Goal: Task Accomplishment & Management: Use online tool/utility

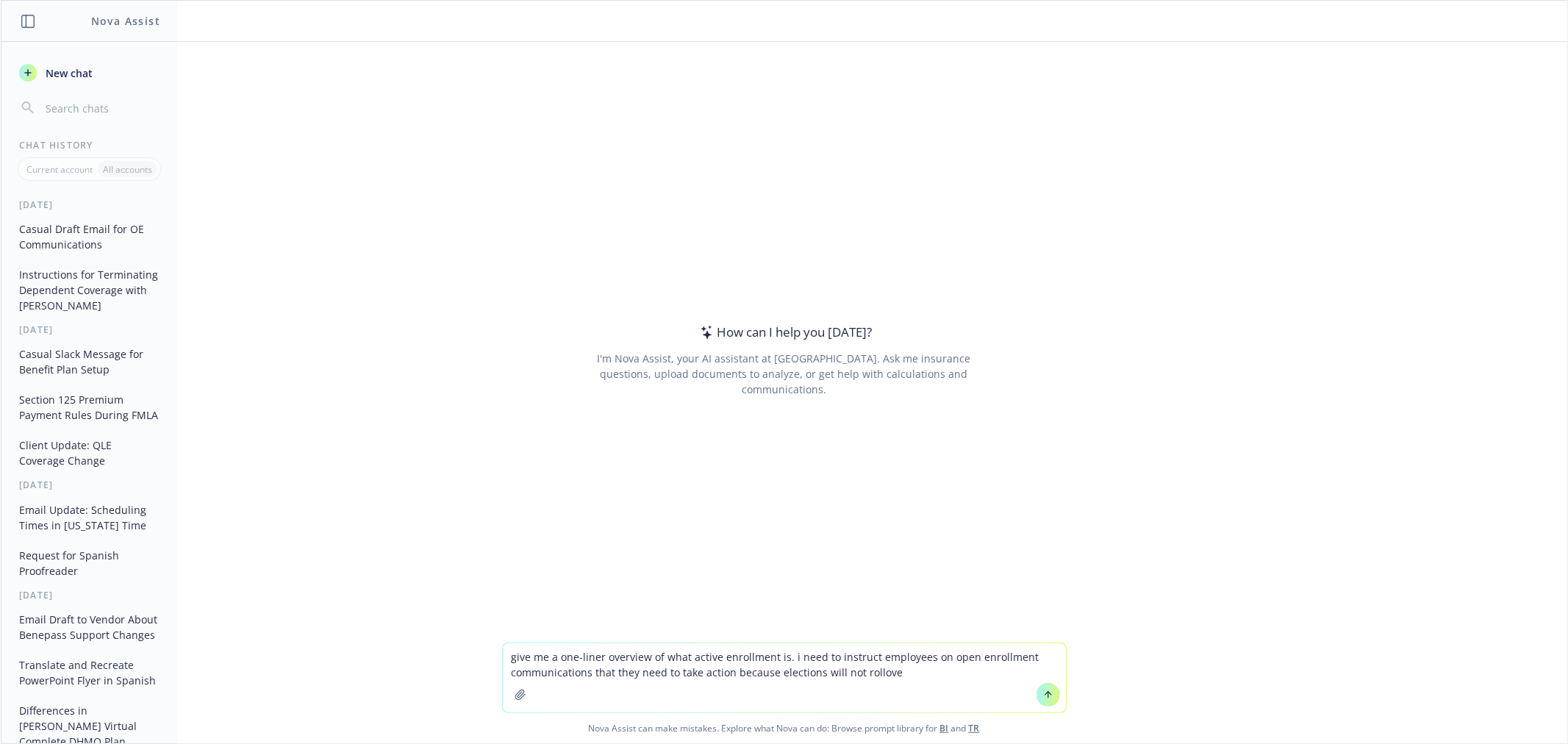
type textarea "give me a one-liner overview of what active enrollment is. i need to instruct e…"
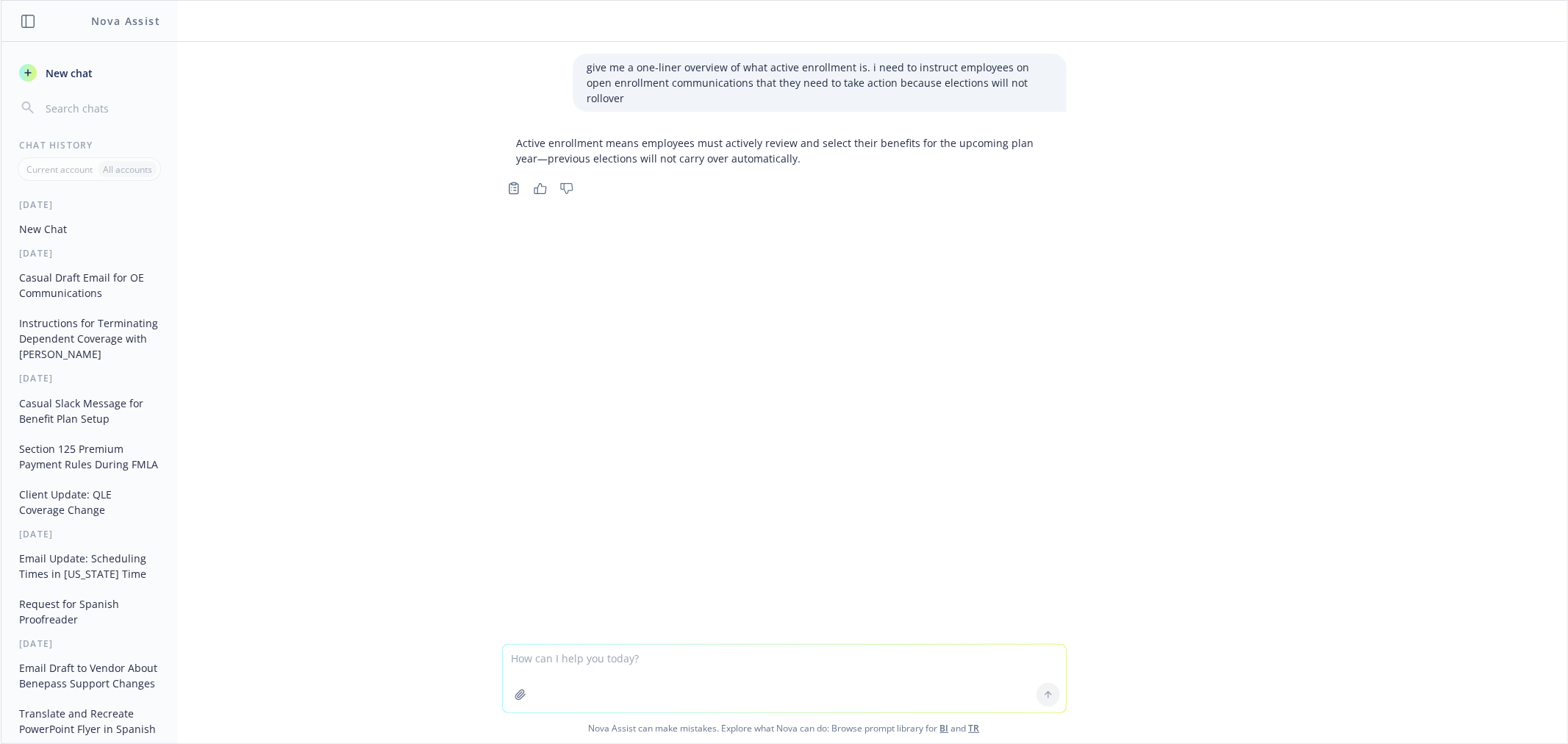
click at [783, 650] on textarea at bounding box center [784, 678] width 563 height 67
click at [776, 655] on textarea at bounding box center [784, 678] width 563 height 67
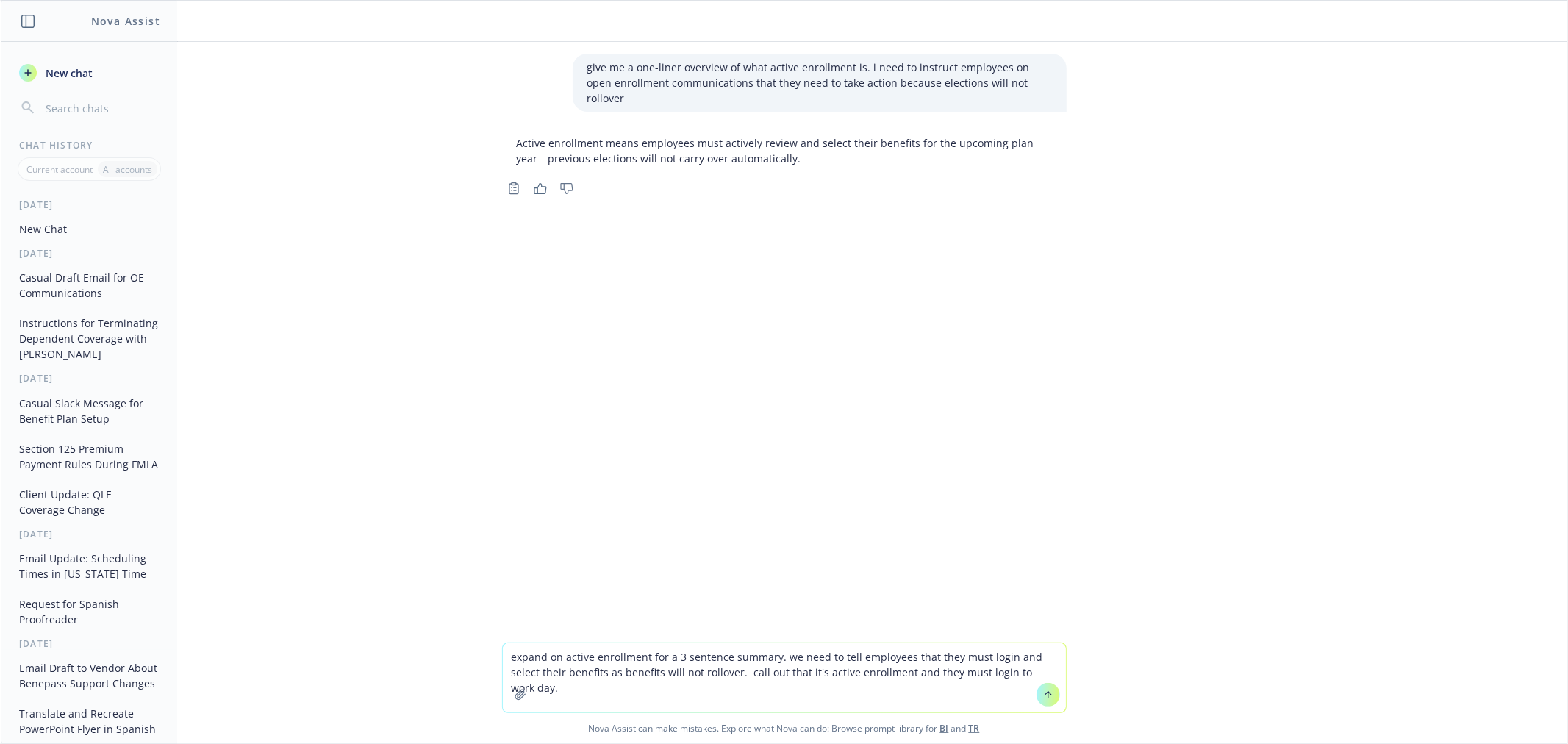
type textarea "expand on active enrollment for a 3 sentence summary. we need to tell employees…"
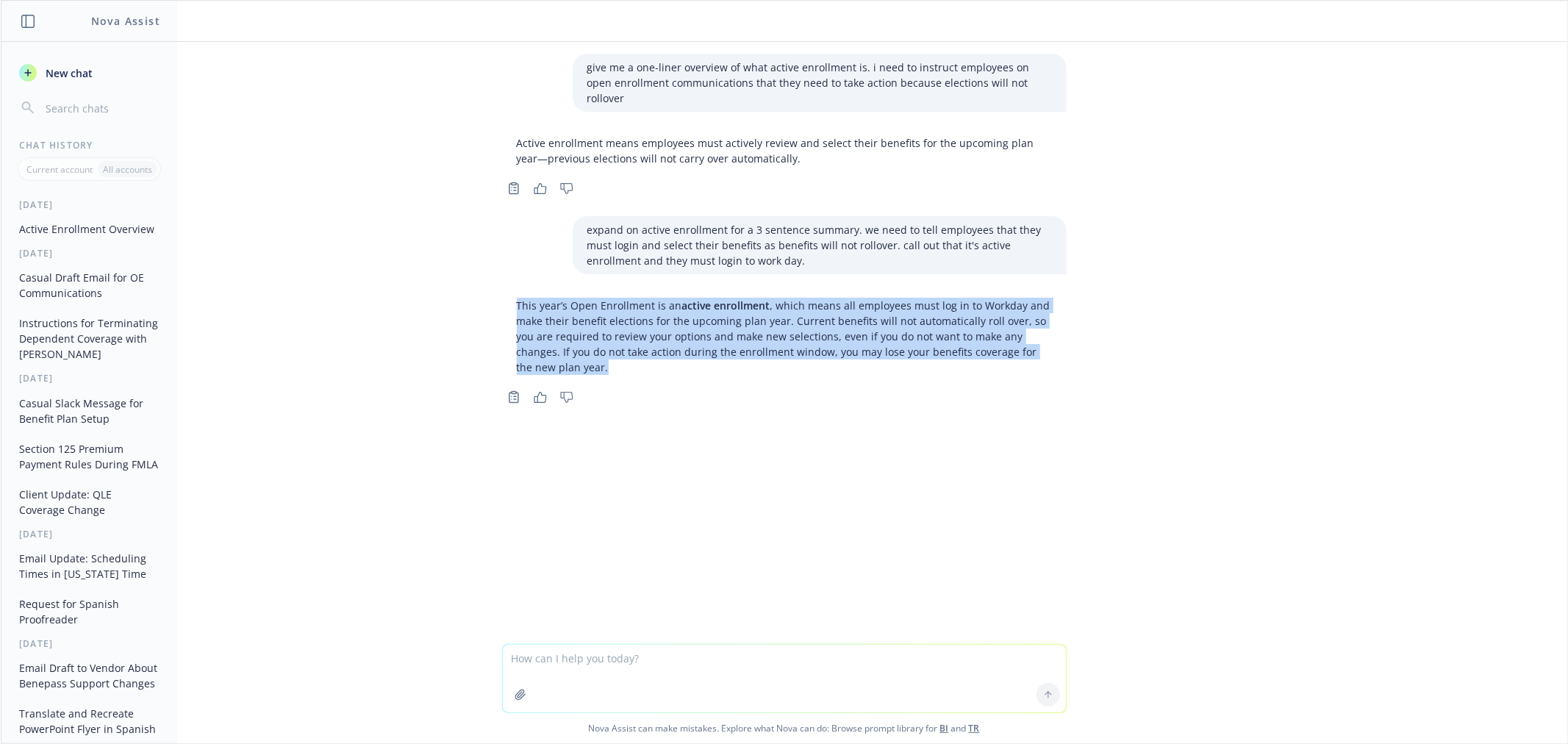
drag, startPoint x: 546, startPoint y: 350, endPoint x: 747, endPoint y: 295, distance: 208.4
click at [477, 288] on div "give me a one-liner overview of what active enrollment is. i need to instruct e…" at bounding box center [784, 343] width 1566 height 602
copy p "This year’s Open Enrollment is an active enrollment , which means all employees…"
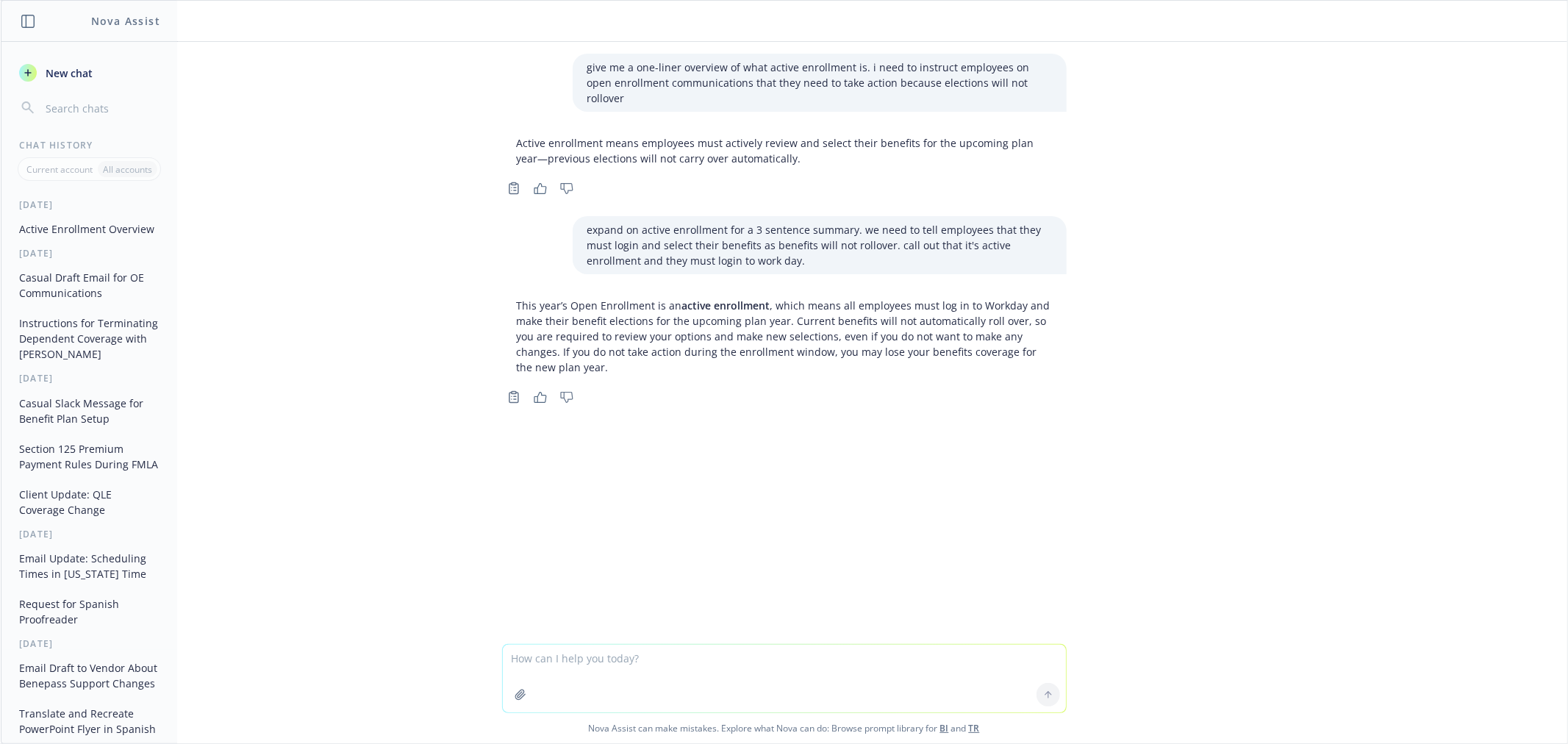
click at [820, 650] on textarea at bounding box center [784, 678] width 563 height 67
type textarea "make this sound better to add to the blurb above"
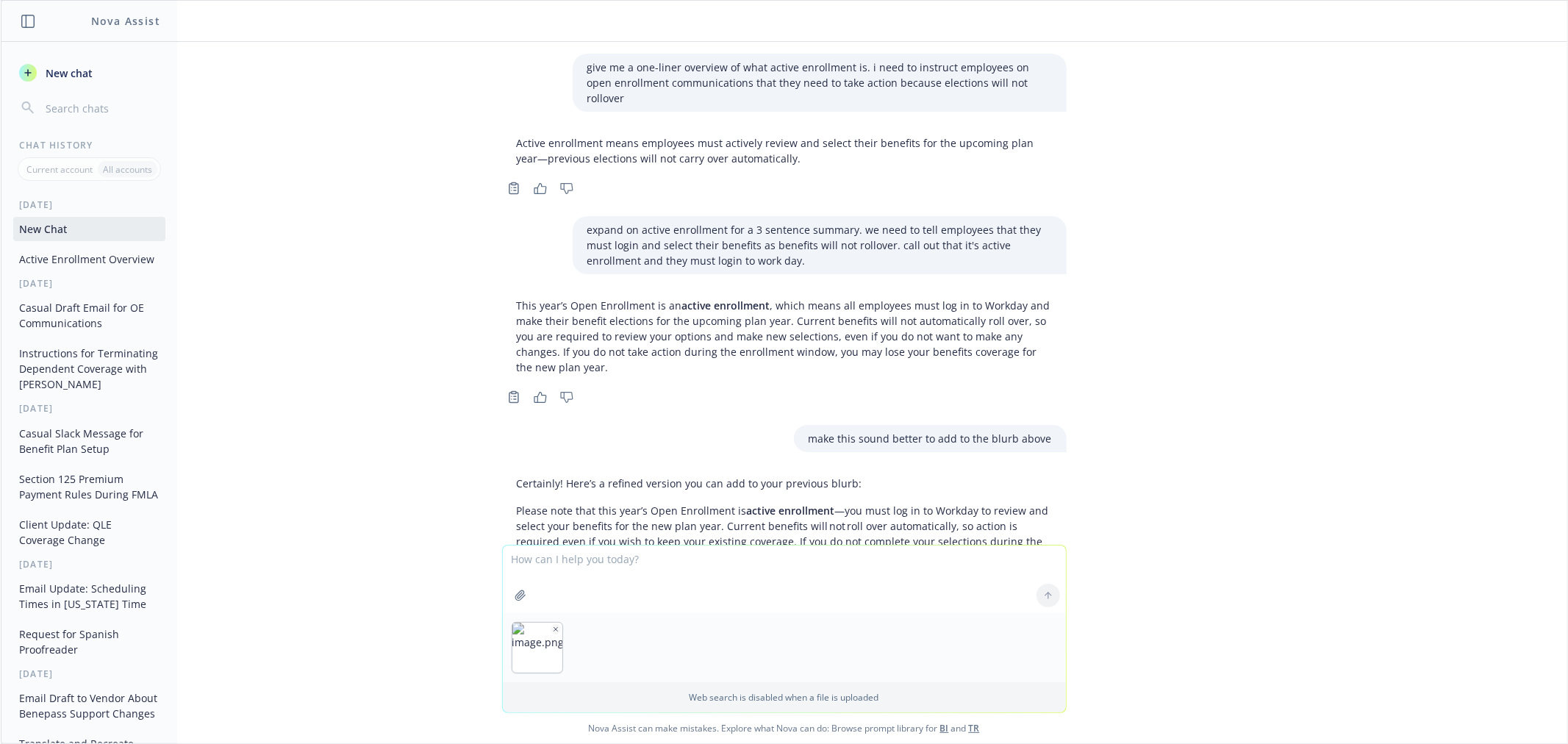
scroll to position [71, 0]
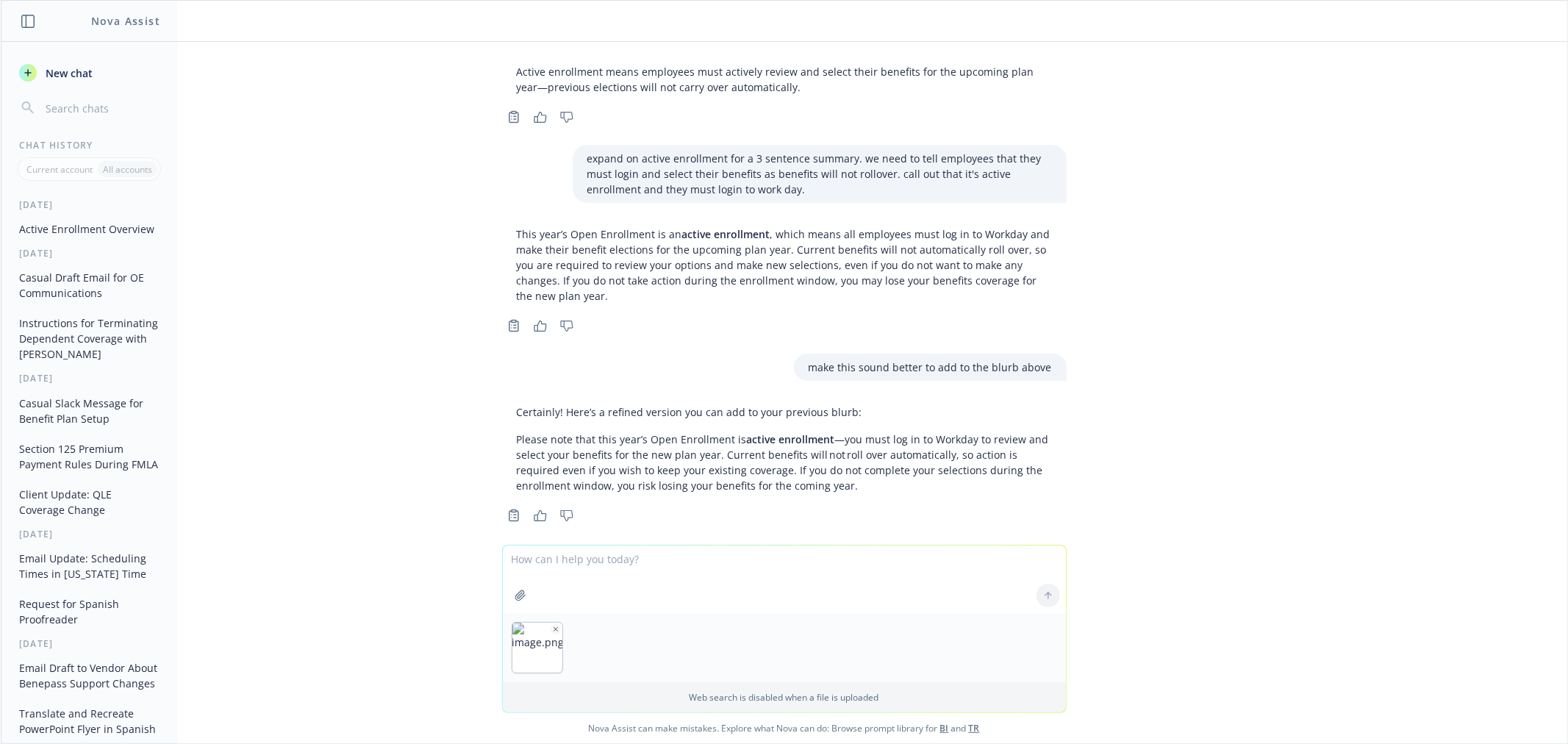
click at [768, 577] on textarea at bounding box center [784, 579] width 563 height 67
click at [823, 563] on textarea at bounding box center [784, 579] width 563 height 67
click at [609, 626] on icon "button" at bounding box center [612, 629] width 8 height 8
drag, startPoint x: 692, startPoint y: 577, endPoint x: 697, endPoint y: 589, distance: 13.0
click at [695, 577] on textarea at bounding box center [784, 579] width 563 height 67
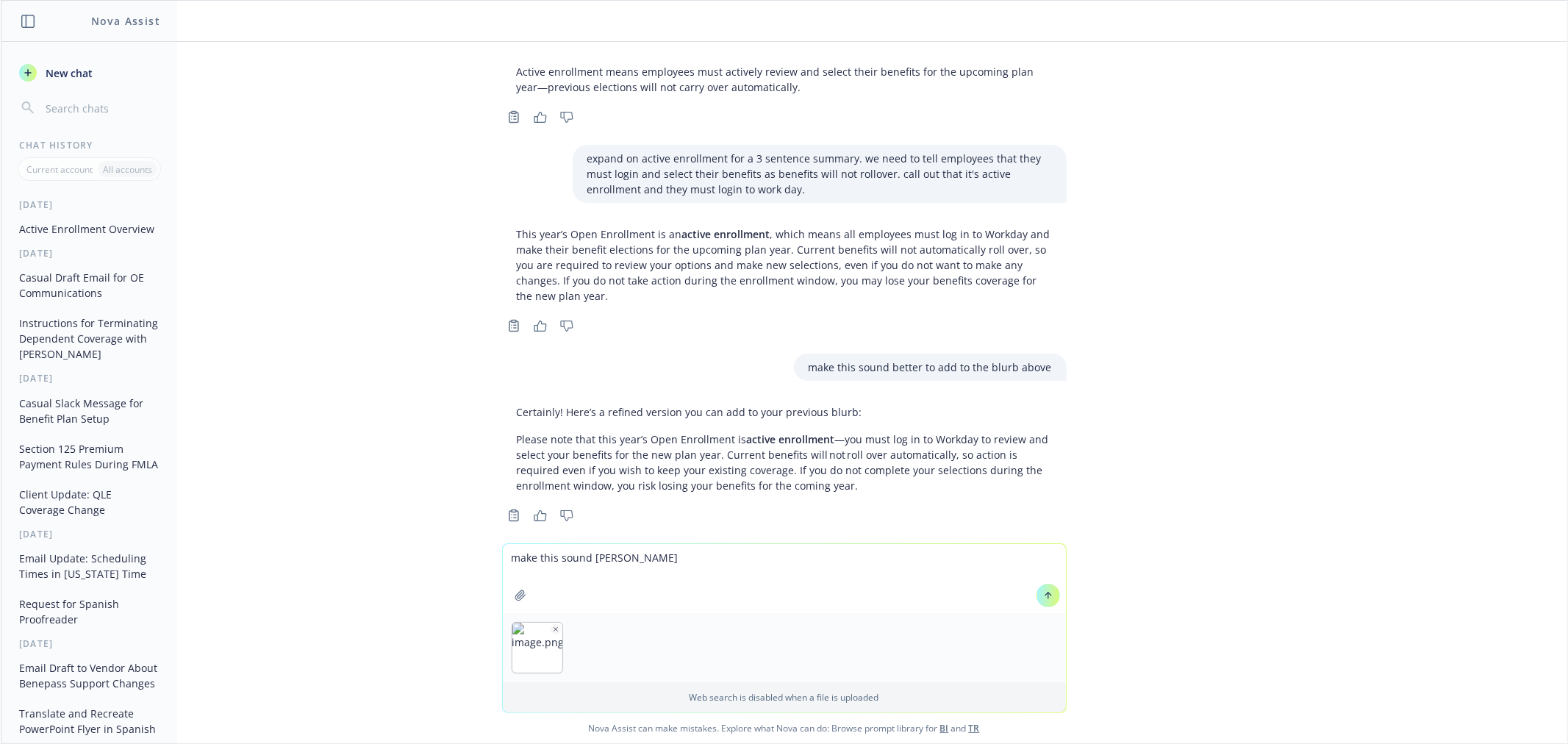
type textarea "make this sound better"
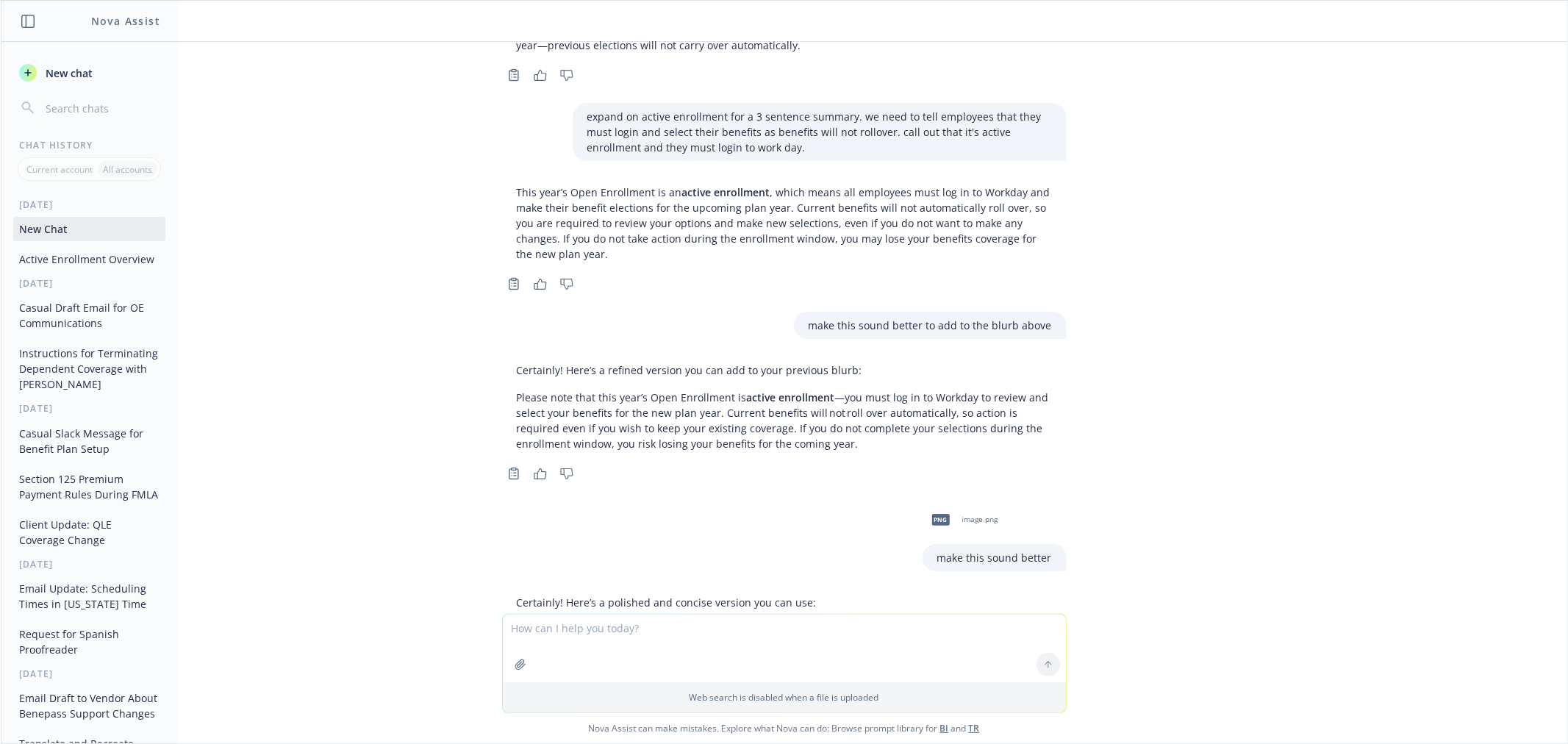
scroll to position [235, 0]
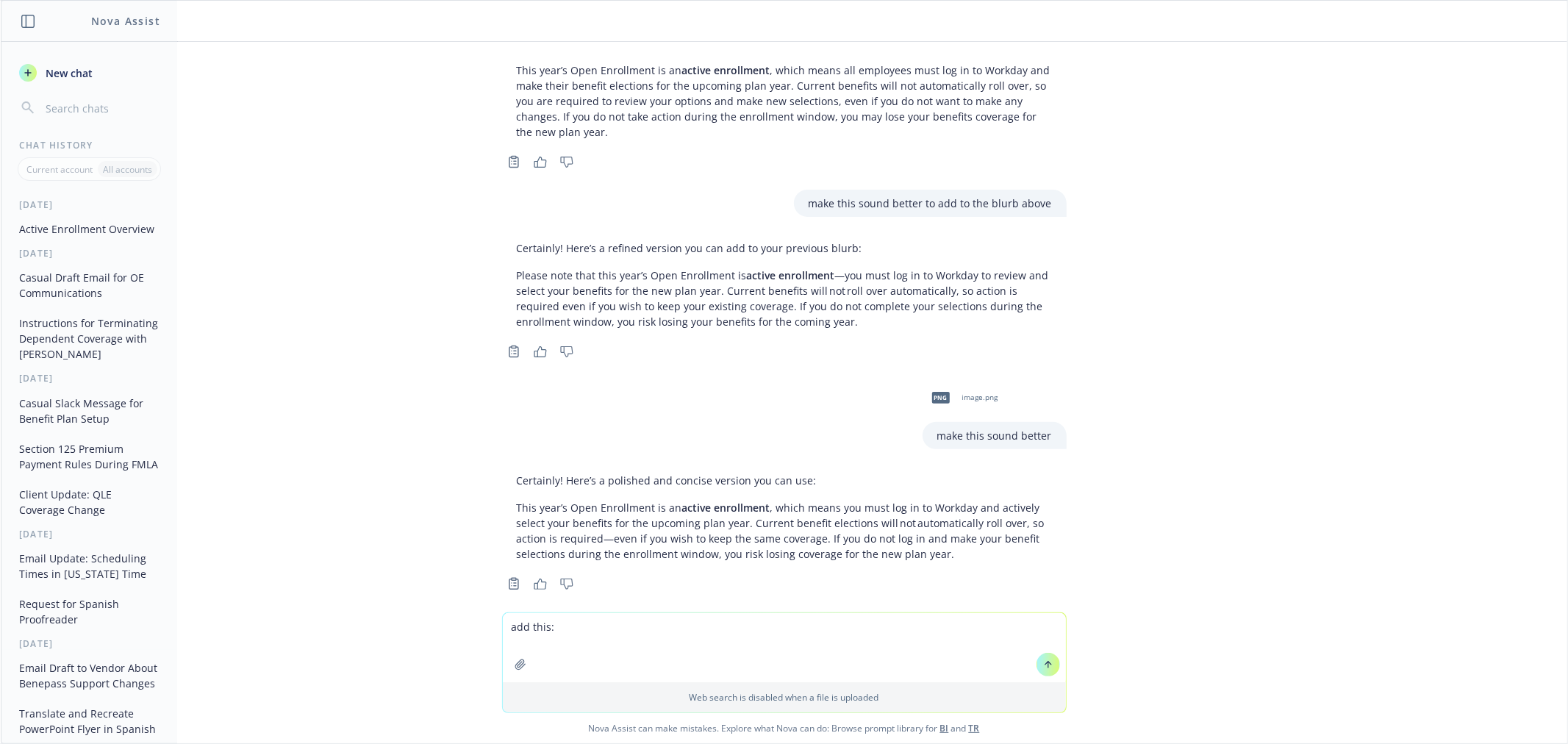
type textarea "add this:"
paste textarea
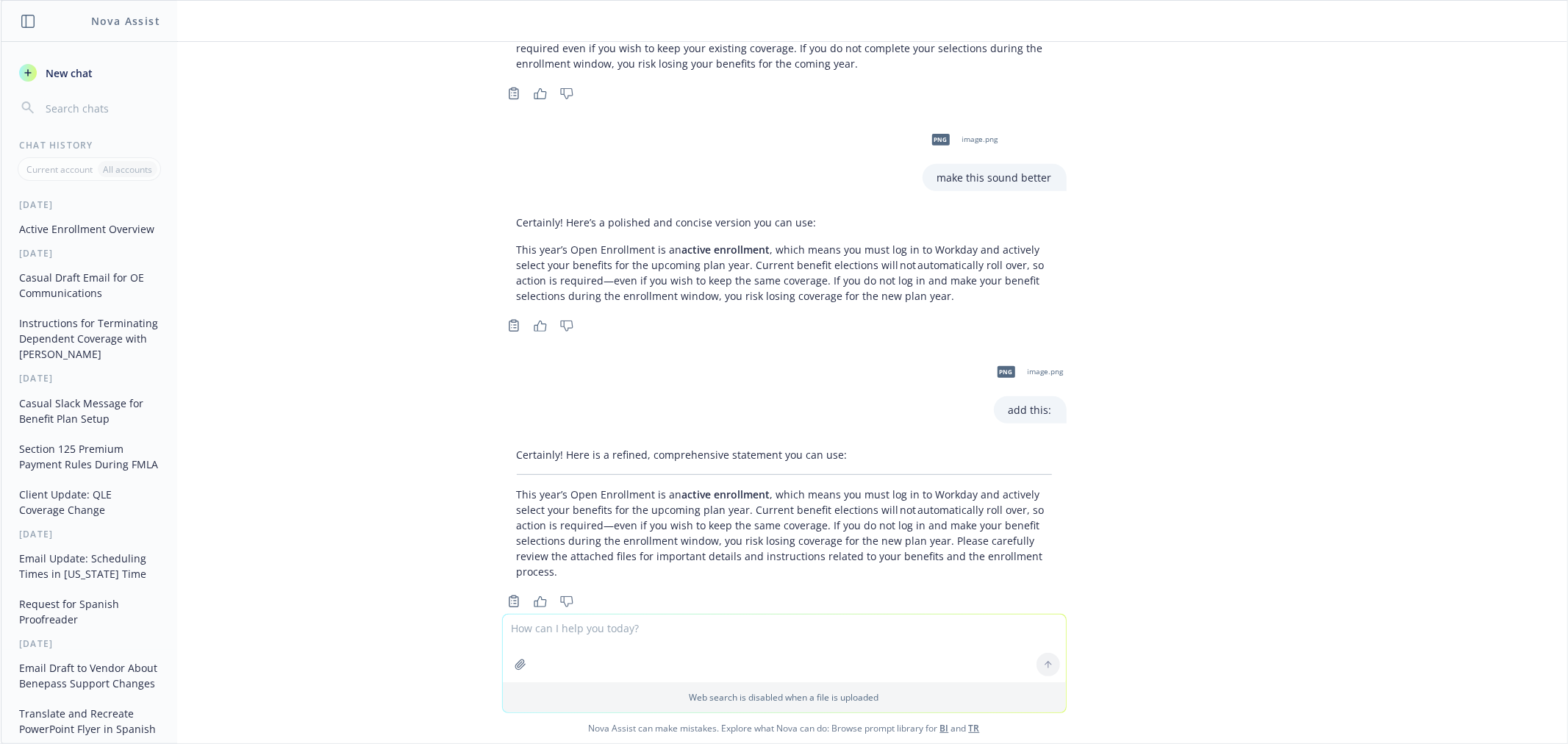
scroll to position [495, 0]
click at [821, 625] on textarea at bounding box center [784, 648] width 563 height 67
paste textarea "If you want to enroll in the Health Savings Account (HSA), this accounts will n…"
type textarea "make this sound better [If you want to enroll in the Health Savings Account (HS…"
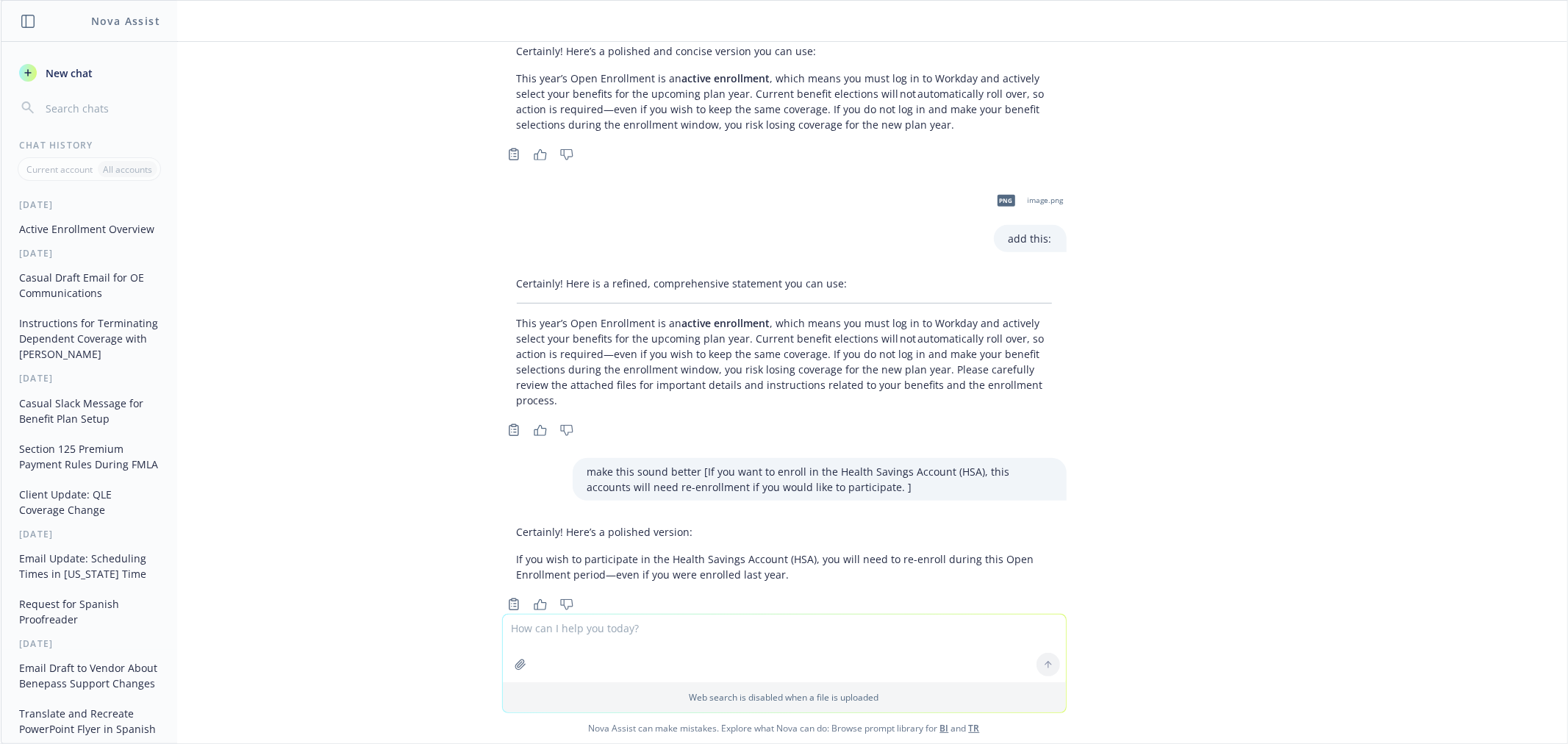
scroll to position [669, 0]
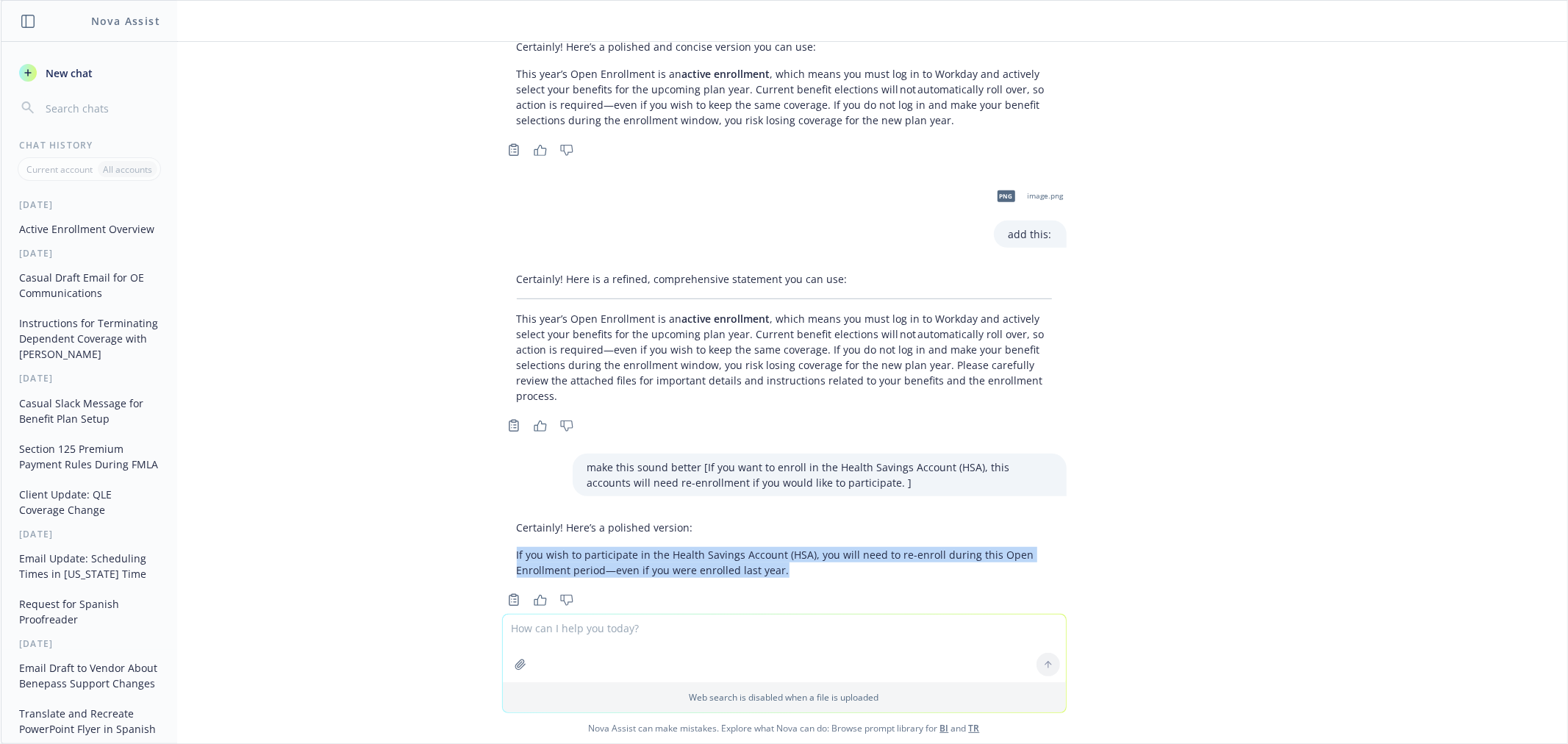
drag, startPoint x: 748, startPoint y: 539, endPoint x: 493, endPoint y: 524, distance: 255.4
click at [502, 524] on div "Certainly! Here’s a polished version: If you wish to participate in the Health …" at bounding box center [784, 549] width 565 height 70
copy p "If you wish to participate in the Health Savings Account (HSA), you will need t…"
click at [1258, 92] on div "give me a one-liner overview of what active enrollment is. i need to instruct e…" at bounding box center [784, 328] width 1566 height 572
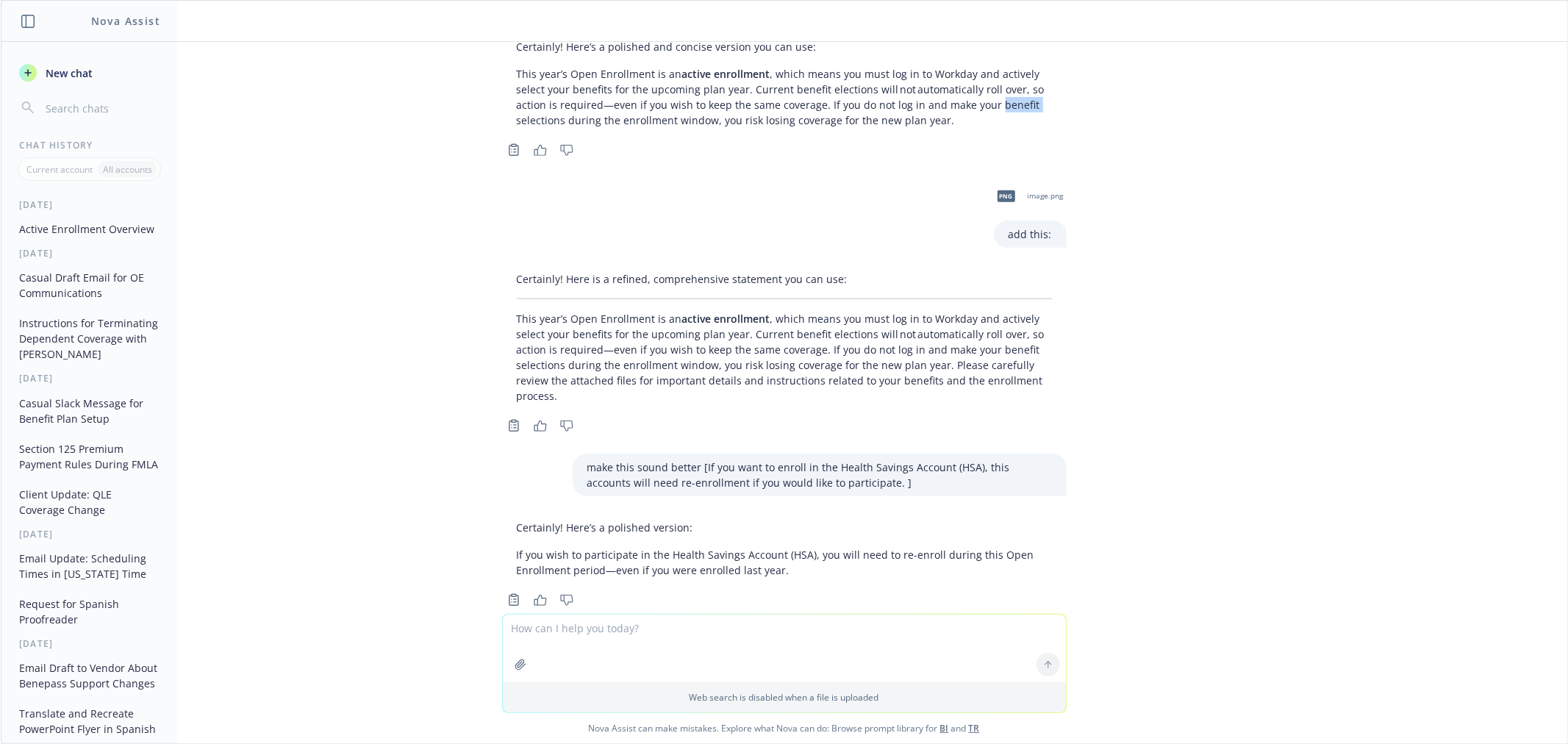
click at [1258, 92] on div "give me a one-liner overview of what active enrollment is. i need to instruct e…" at bounding box center [784, 328] width 1566 height 572
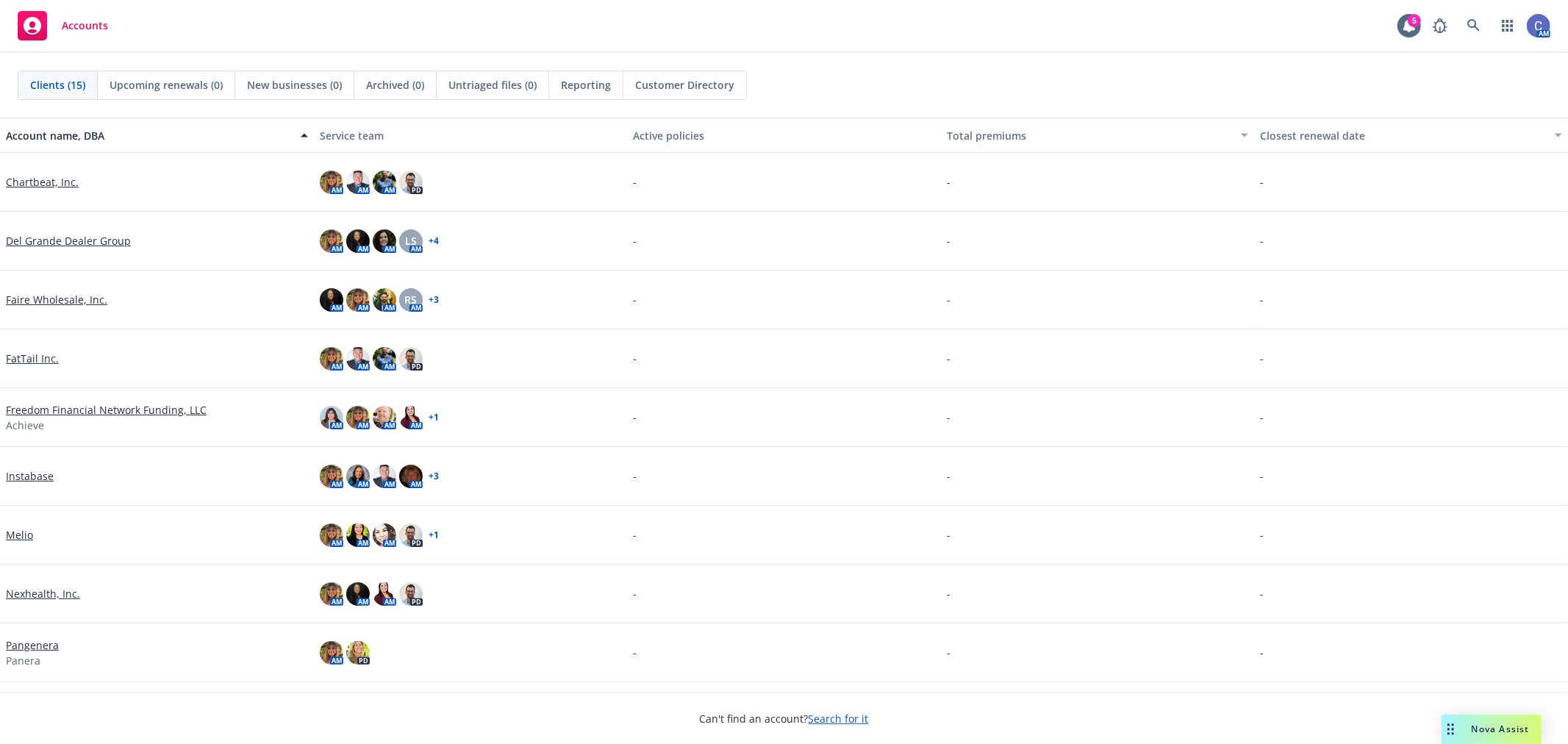
drag, startPoint x: 23, startPoint y: 533, endPoint x: 34, endPoint y: 532, distance: 11.0
click at [23, 533] on link "Melio" at bounding box center [20, 535] width 27 height 15
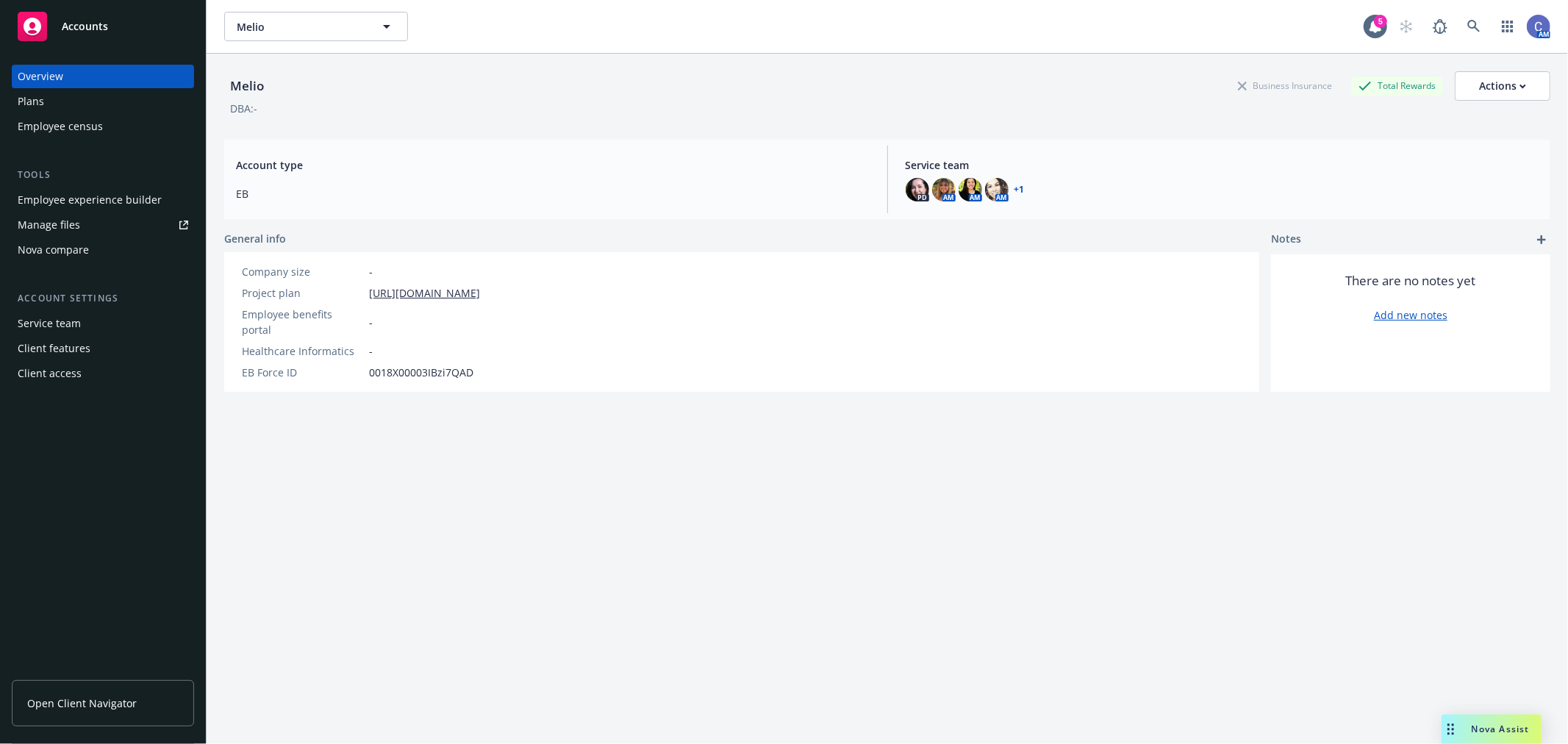
click at [71, 226] on div "Manage files" at bounding box center [49, 226] width 62 height 24
click at [332, 25] on span "Melio" at bounding box center [300, 26] width 127 height 15
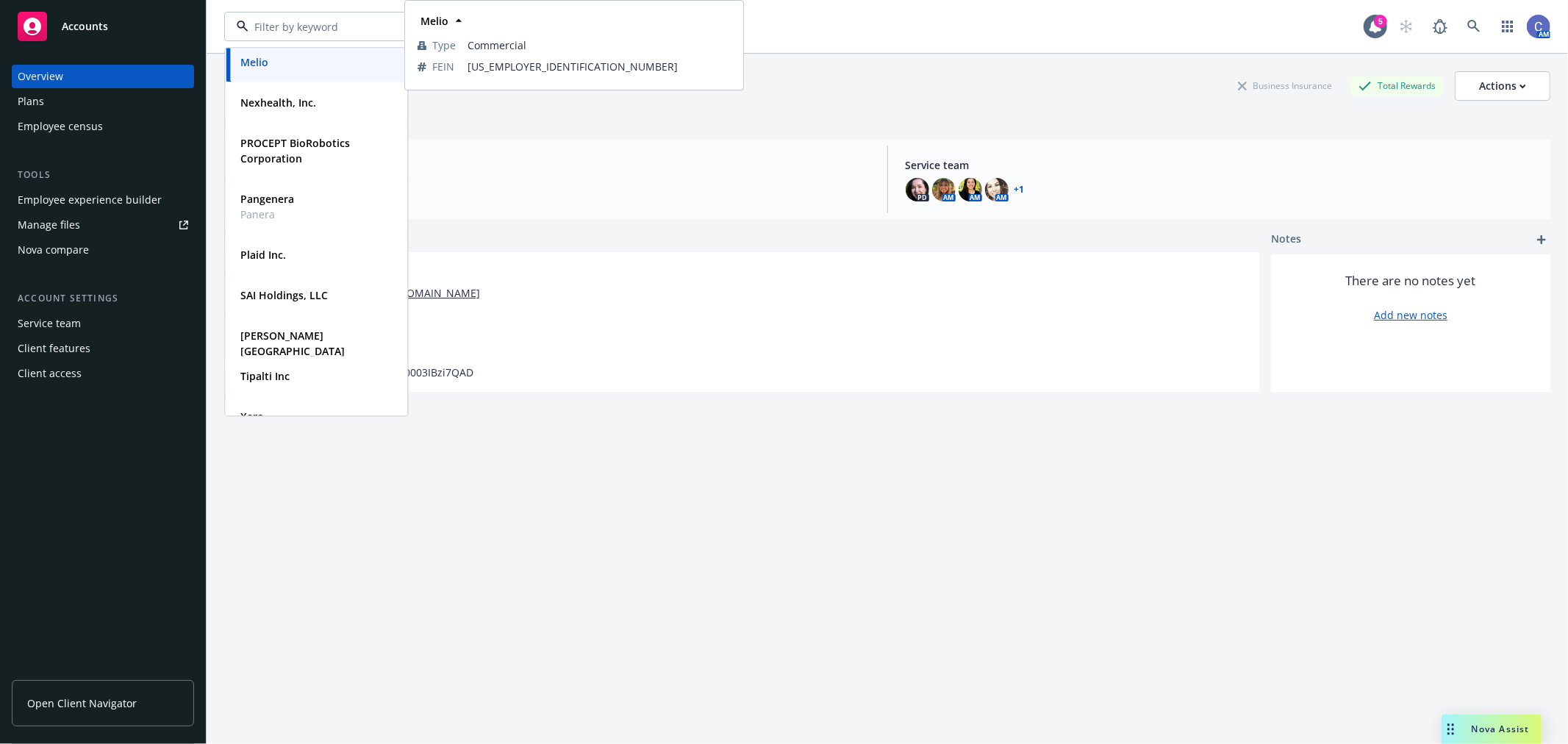
scroll to position [300, 0]
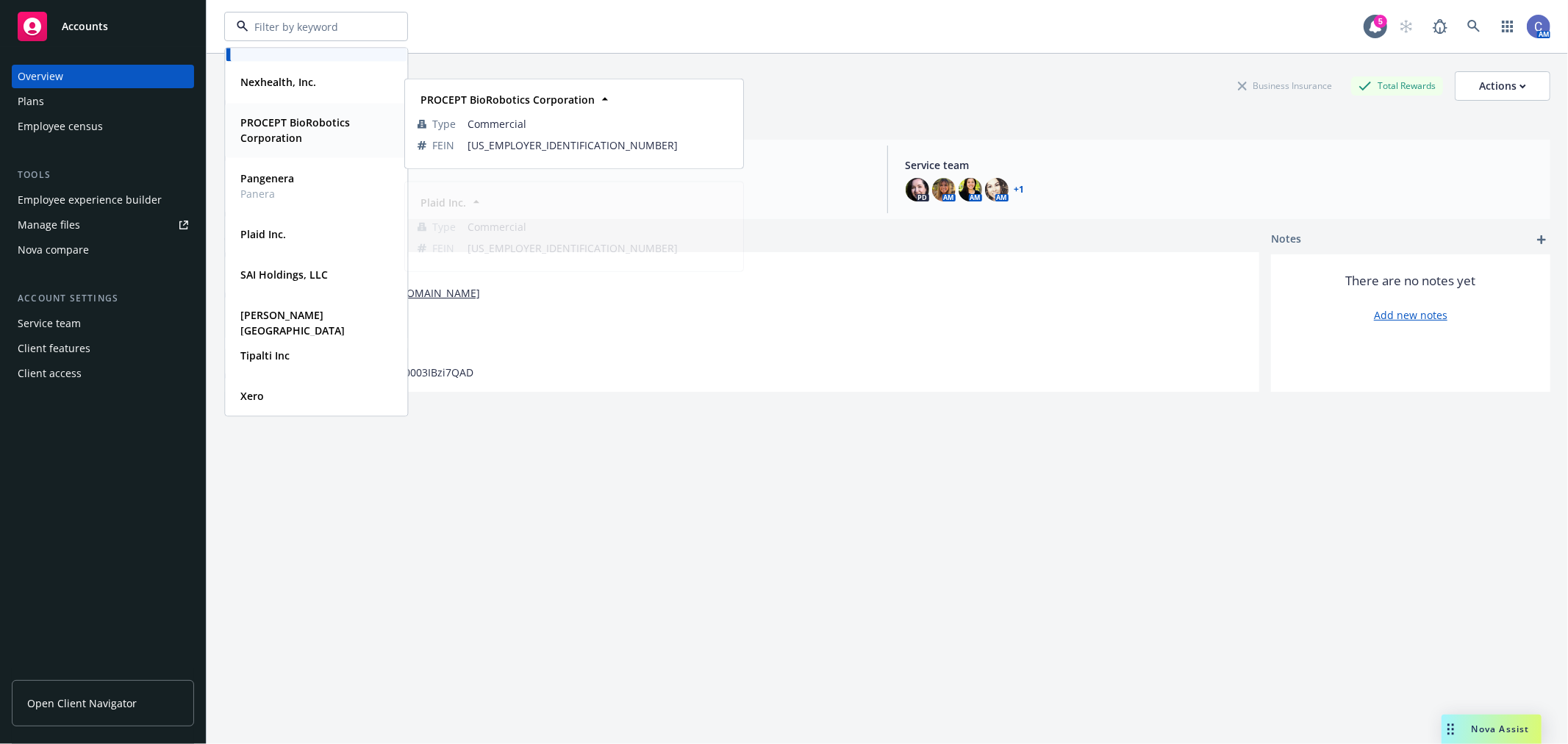
click at [282, 103] on div "PROCEPT BioRobotics Corporation Type Commercial FEIN 26-0199180" at bounding box center [315, 130] width 182 height 56
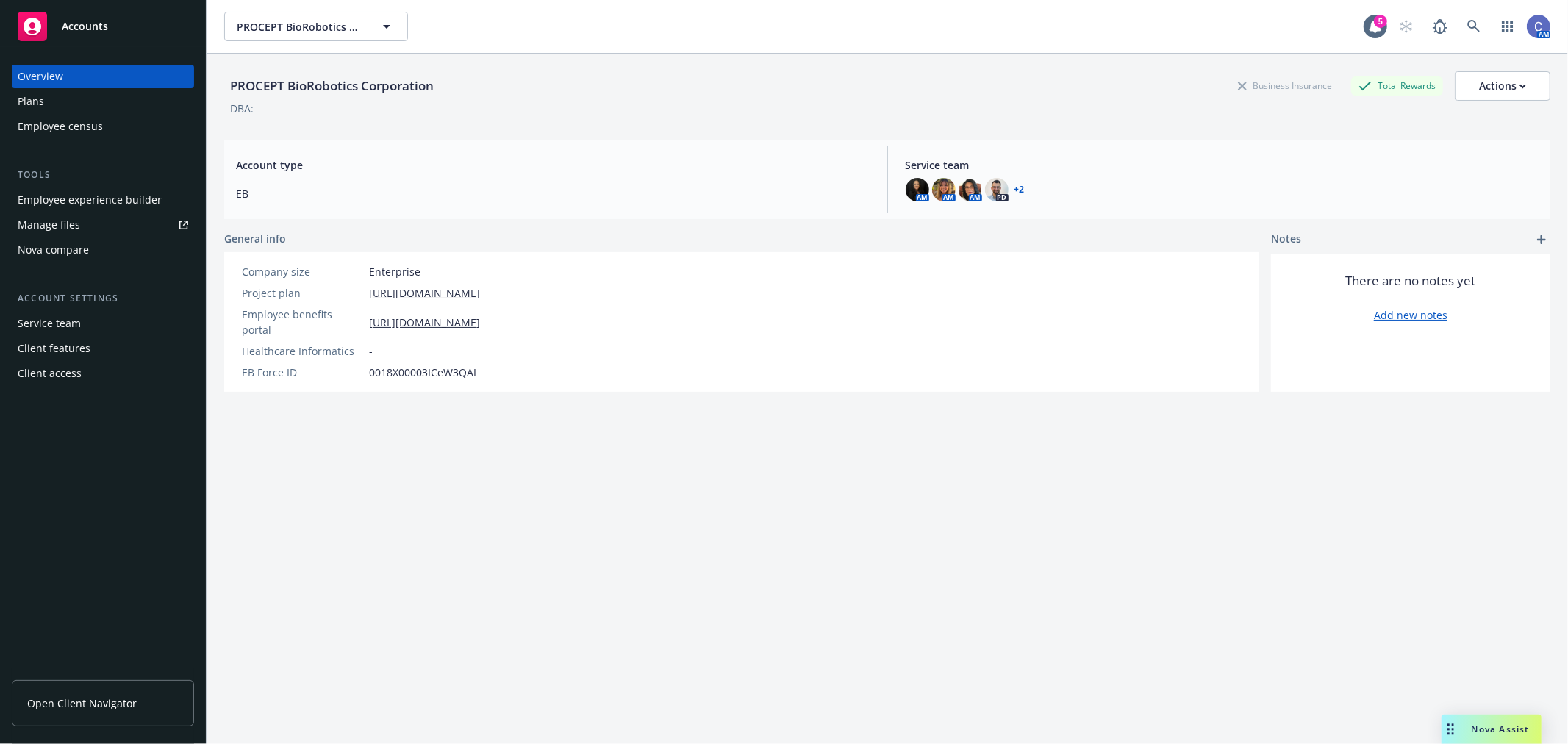
click at [23, 92] on div "Plans" at bounding box center [31, 102] width 26 height 24
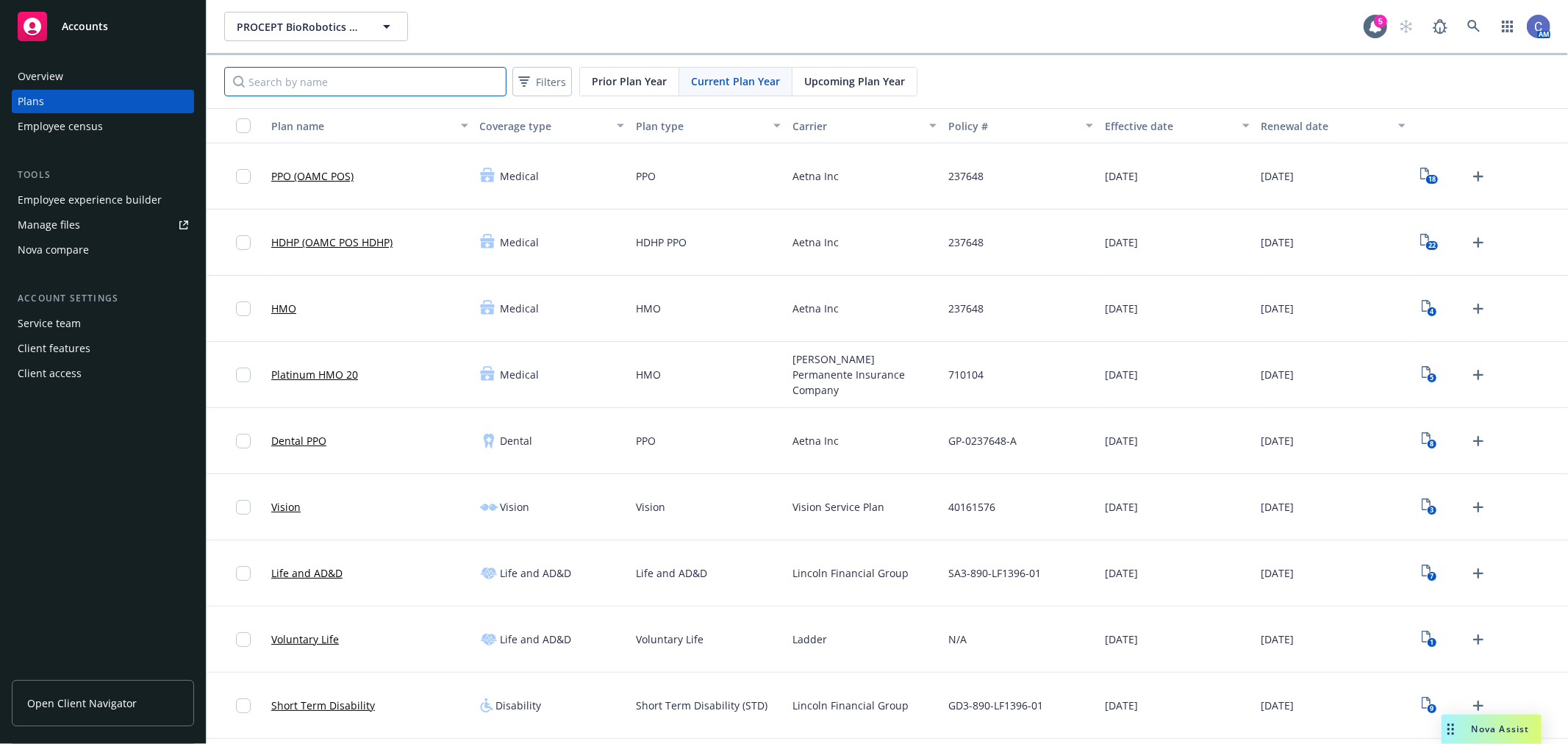
click at [373, 91] on input "Search by name" at bounding box center [365, 81] width 282 height 29
type input "vsp"
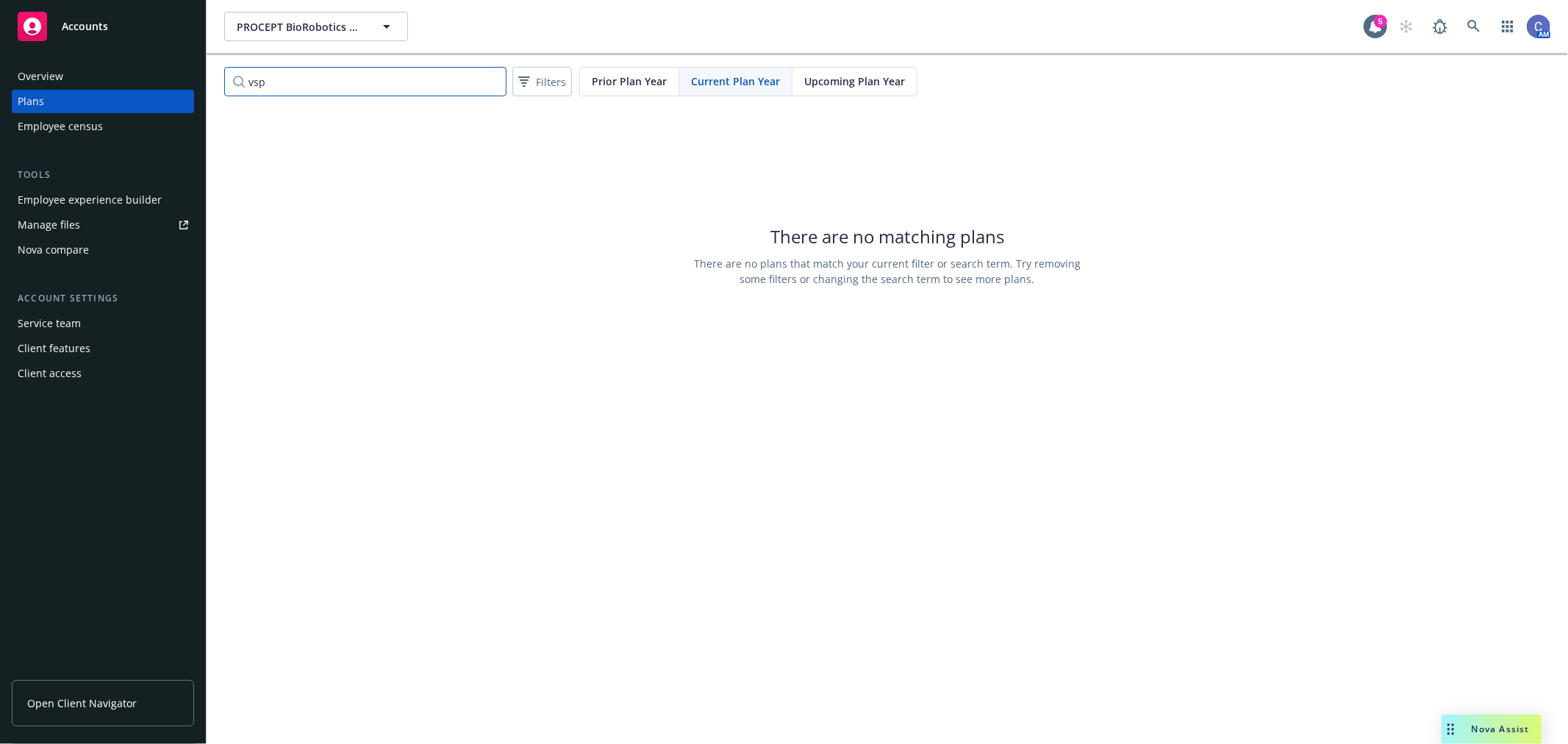
drag, startPoint x: 383, startPoint y: 85, endPoint x: 59, endPoint y: 37, distance: 327.5
click at [64, 32] on div "Accounts Overview Plans Employee census Tools Employee experience builder Manag…" at bounding box center [784, 372] width 1568 height 744
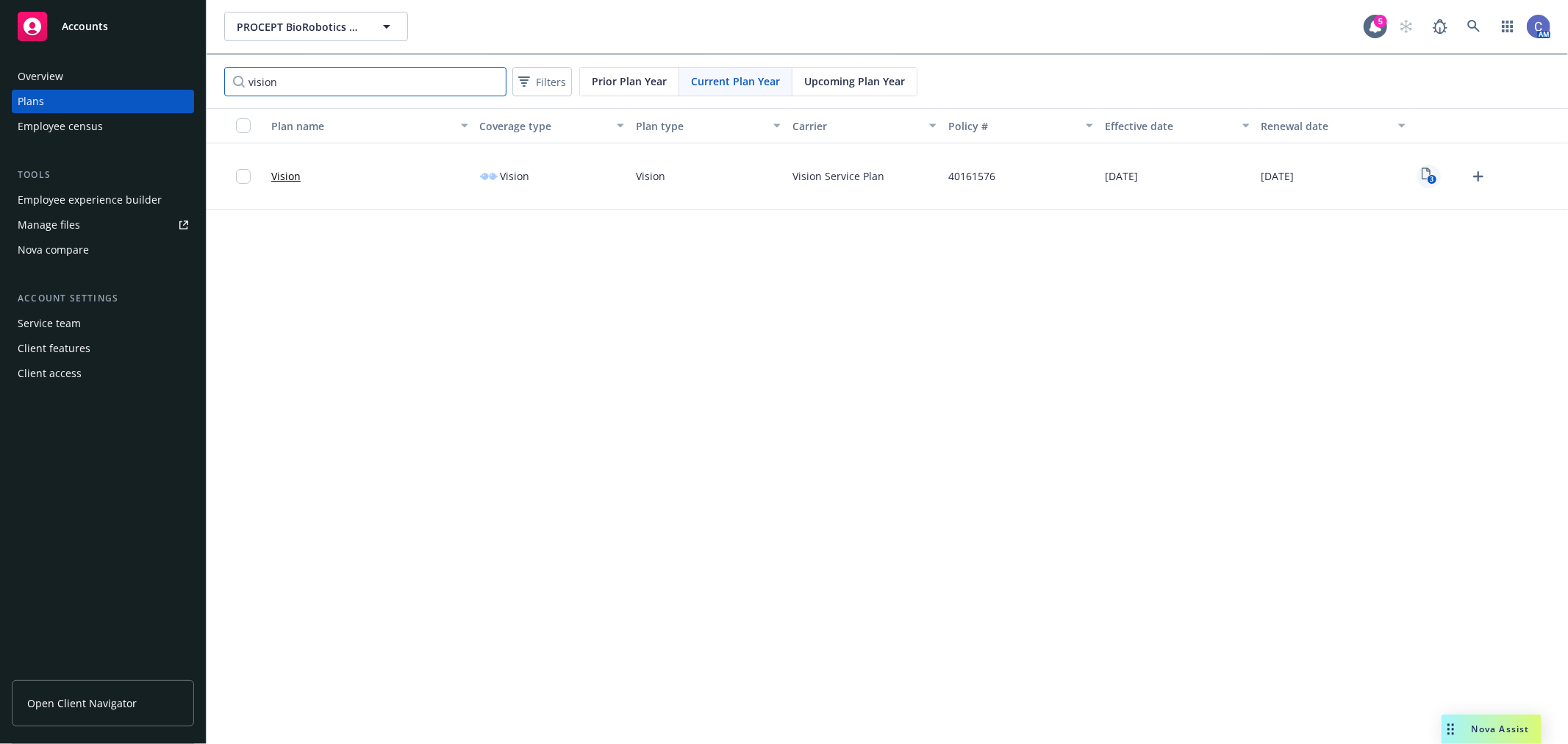
type input "vision"
click at [1431, 177] on text "3" at bounding box center [1431, 179] width 3 height 9
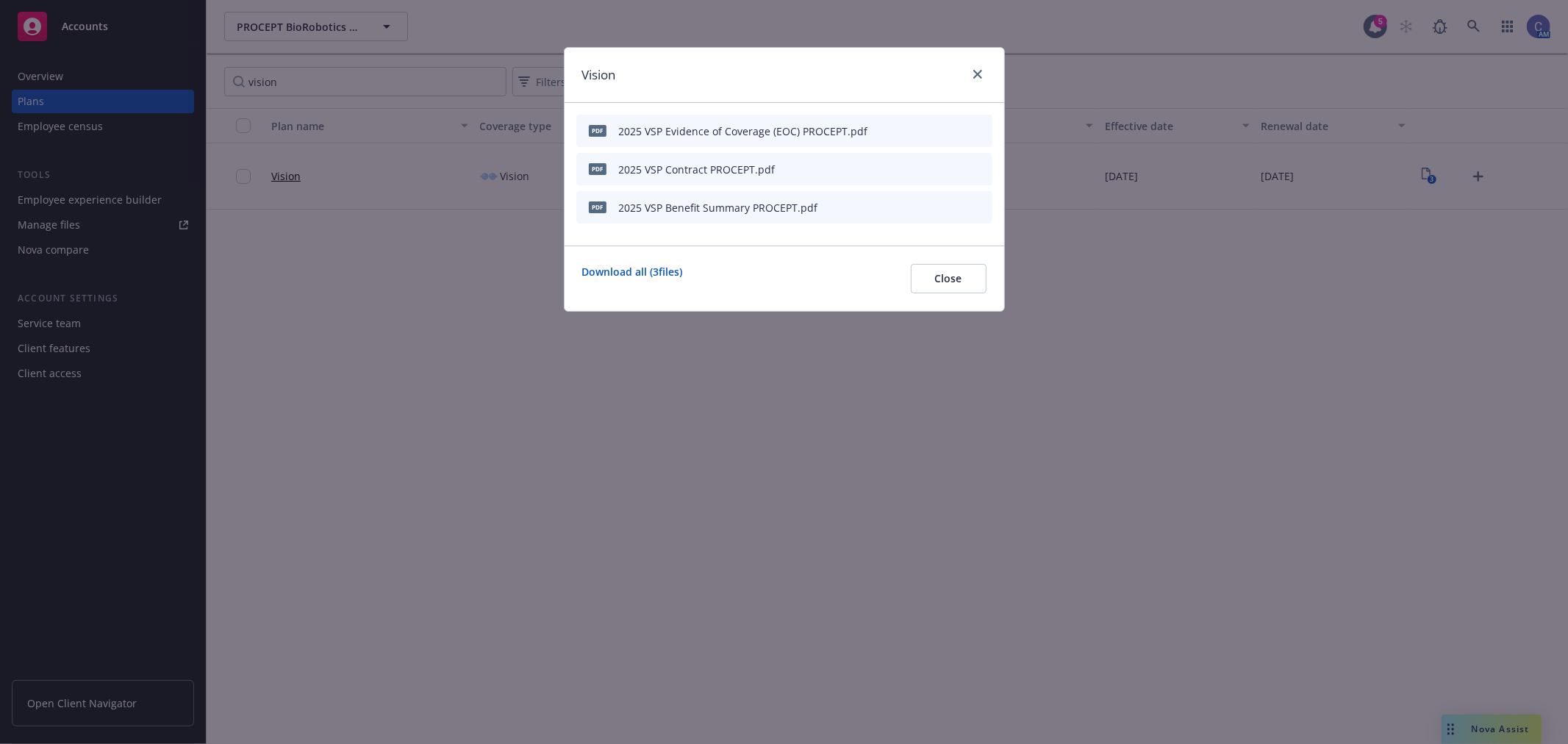
click at [959, 208] on icon "preview file" at bounding box center [954, 207] width 13 height 10
click at [959, 207] on icon "preview file" at bounding box center [954, 207] width 13 height 10
click at [978, 288] on button "Close" at bounding box center [948, 278] width 76 height 29
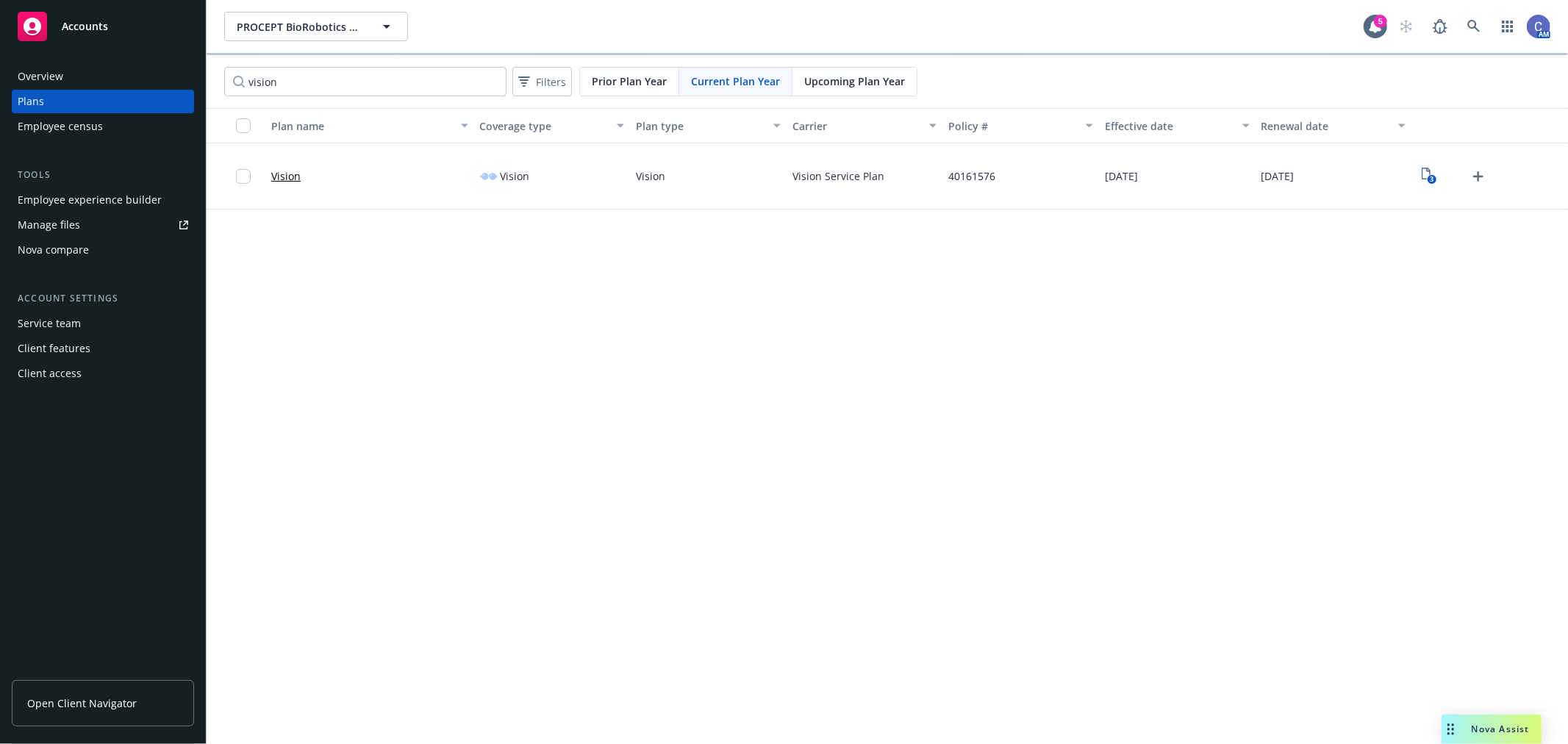
click at [106, 193] on div "Employee experience builder" at bounding box center [90, 200] width 144 height 24
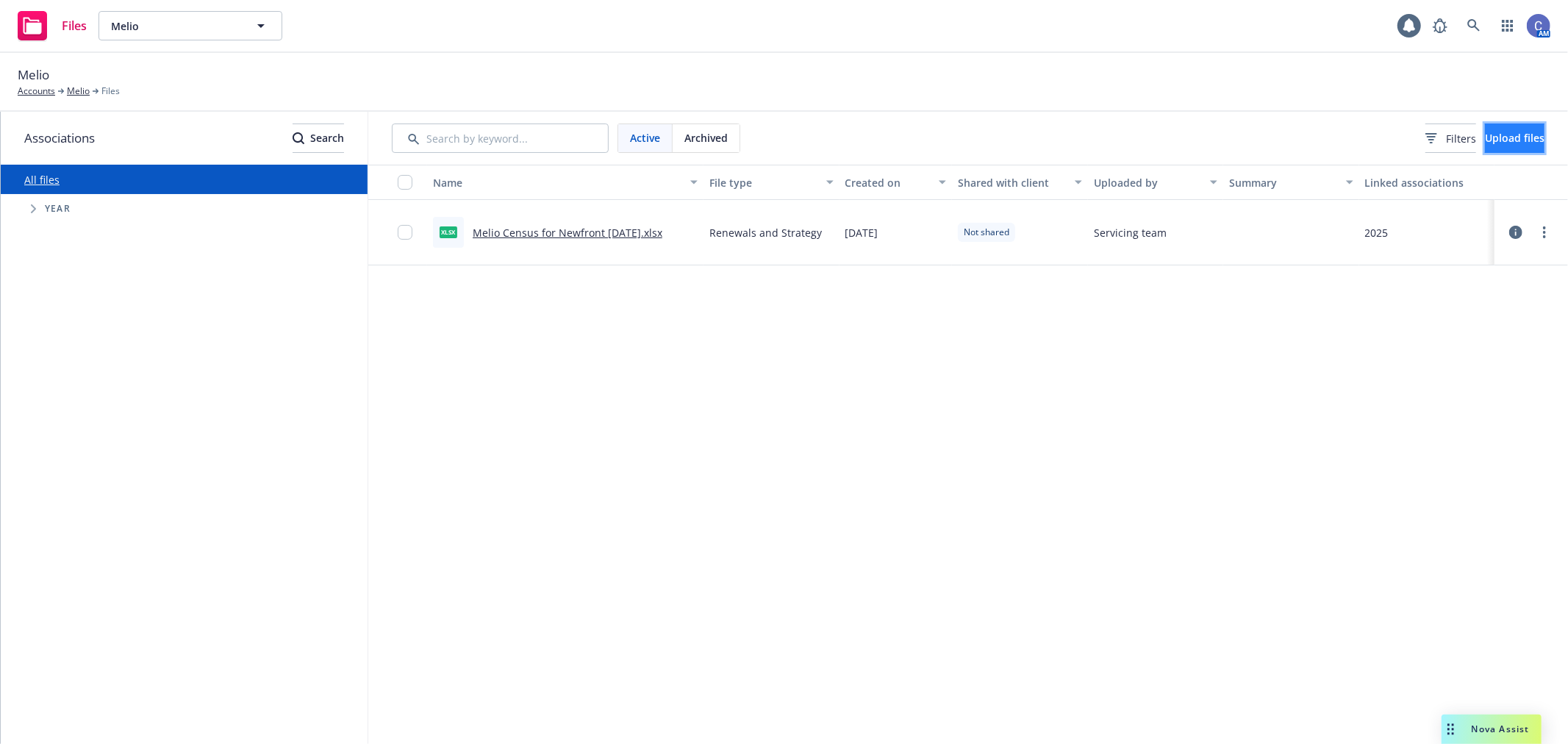
click at [1508, 149] on button "Upload files" at bounding box center [1515, 138] width 60 height 29
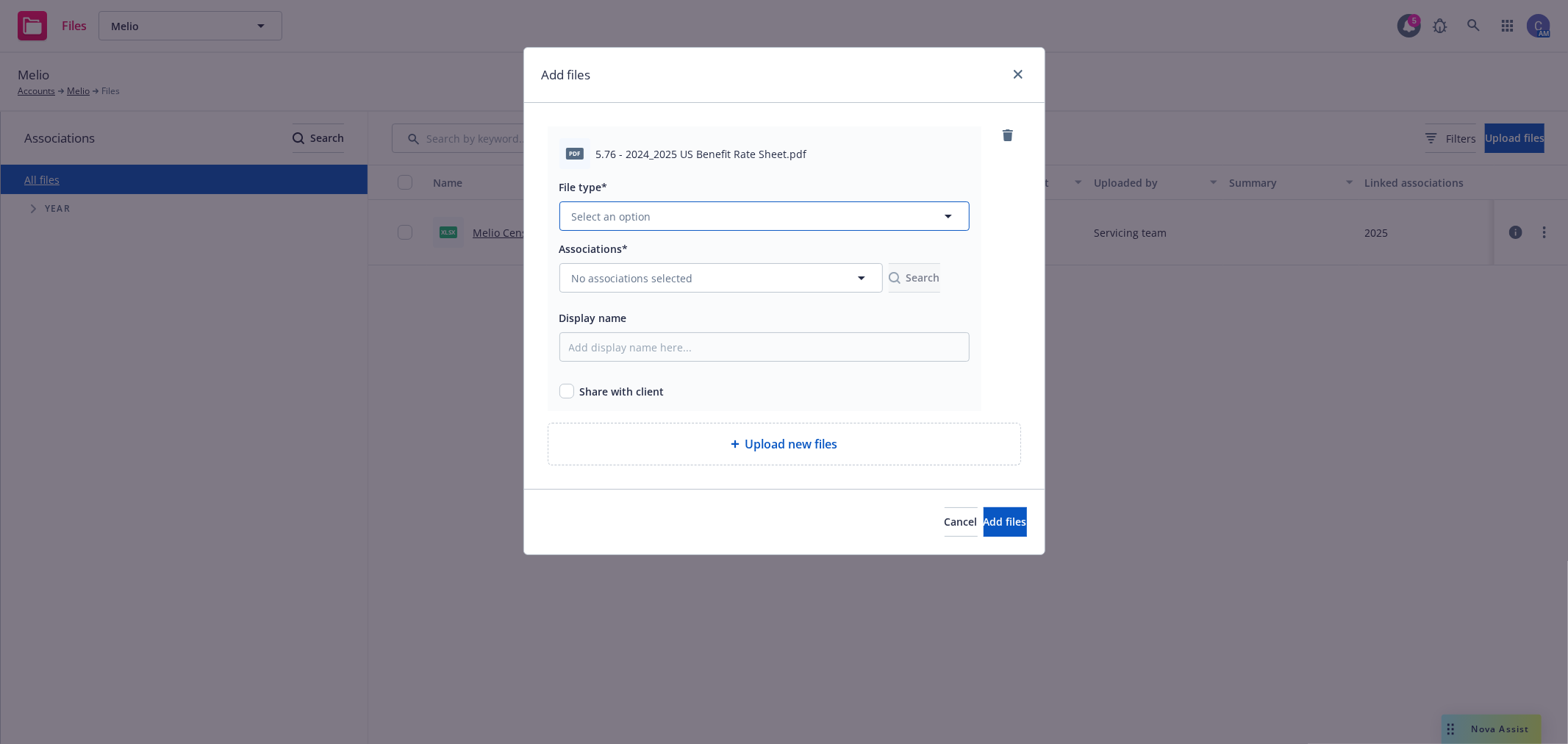
click at [782, 225] on button "Select an option" at bounding box center [764, 216] width 410 height 29
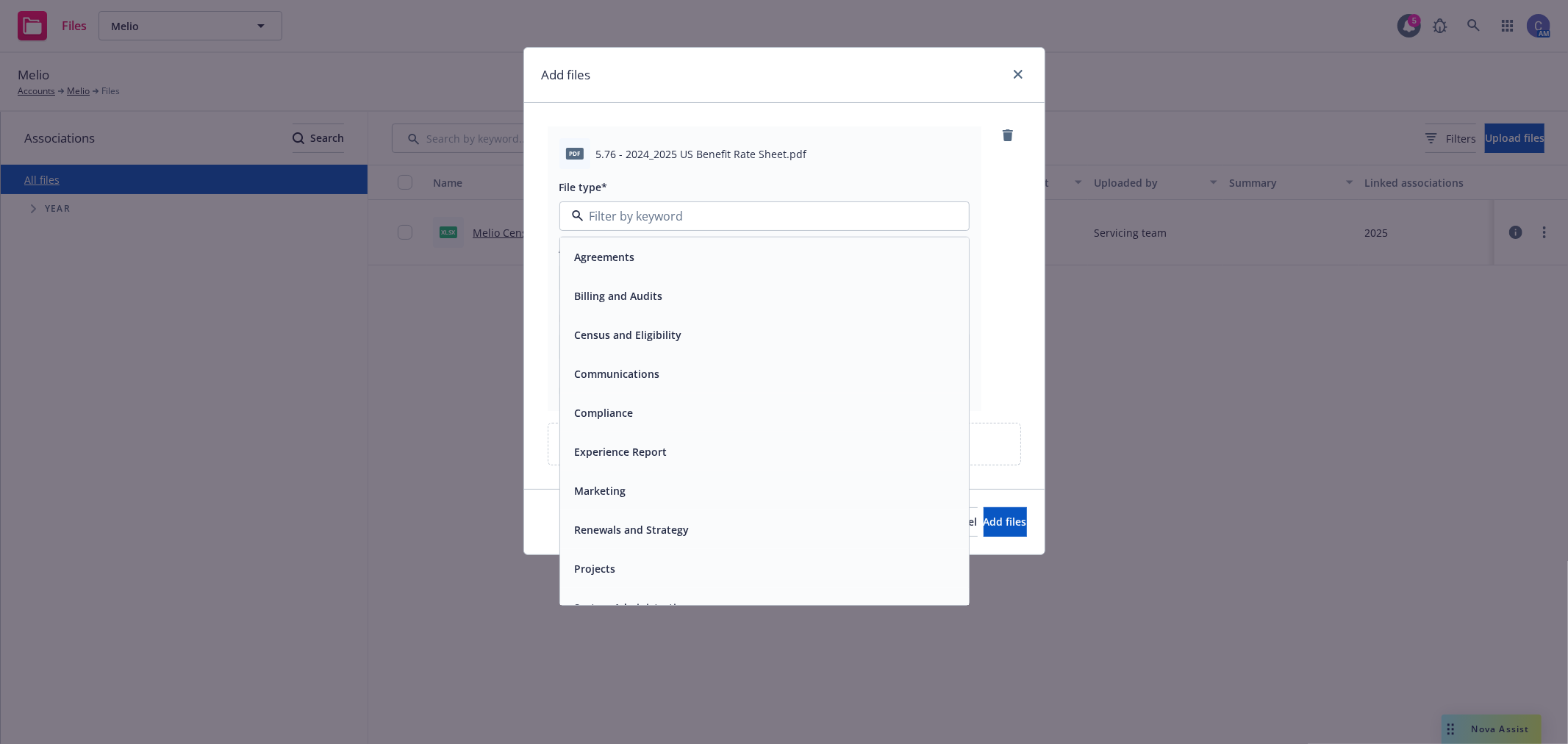
click at [706, 525] on div "Renewals and Strategy" at bounding box center [764, 530] width 391 height 21
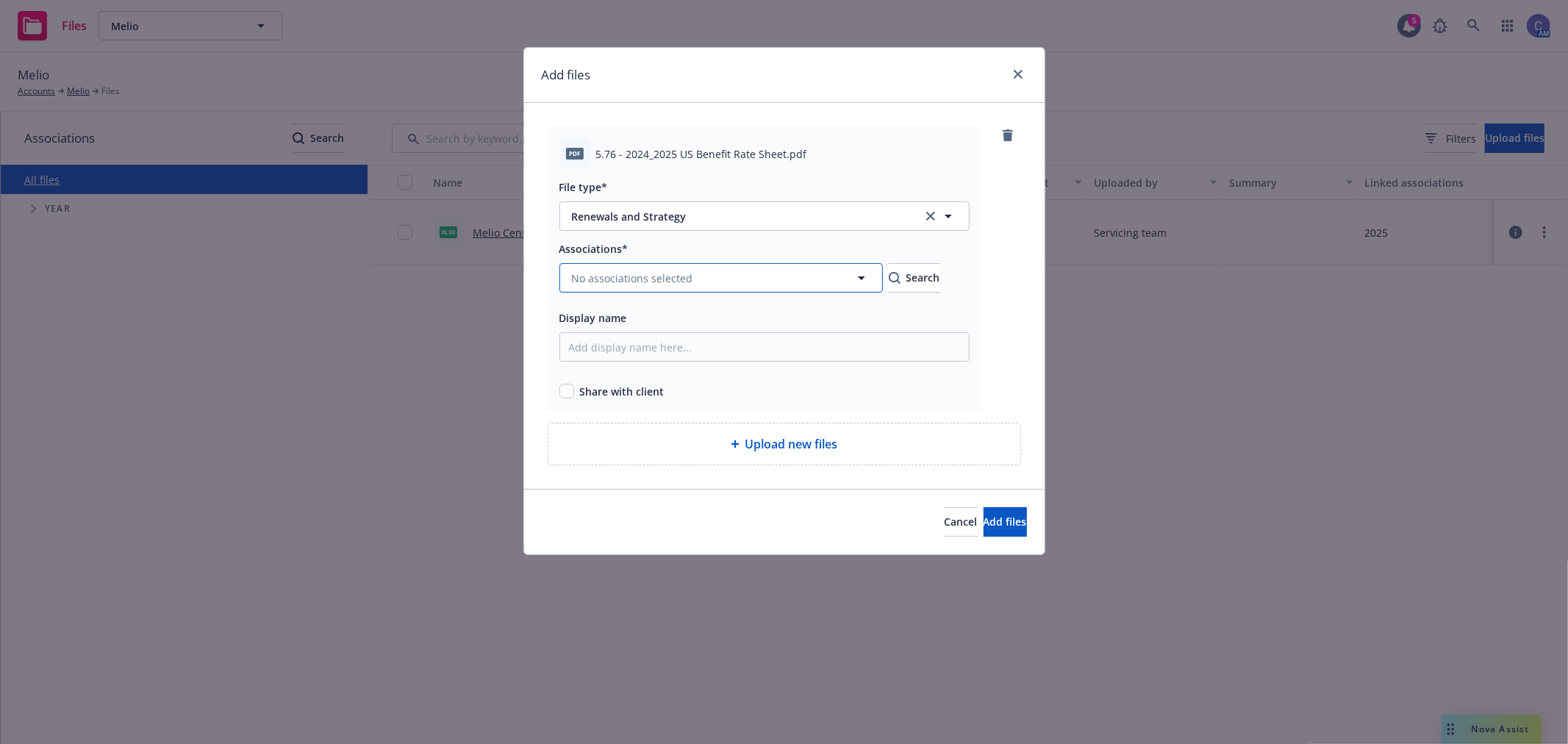
click at [658, 281] on span "No associations selected" at bounding box center [633, 278] width 121 height 15
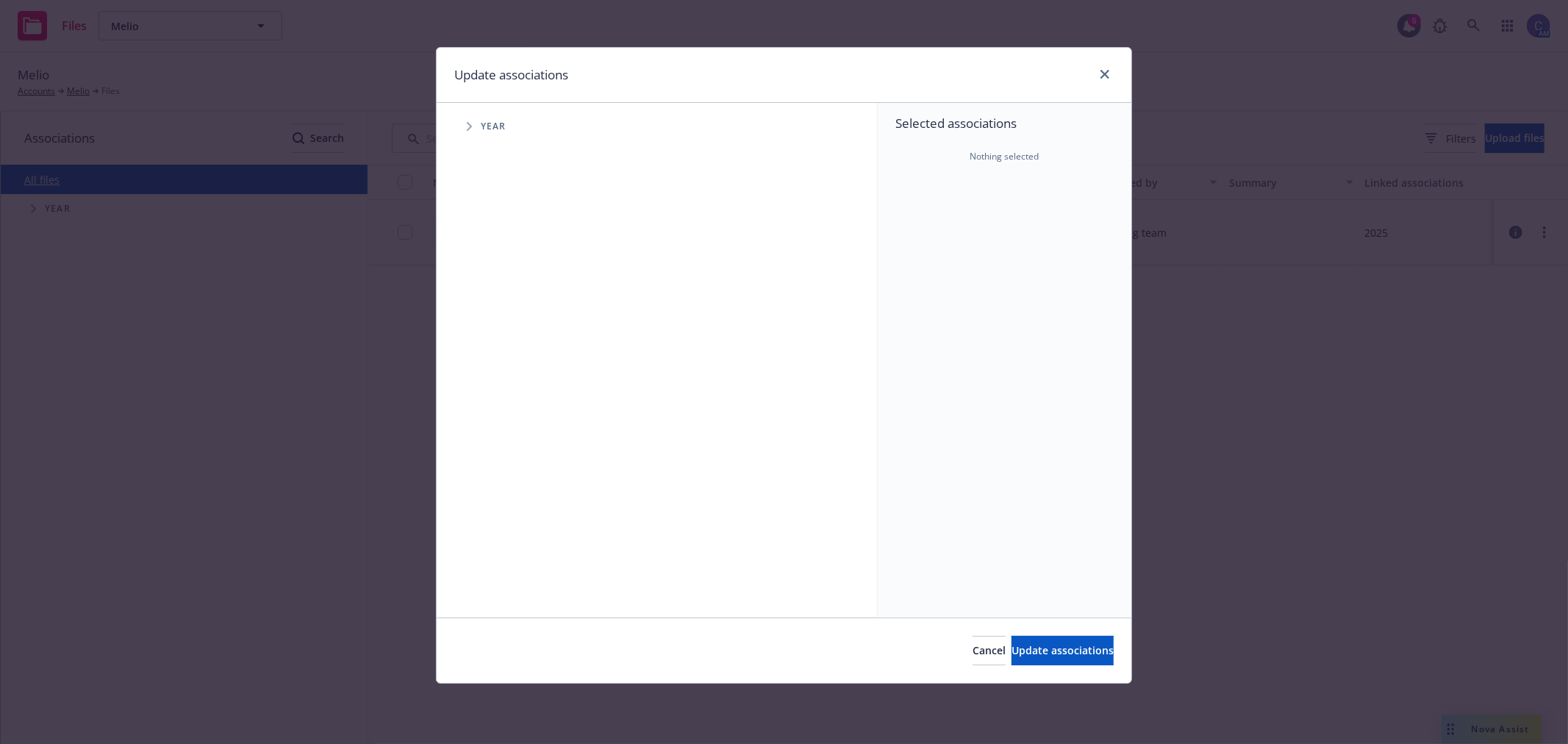
click at [472, 121] on span "Tree Example" at bounding box center [469, 126] width 24 height 24
click at [511, 332] on input "Tree Example" at bounding box center [506, 327] width 15 height 15
checkbox input "true"
drag, startPoint x: 1002, startPoint y: 653, endPoint x: 1027, endPoint y: 647, distance: 25.7
click at [1011, 653] on span "Update associations" at bounding box center [1062, 650] width 102 height 14
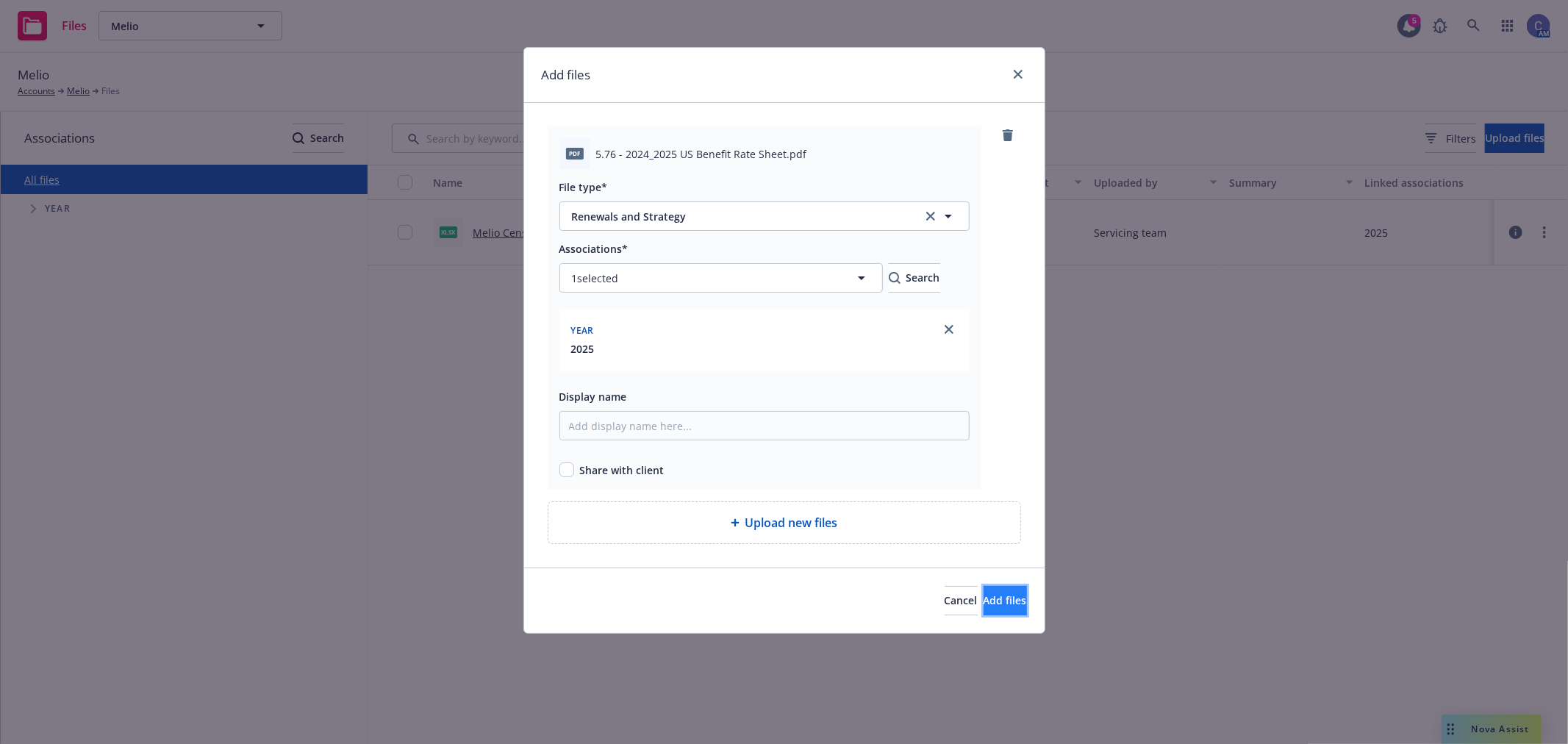
click at [989, 603] on span "Add files" at bounding box center [1005, 600] width 44 height 14
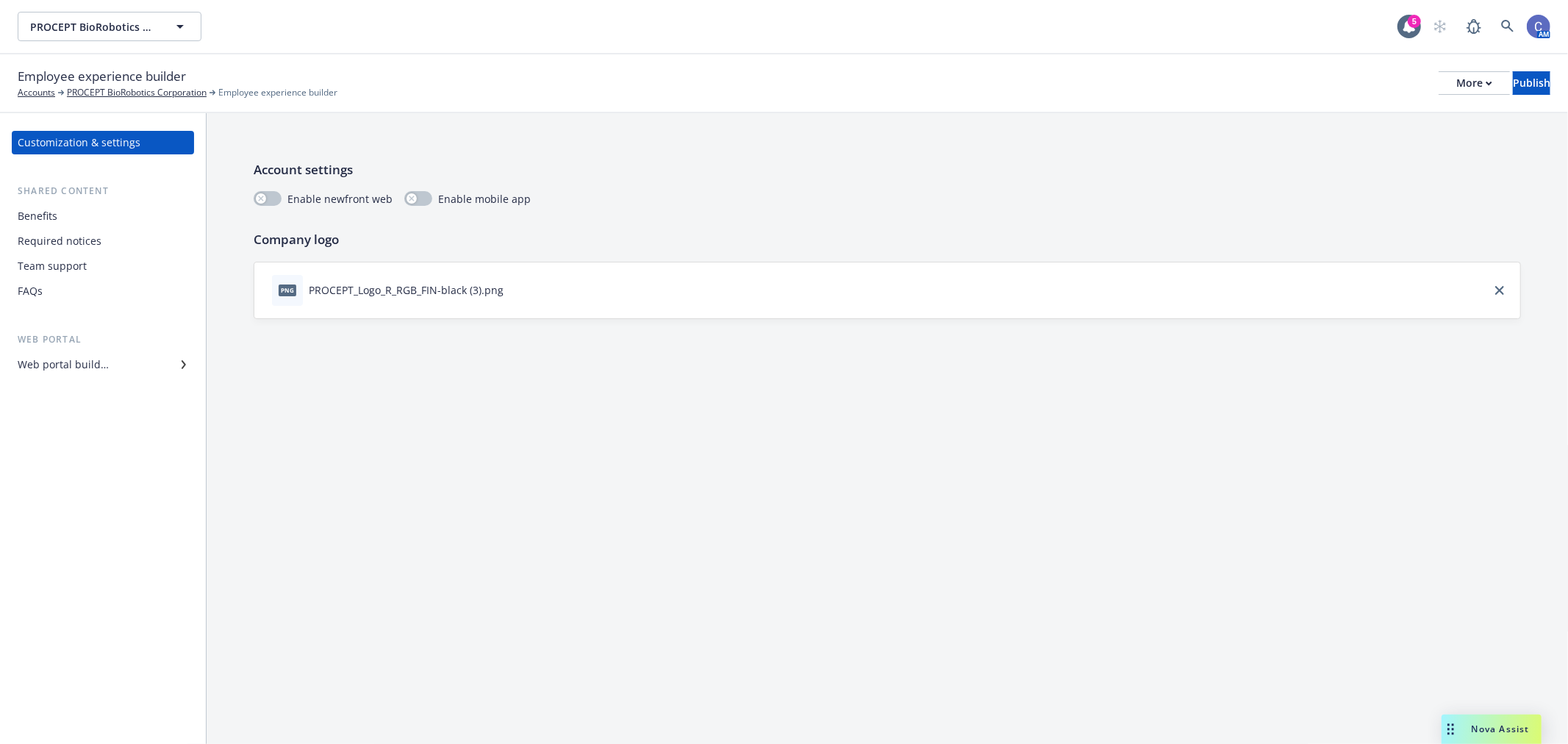
click at [113, 364] on div "Web portal builder" at bounding box center [103, 365] width 171 height 24
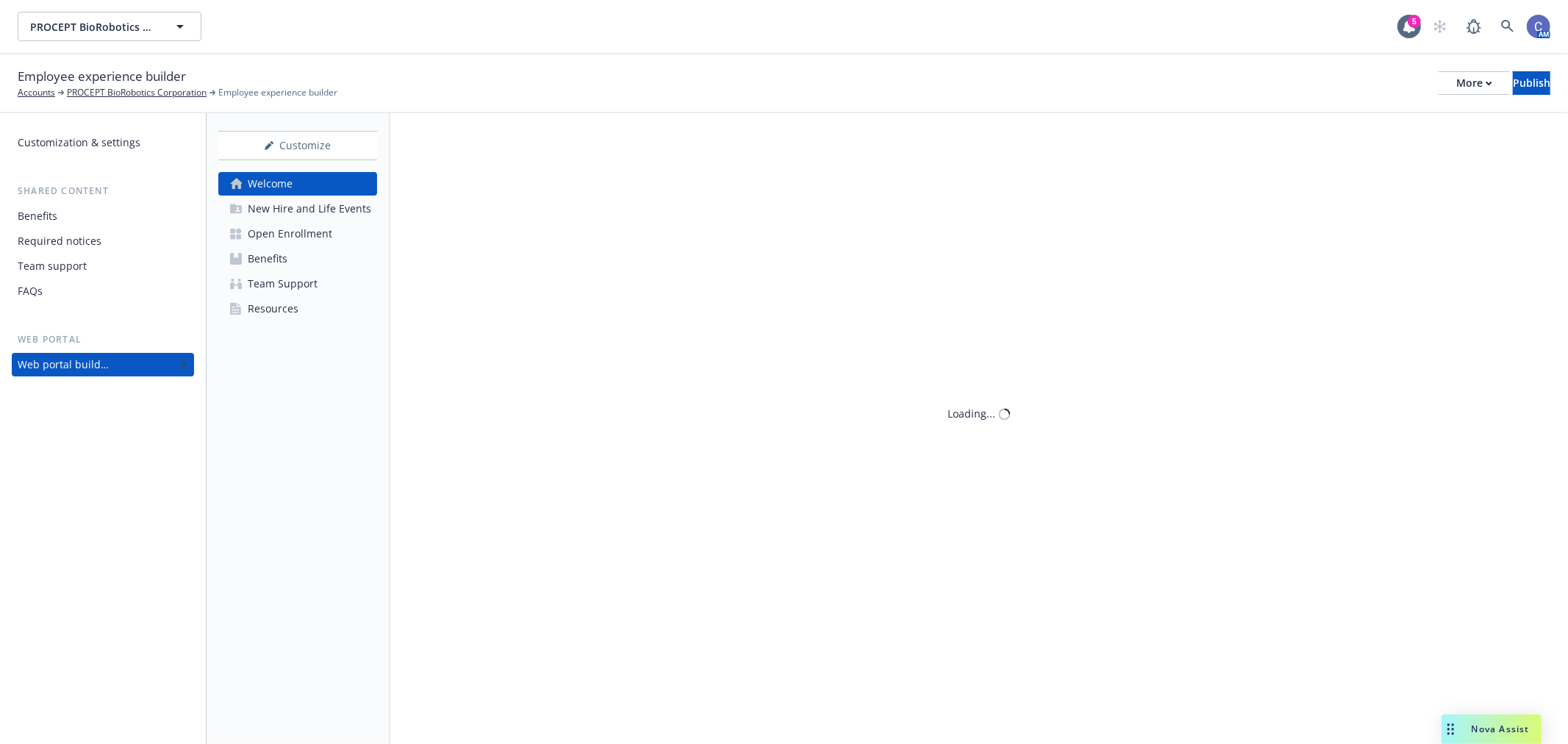
click at [294, 231] on div "Open Enrollment" at bounding box center [290, 234] width 85 height 24
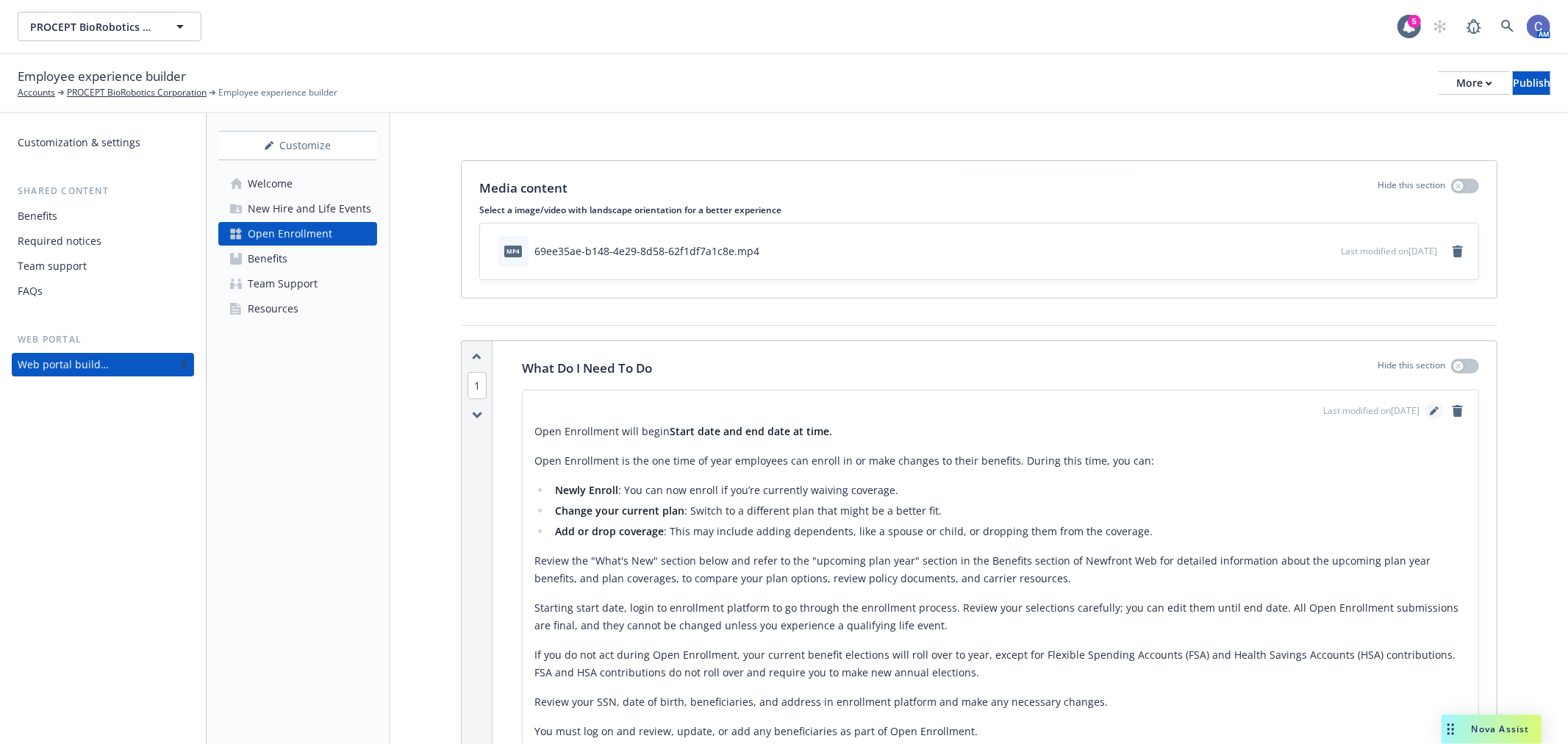
click at [1430, 409] on icon "editPencil" at bounding box center [1433, 412] width 8 height 8
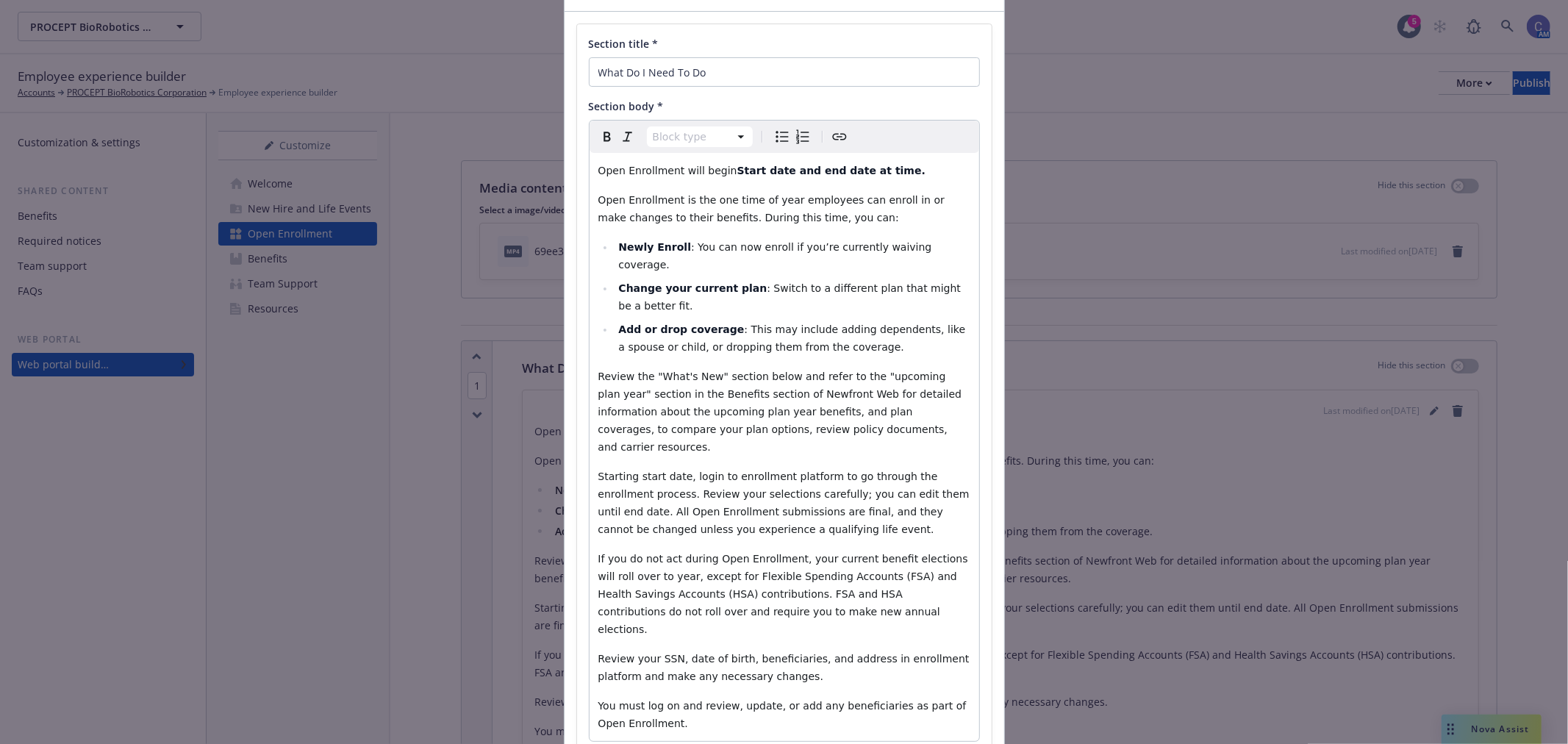
scroll to position [173, 0]
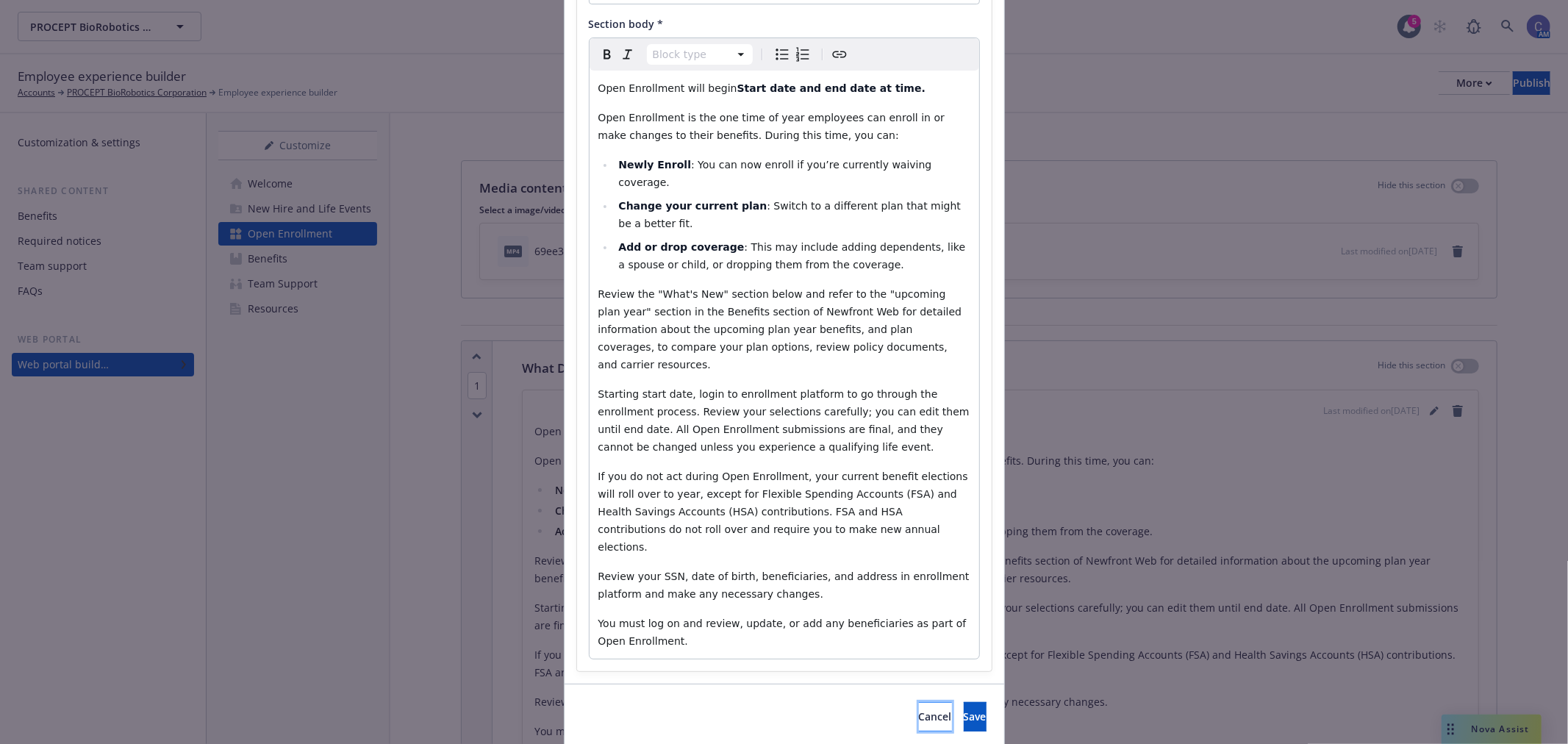
click at [919, 710] on span "Cancel" at bounding box center [935, 717] width 33 height 14
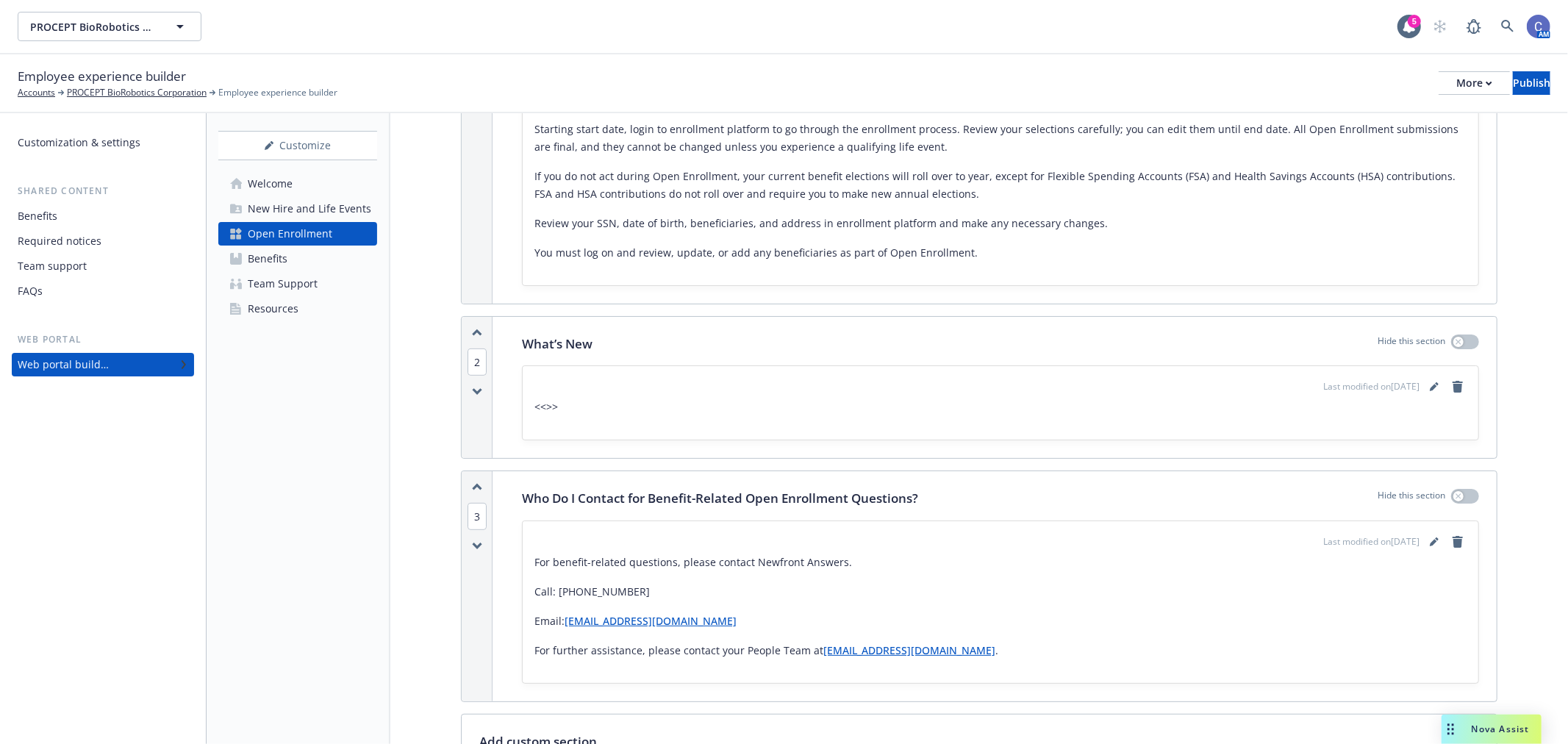
scroll to position [1430, 0]
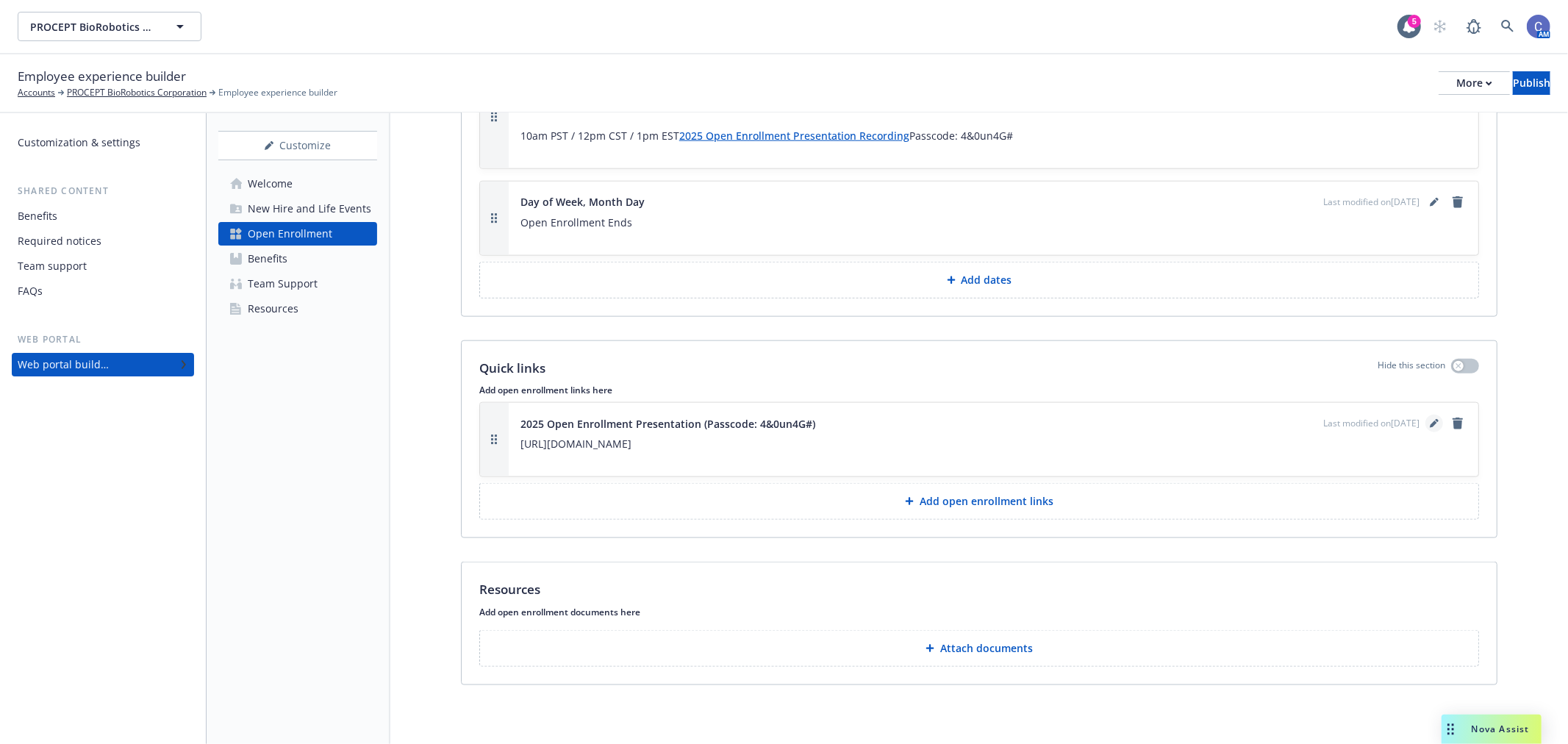
click at [1430, 423] on icon "editPencil" at bounding box center [1433, 425] width 8 height 8
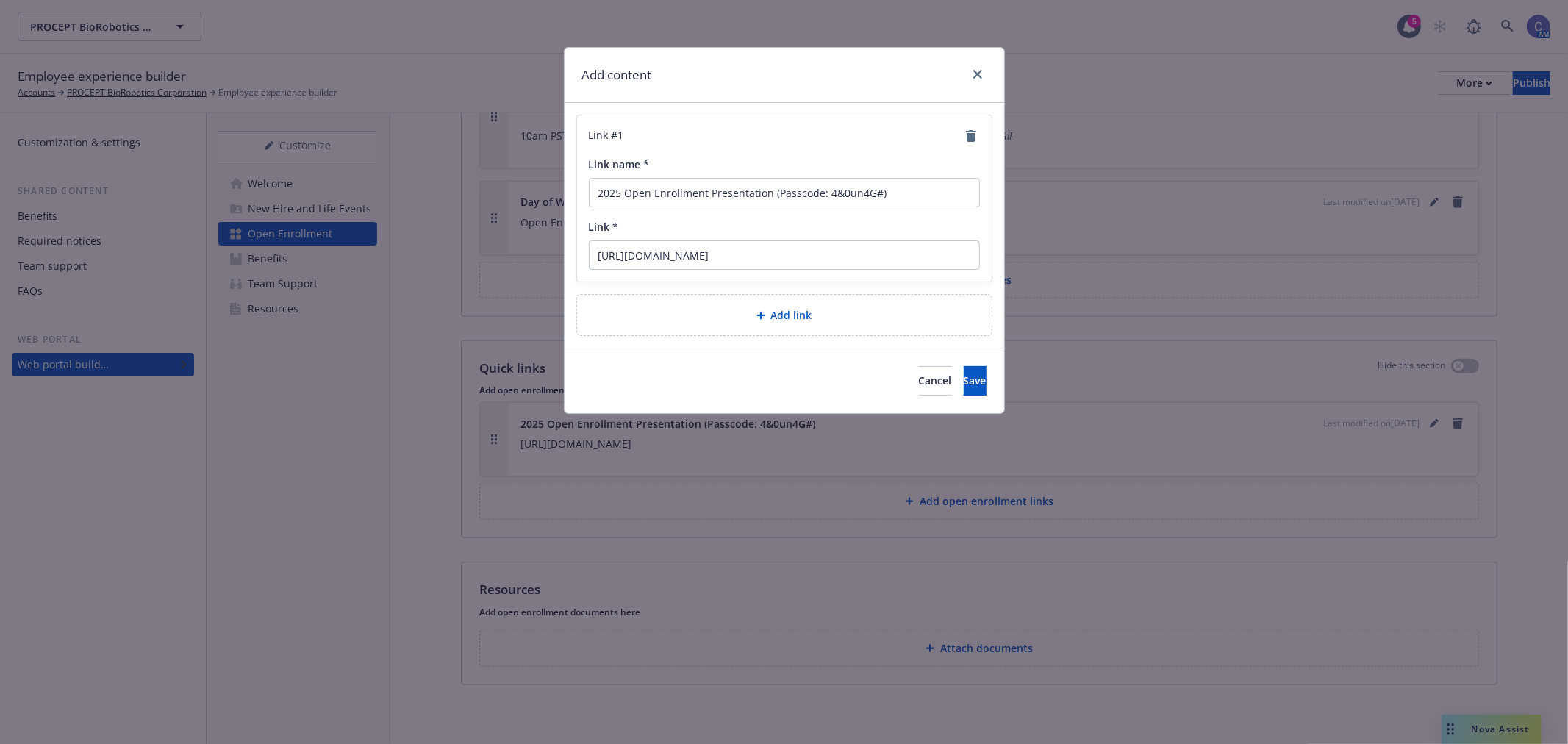
click at [805, 319] on span "Add link" at bounding box center [792, 315] width 41 height 15
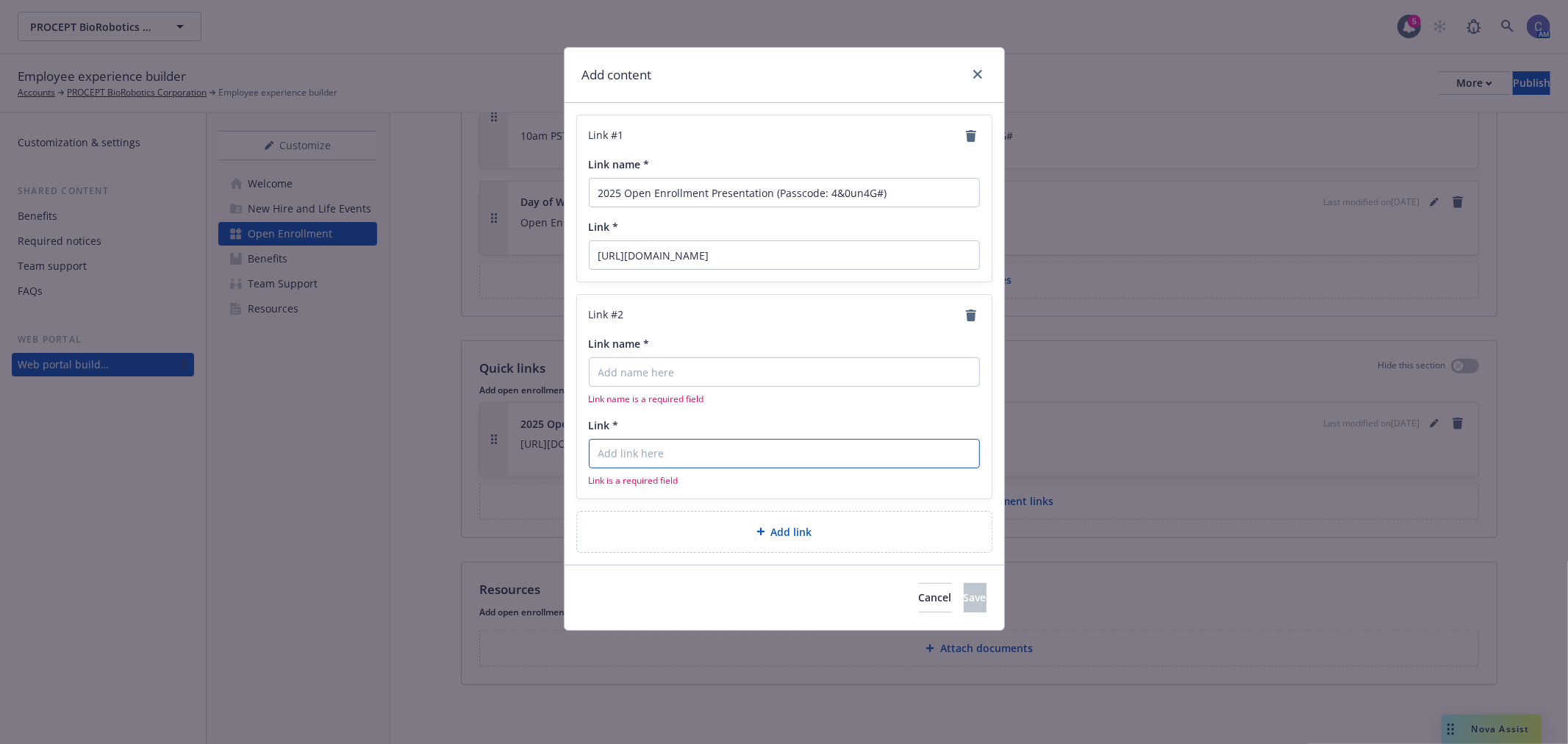
click at [675, 456] on input "Link *" at bounding box center [784, 454] width 391 height 29
paste input "https://content.vsp.com/i/___M8AWSe3YHH8VMaz0mAEl8htRsLWWoZk04d9rtAfISdbUdMJu1s…"
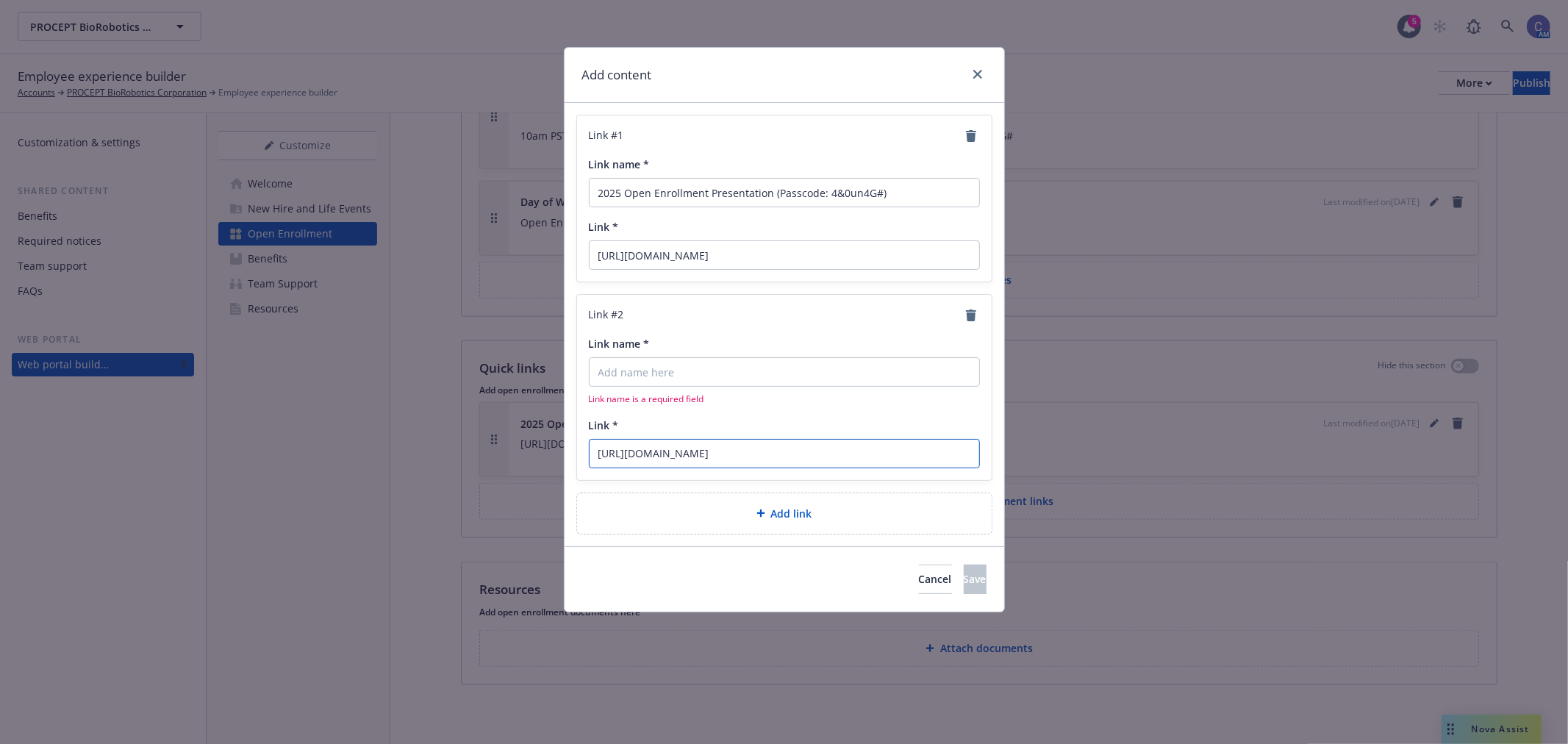
type input "https://content.vsp.com/i/___M8AWSe3YHH8VMaz0mAEl8htRsLWWoZk04d9rtAfISdbUdMJu1s…"
click at [678, 377] on input "Link name *" at bounding box center [784, 372] width 391 height 29
click at [658, 376] on input "Link name *" at bounding box center [784, 372] width 391 height 29
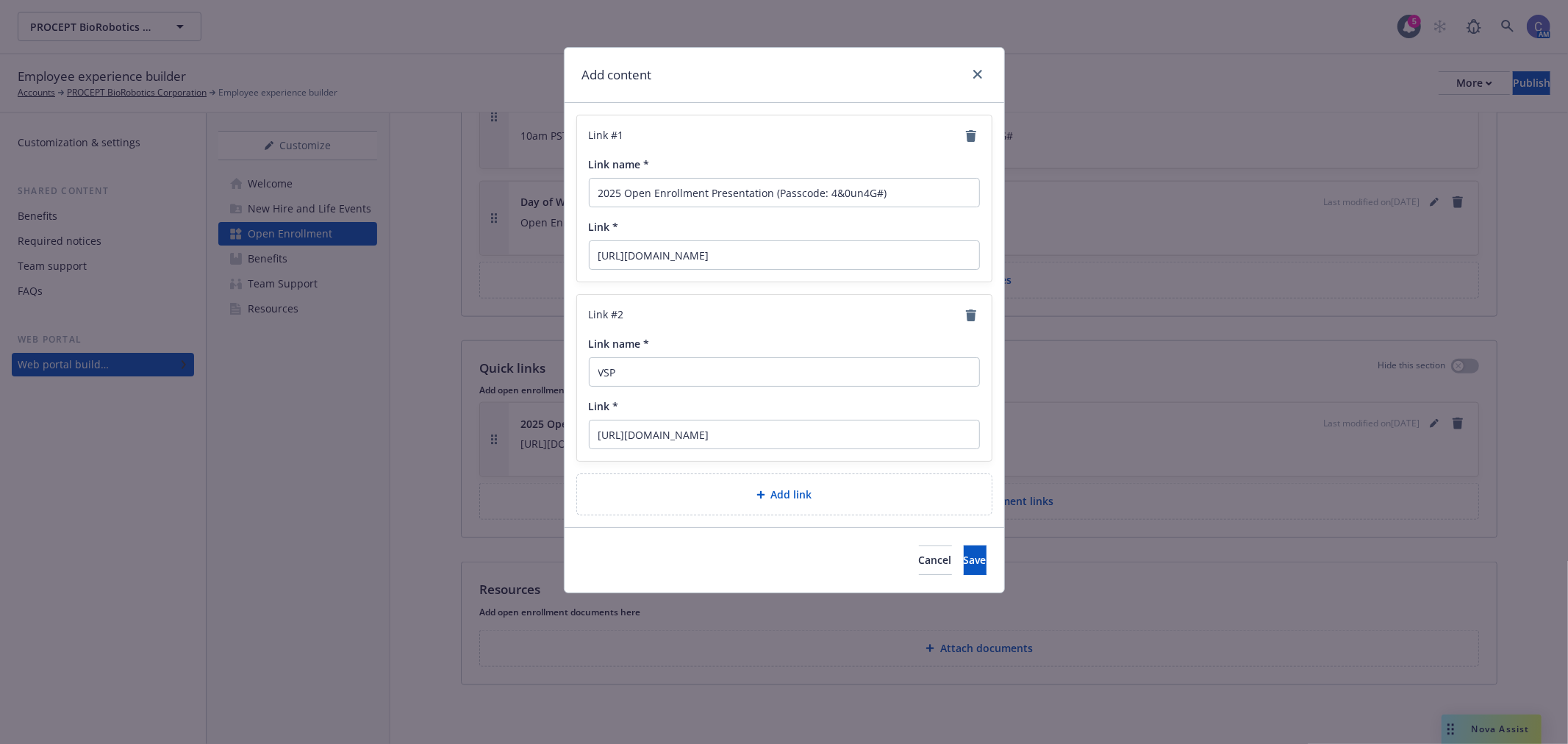
click at [765, 340] on div "Link name *" at bounding box center [784, 343] width 391 height 15
drag, startPoint x: 514, startPoint y: 362, endPoint x: 483, endPoint y: 354, distance: 32.0
click at [483, 354] on div "Add content Link # 1 Link name * 2025 Open Enrollment Presentation (Passcode: 4…" at bounding box center [784, 372] width 1568 height 744
click at [783, 370] on input "Get to Know Your VSP" at bounding box center [784, 372] width 391 height 29
type input "Get to Know Your VSP Vision Benefits"
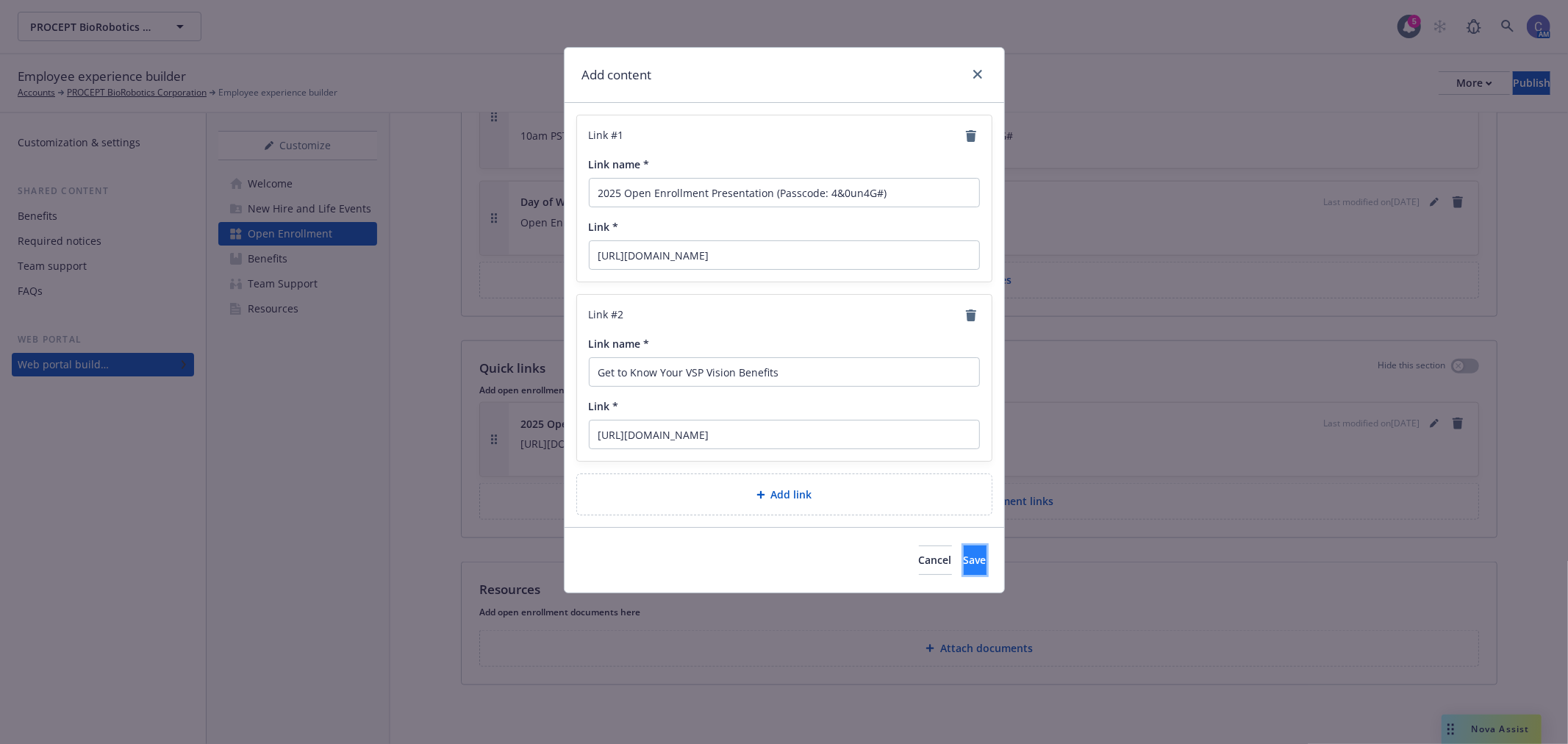
click at [963, 557] on span "Save" at bounding box center [974, 559] width 23 height 14
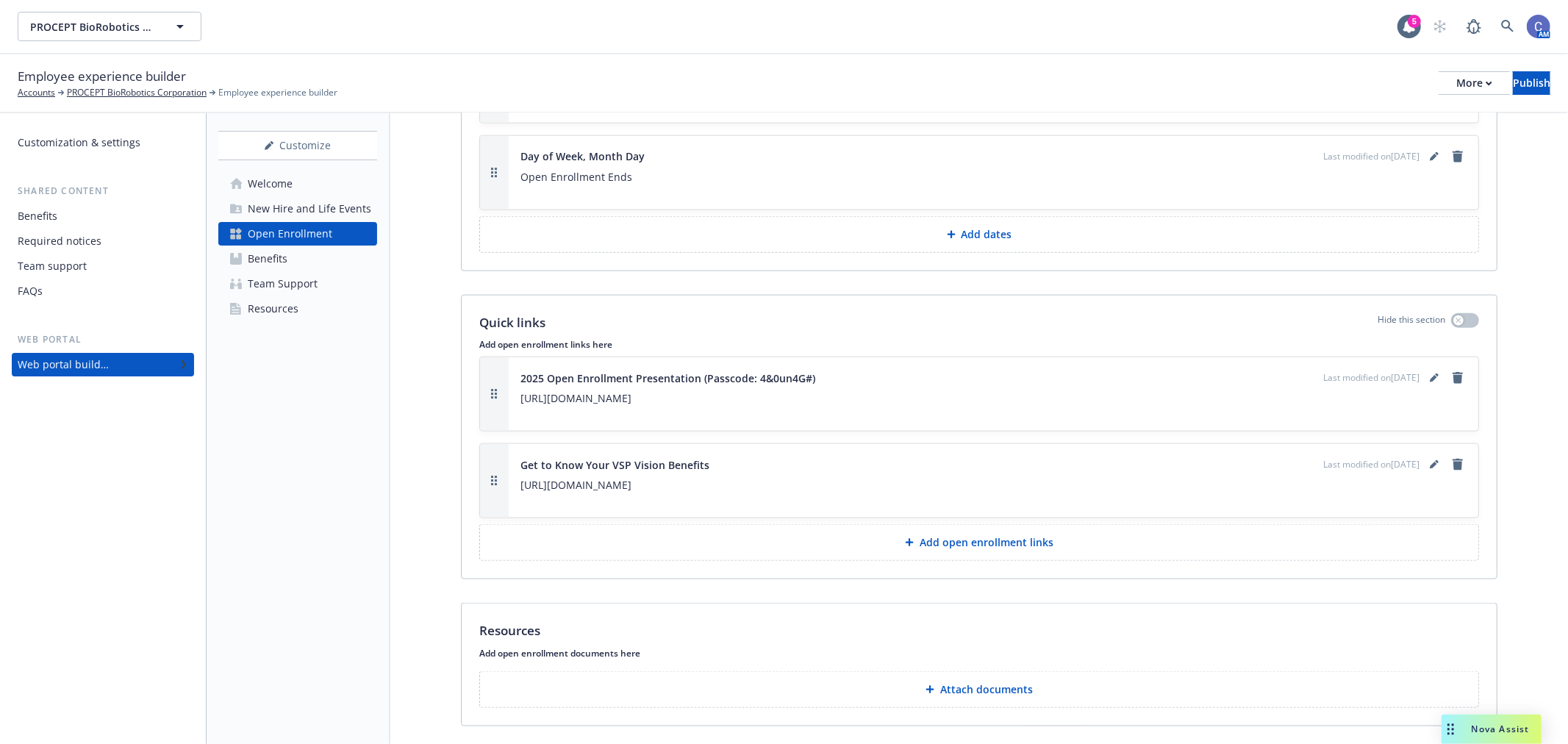
scroll to position [1517, 0]
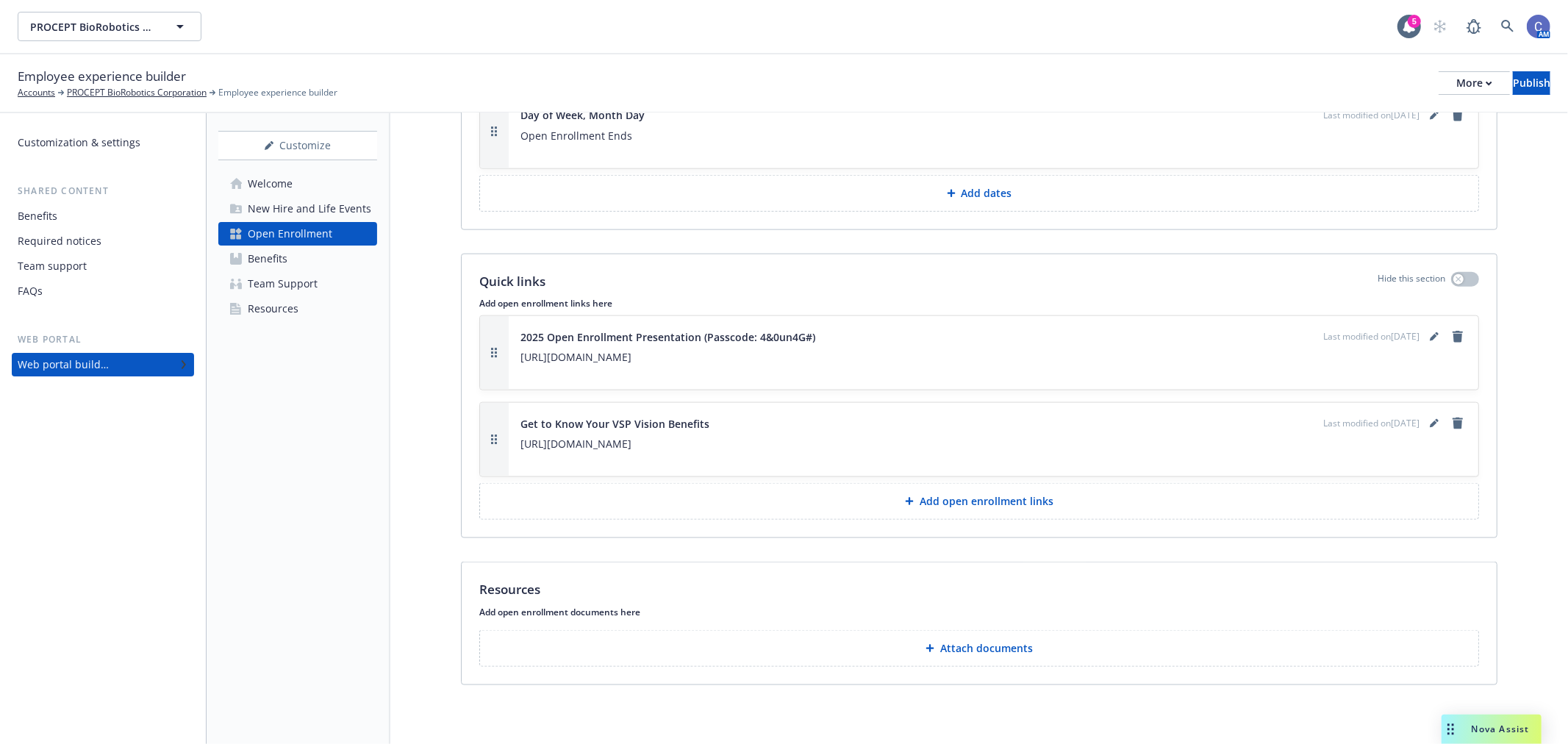
click at [1001, 642] on p "Attach documents" at bounding box center [986, 647] width 92 height 15
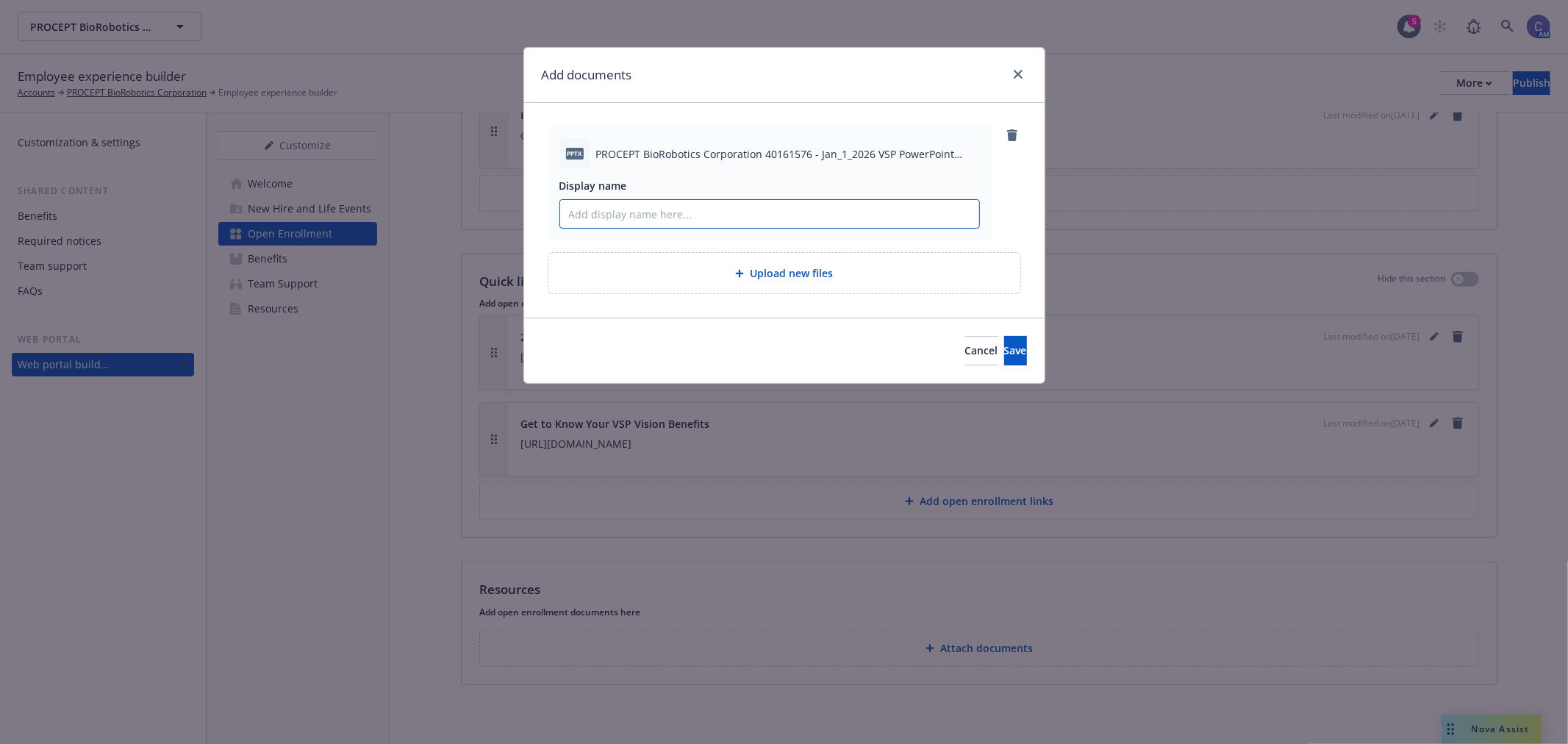
click at [740, 211] on input "Display name" at bounding box center [769, 214] width 419 height 28
drag, startPoint x: 1013, startPoint y: 134, endPoint x: 1085, endPoint y: 126, distance: 72.4
click at [1013, 133] on icon "remove" at bounding box center [1012, 135] width 10 height 12
click at [1004, 351] on button "Save" at bounding box center [1015, 350] width 23 height 29
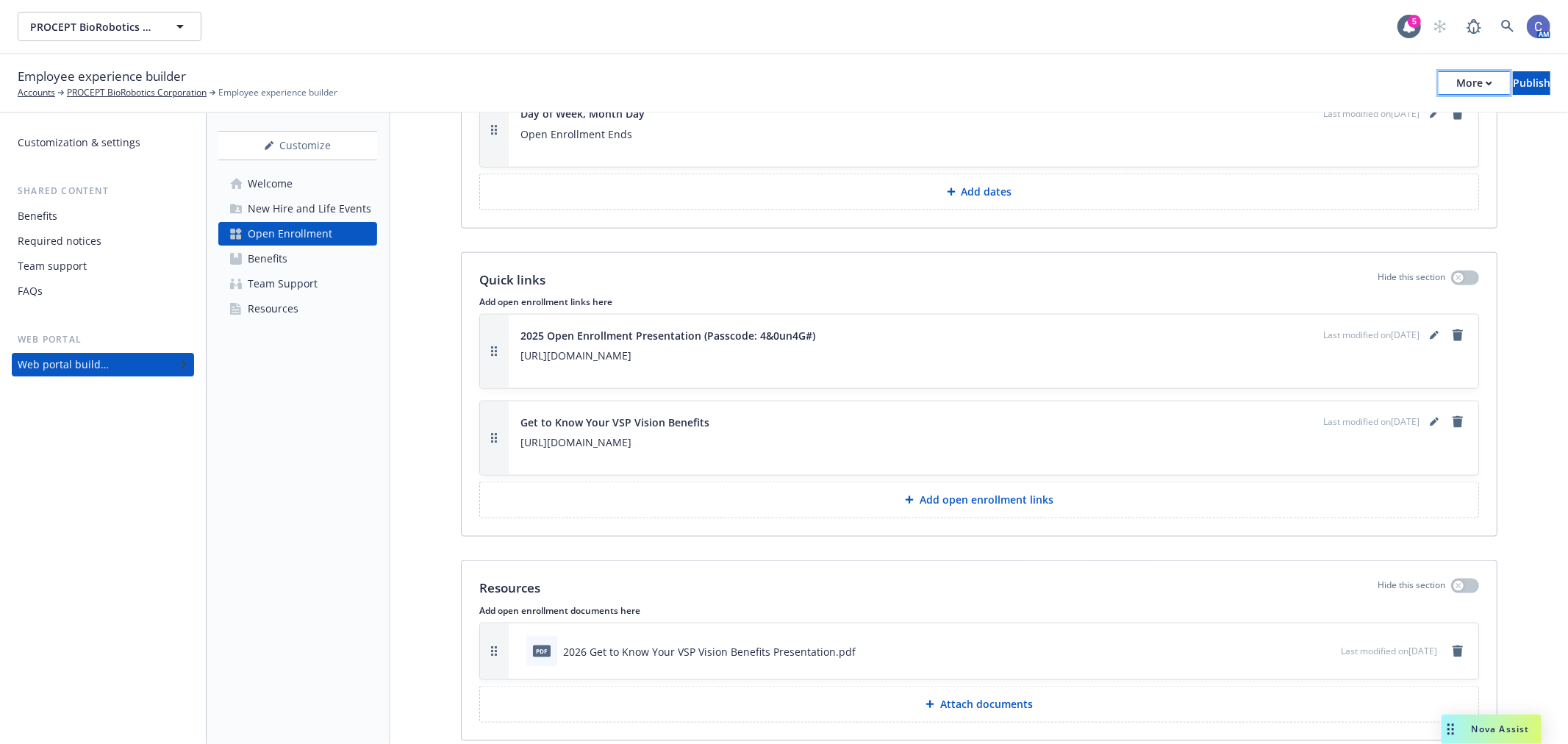
click at [1456, 79] on div "More" at bounding box center [1474, 83] width 36 height 22
drag, startPoint x: 1354, startPoint y: 113, endPoint x: 1341, endPoint y: 29, distance: 85.0
click at [1354, 113] on link "Copy preview link" at bounding box center [1353, 116] width 218 height 29
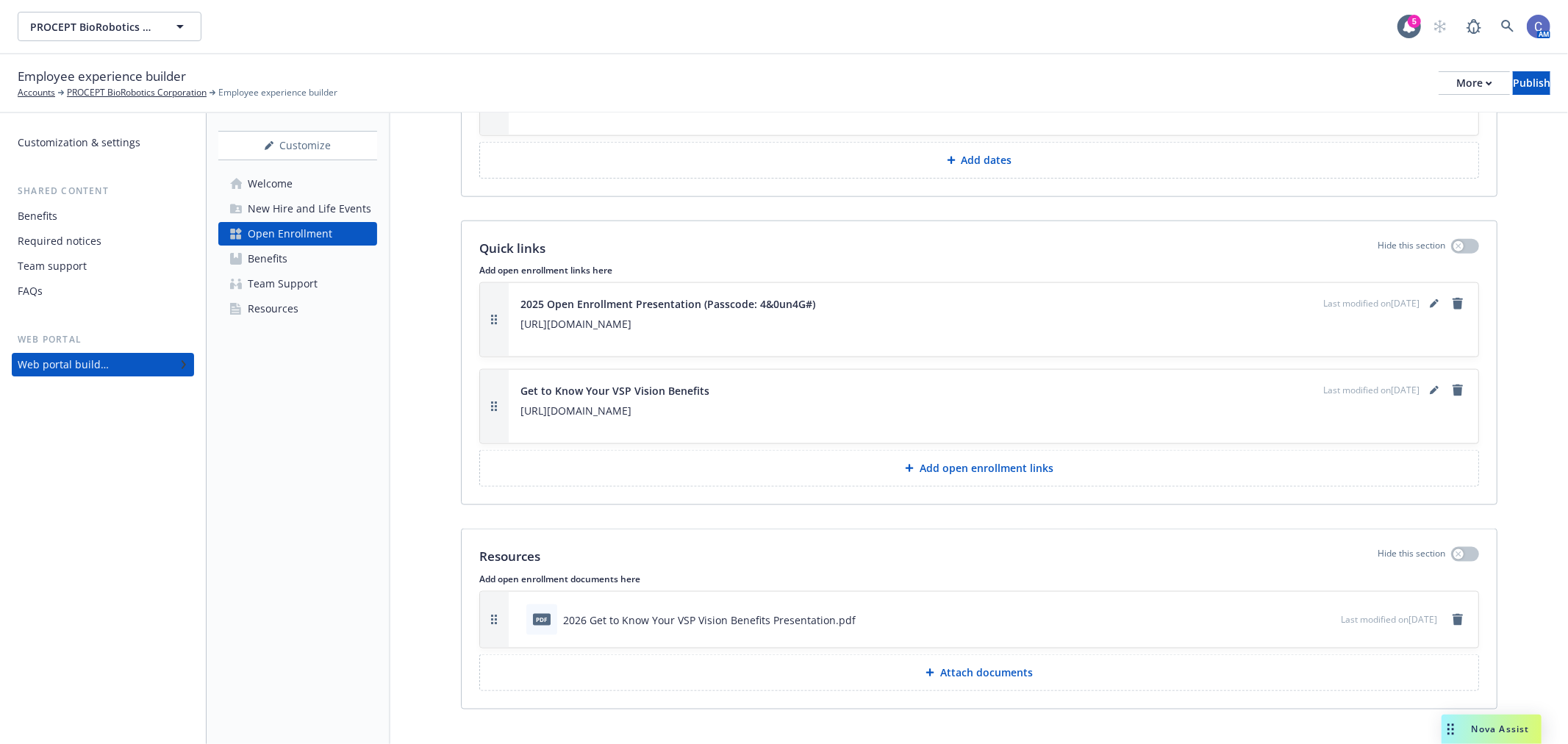
scroll to position [1575, 0]
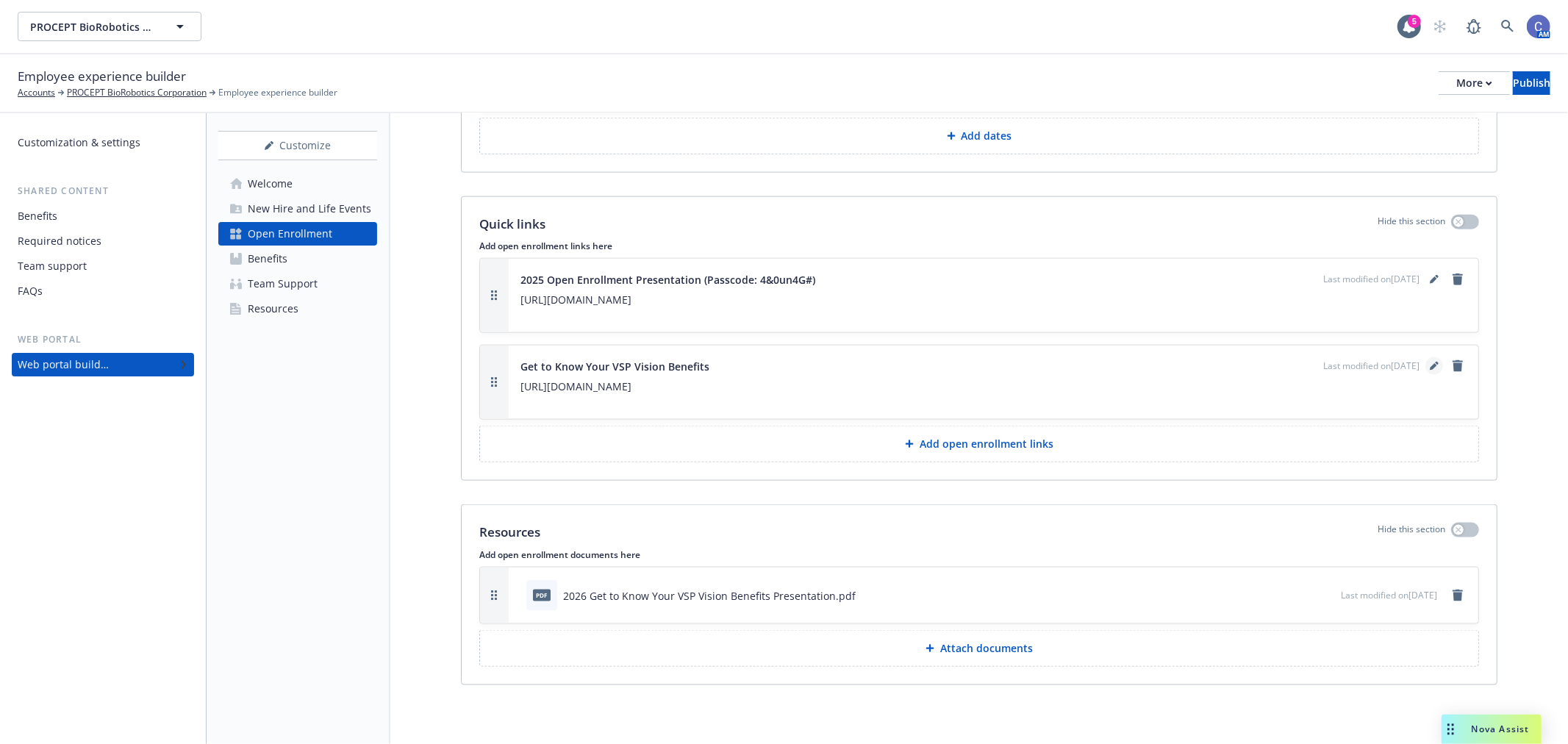
click at [1430, 366] on icon "editPencil" at bounding box center [1433, 367] width 8 height 8
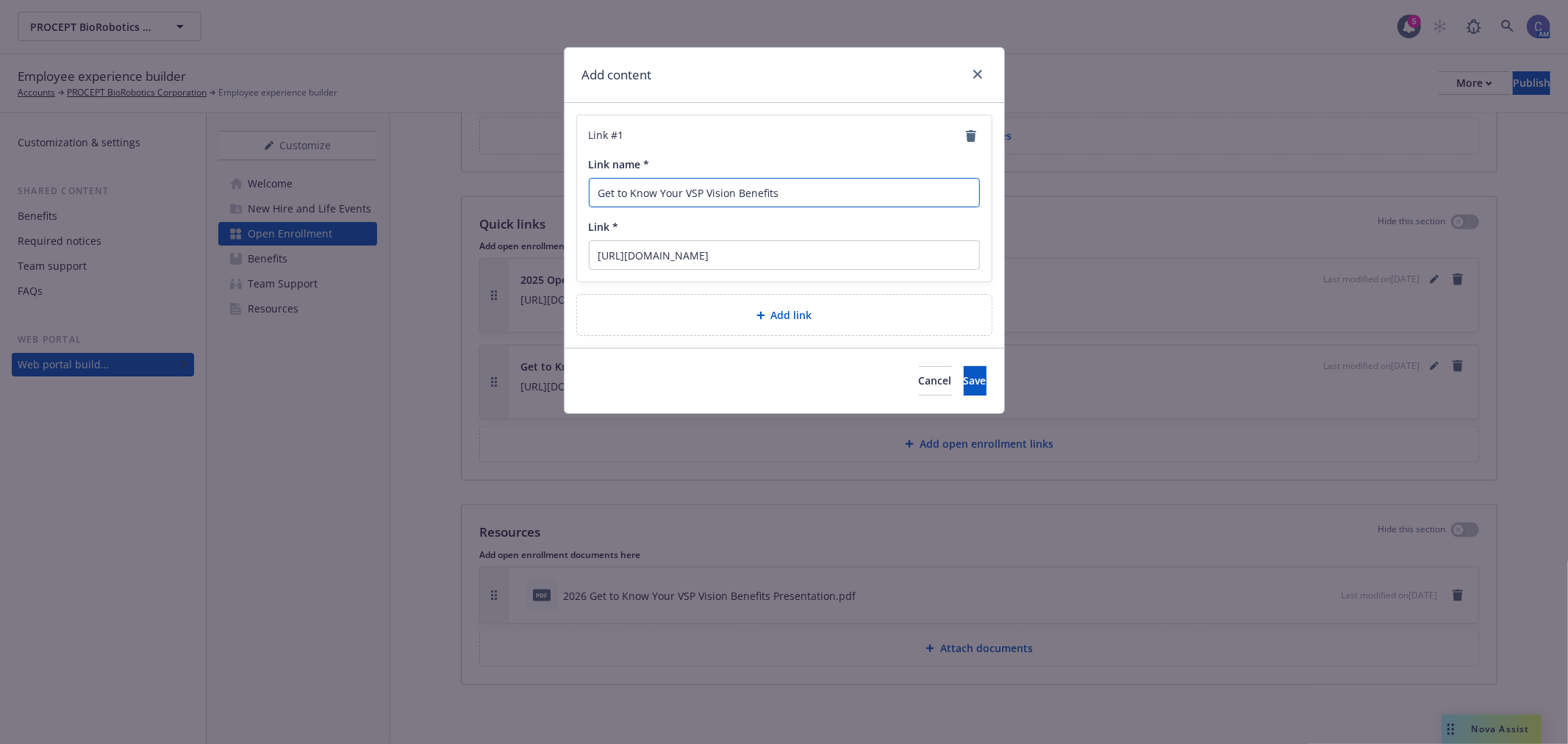
click at [834, 195] on input "Get to Know Your VSP Vision Benefits" at bounding box center [784, 192] width 391 height 29
type input "Get to Know Your VSP Vision Benefits Presentation (Recording)"
click at [963, 383] on span "Save" at bounding box center [974, 380] width 23 height 14
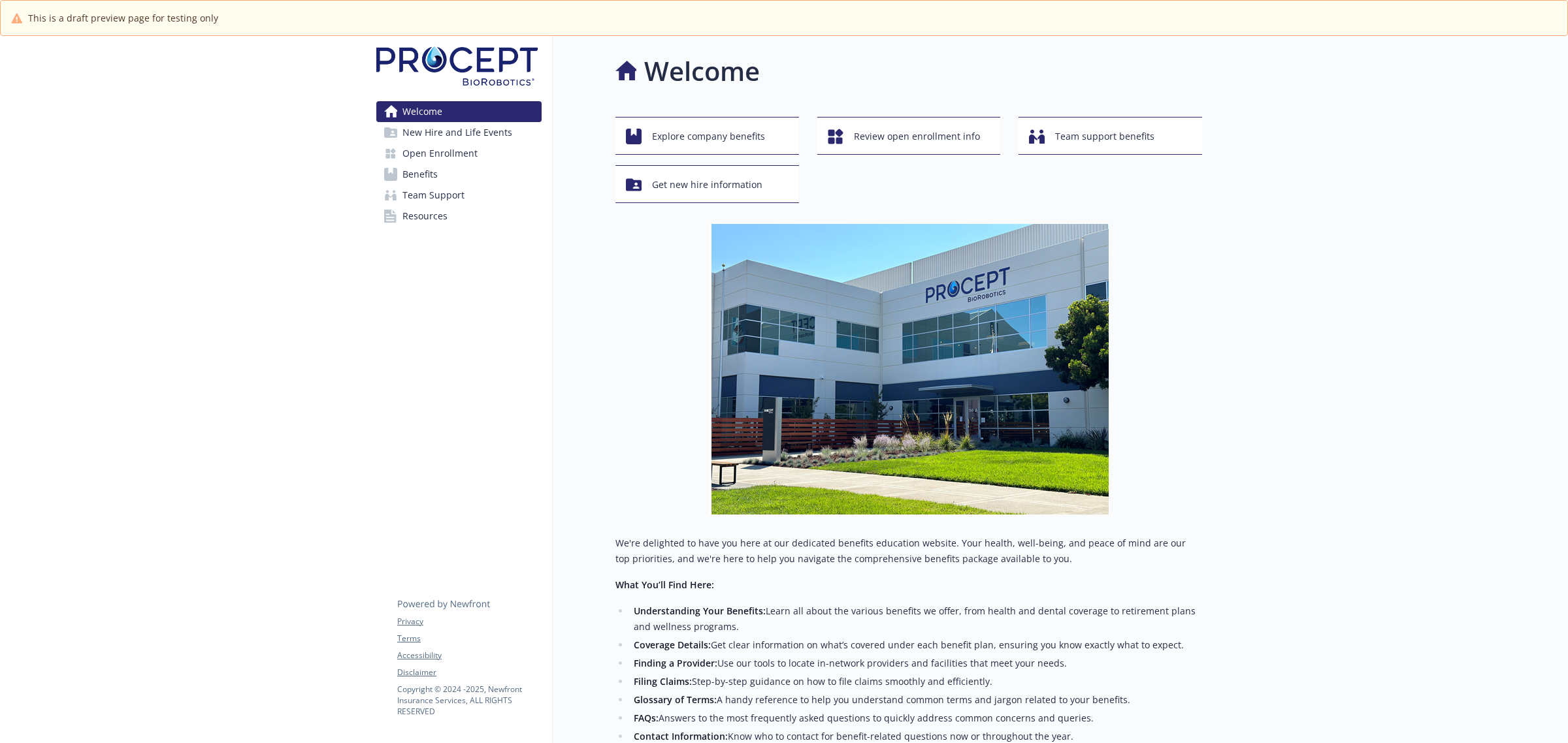
click at [472, 158] on span "Open Enrollment" at bounding box center [439, 153] width 75 height 21
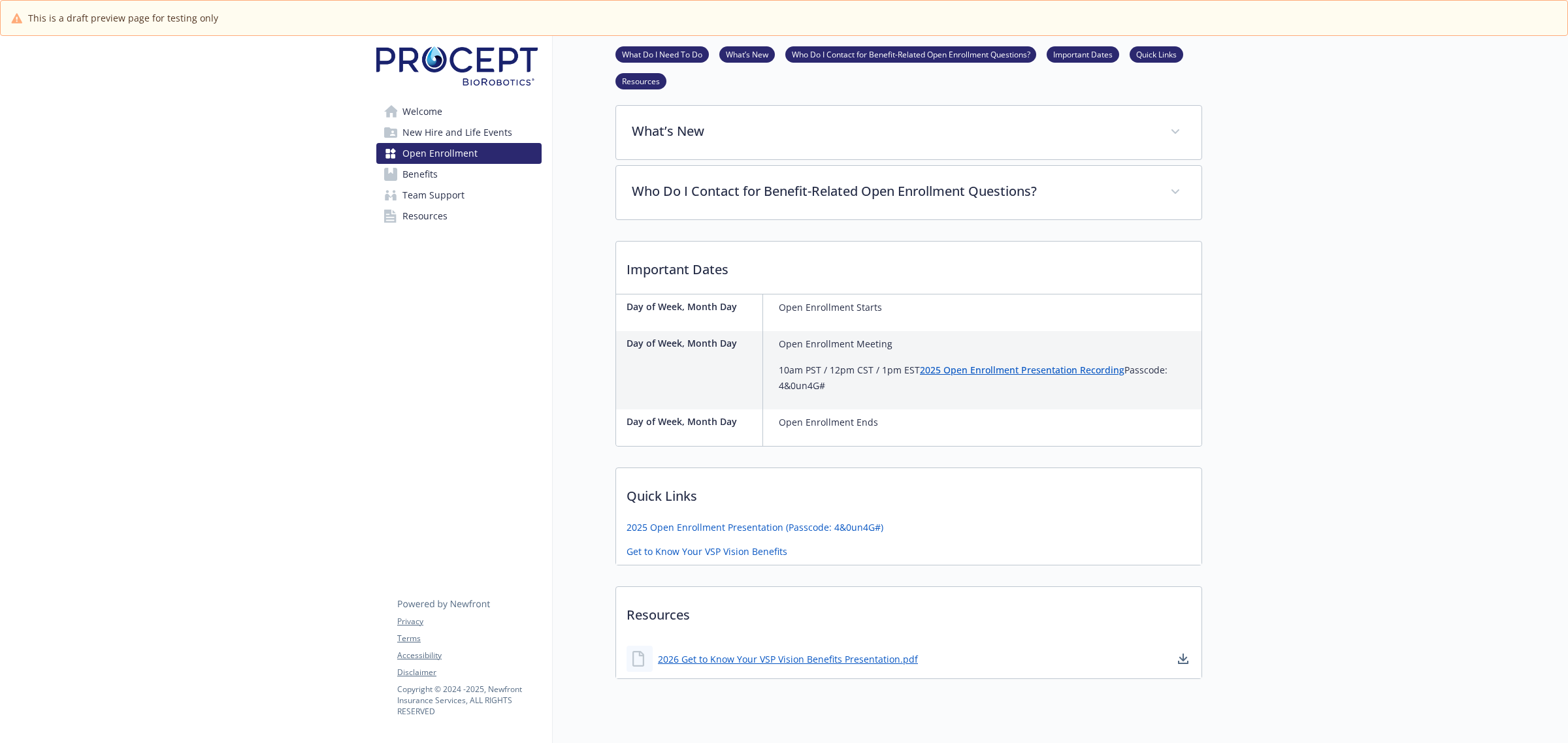
scroll to position [520, 0]
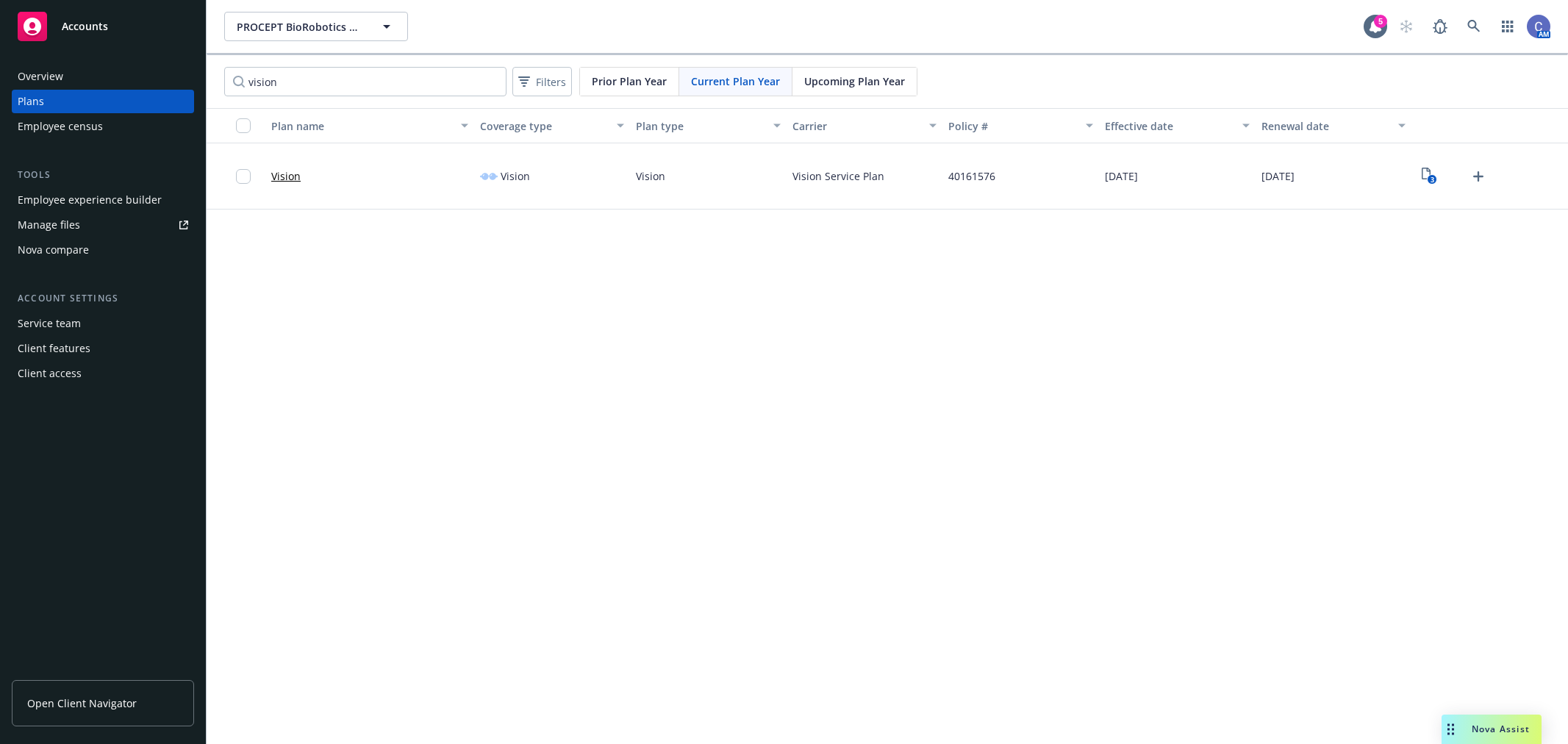
click at [316, 31] on span "PROCEPT BioRobotics Corporation" at bounding box center [300, 26] width 127 height 15
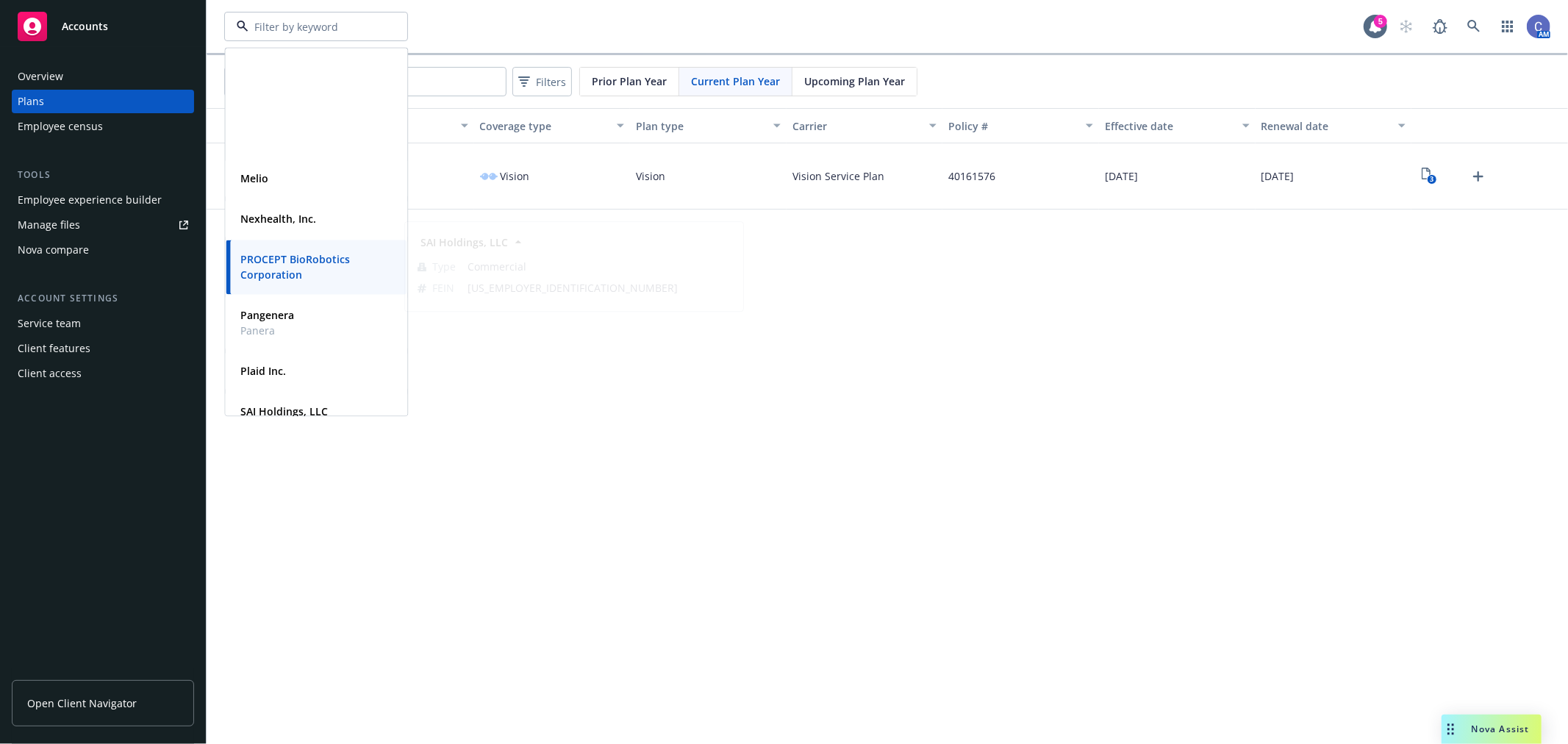
scroll to position [300, 0]
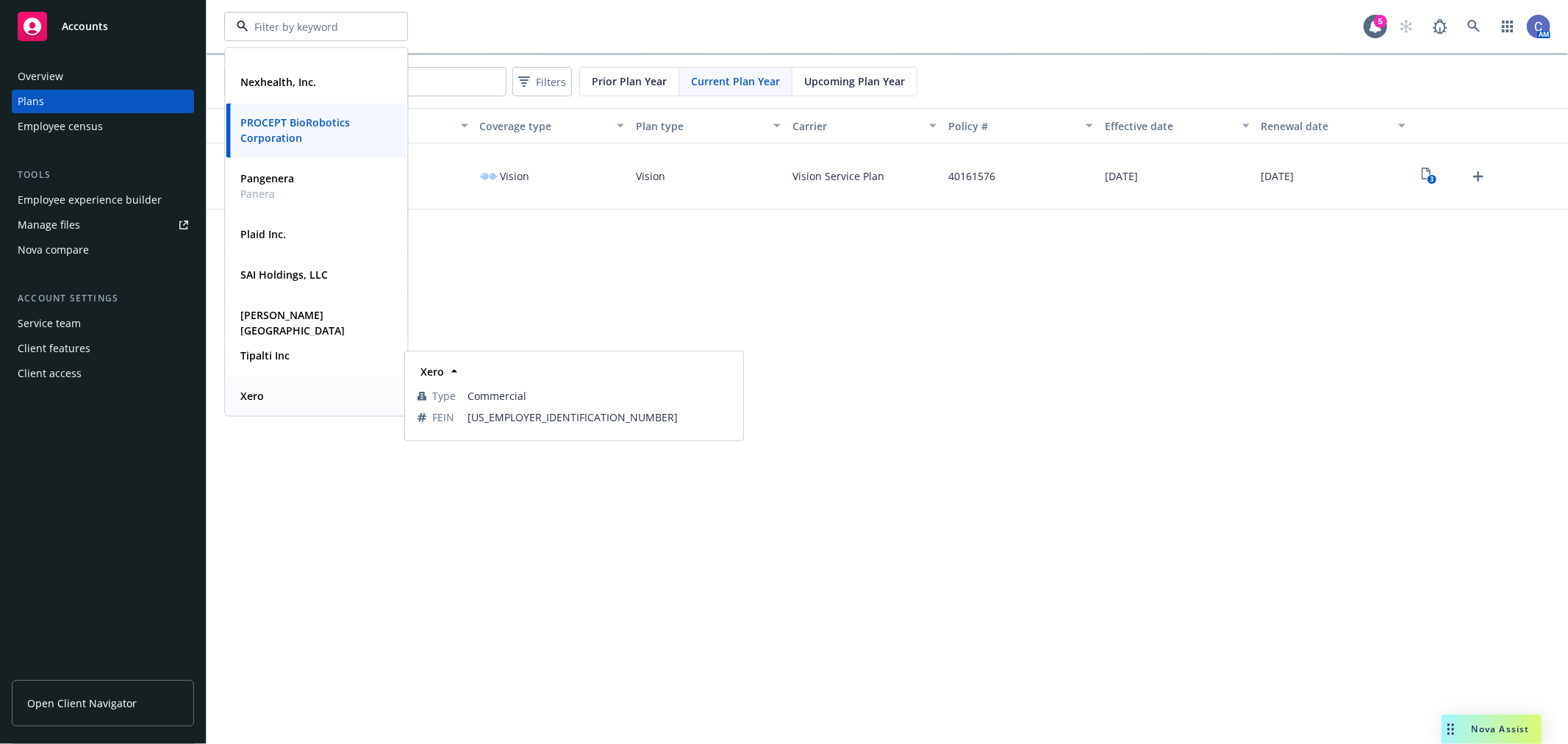
click at [261, 389] on strong "Xero" at bounding box center [252, 395] width 24 height 14
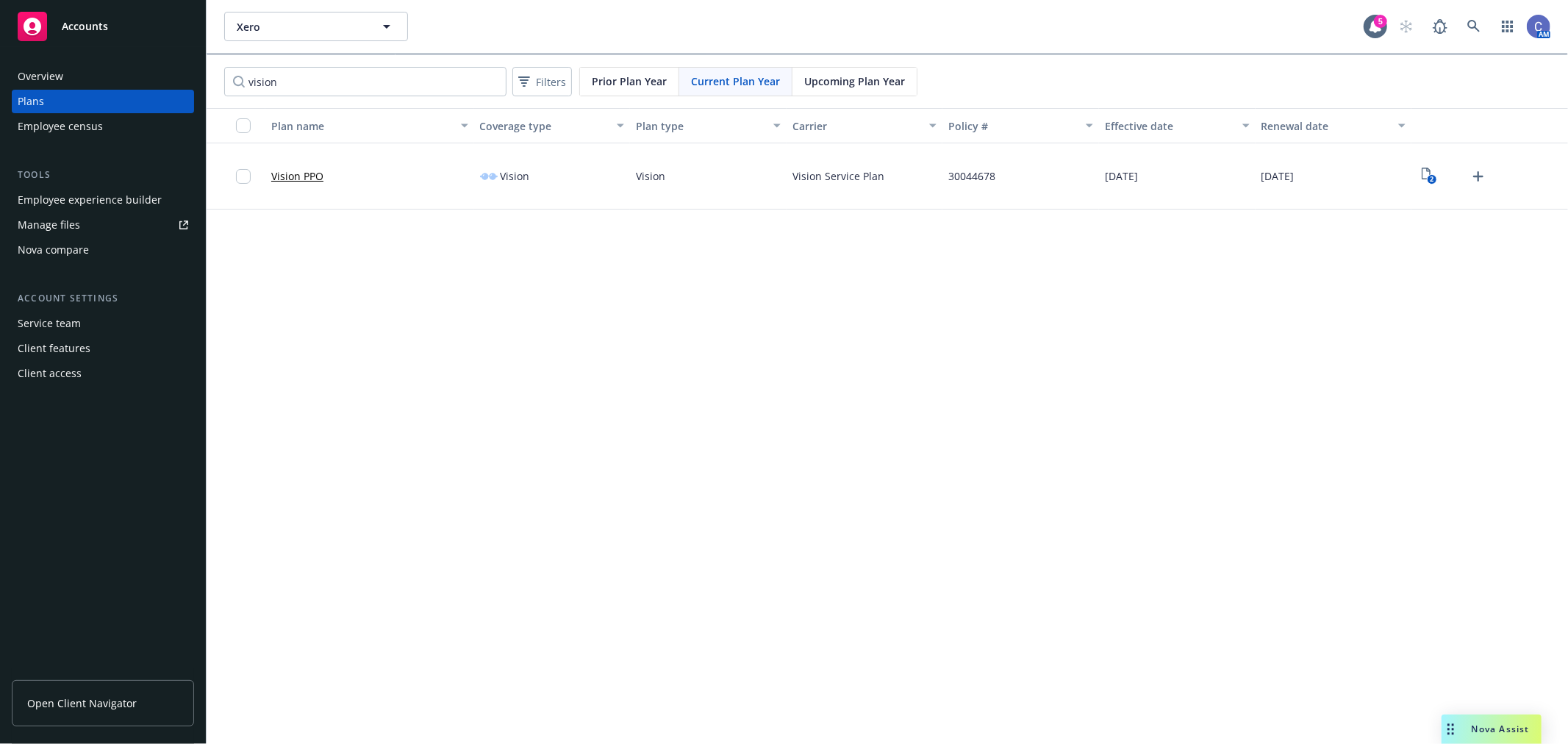
click at [123, 196] on div "Employee experience builder" at bounding box center [90, 200] width 144 height 24
drag, startPoint x: 630, startPoint y: 295, endPoint x: 630, endPoint y: 307, distance: 12.0
click at [630, 295] on div "Xero Xero 5 AM vision Filters Prior Plan Year Current Plan Year Upcoming Plan Y…" at bounding box center [887, 372] width 1361 height 744
click at [44, 32] on rect at bounding box center [32, 26] width 29 height 29
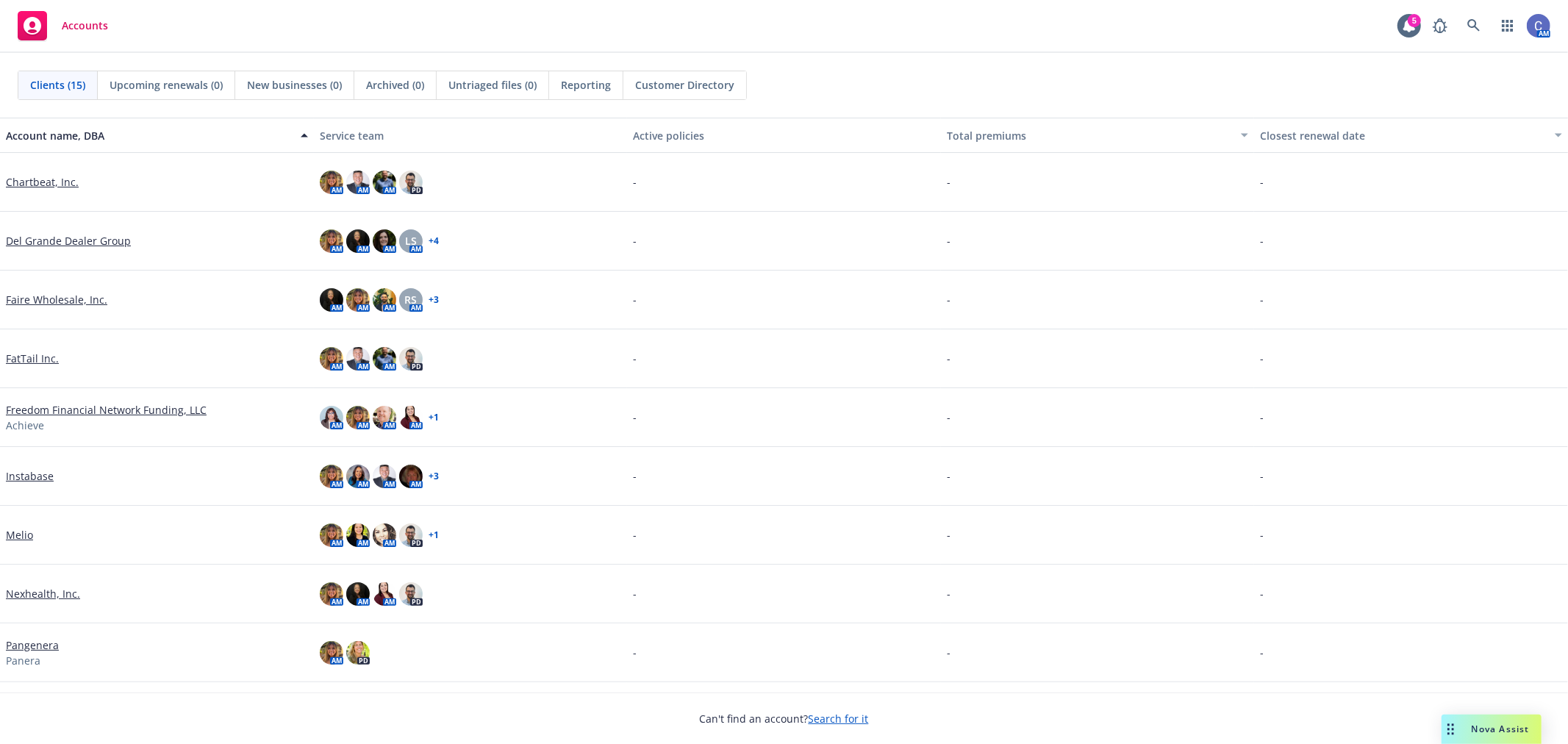
click at [740, 82] on div "Customer Directory" at bounding box center [685, 85] width 123 height 28
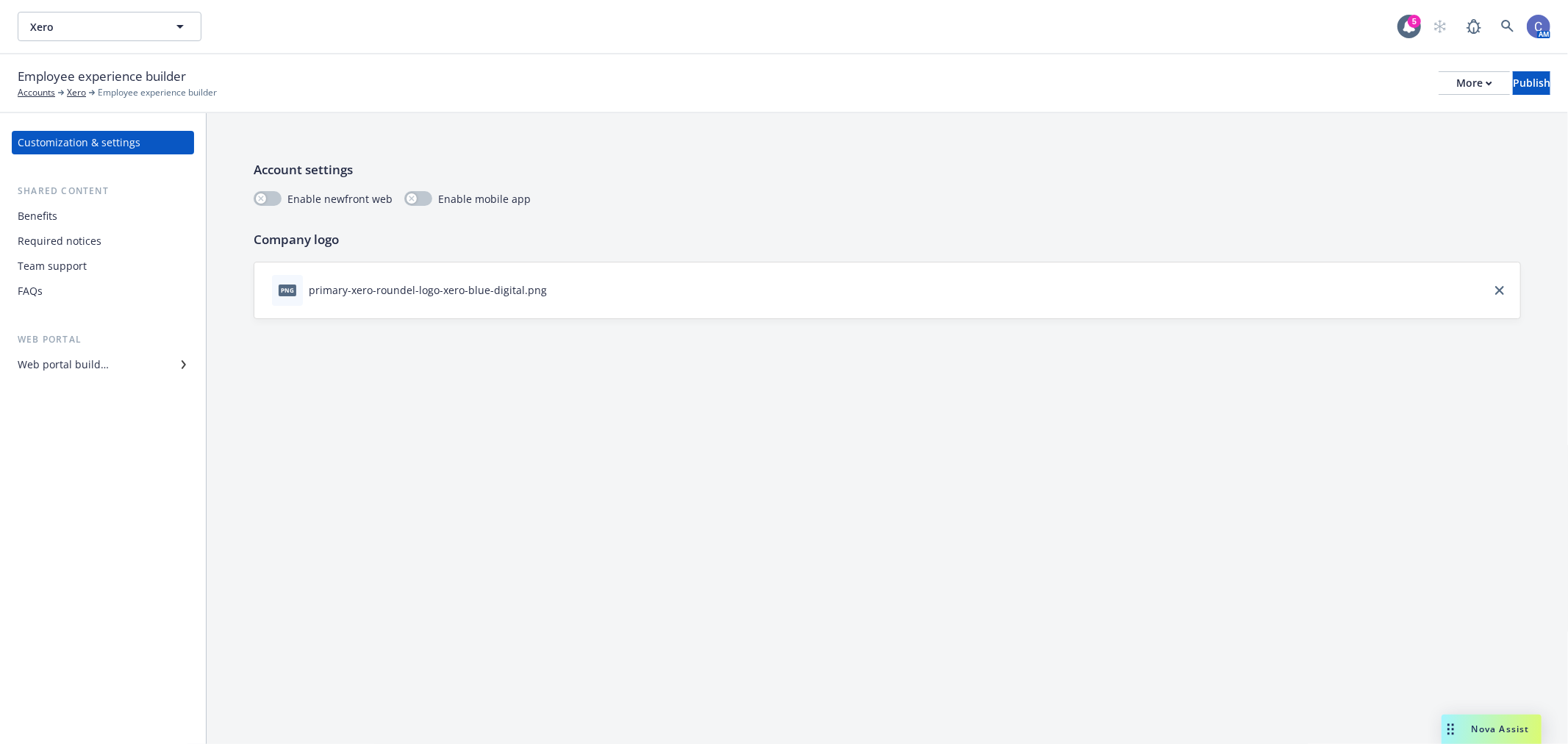
click at [74, 209] on div "Benefits" at bounding box center [103, 216] width 171 height 24
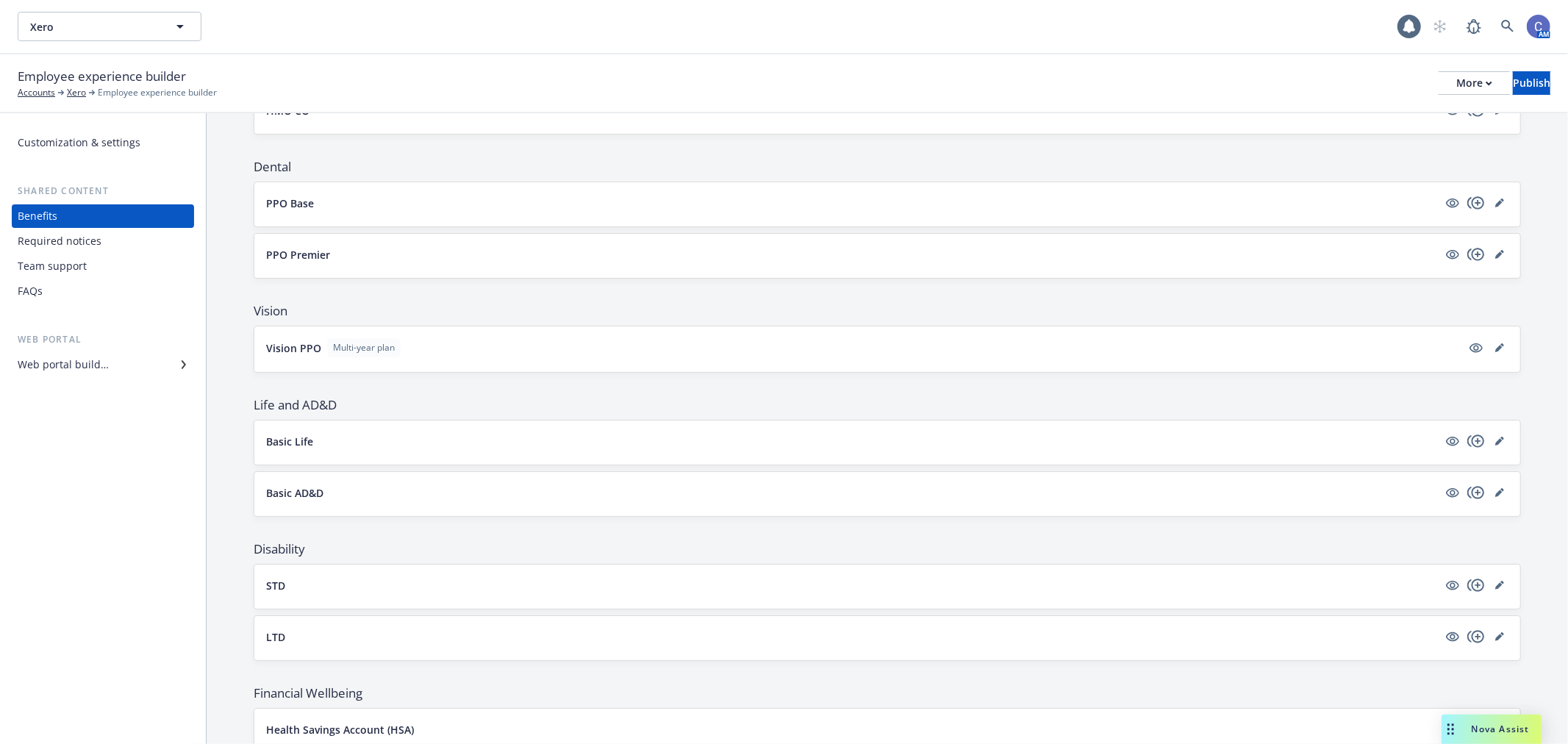
scroll to position [1069, 0]
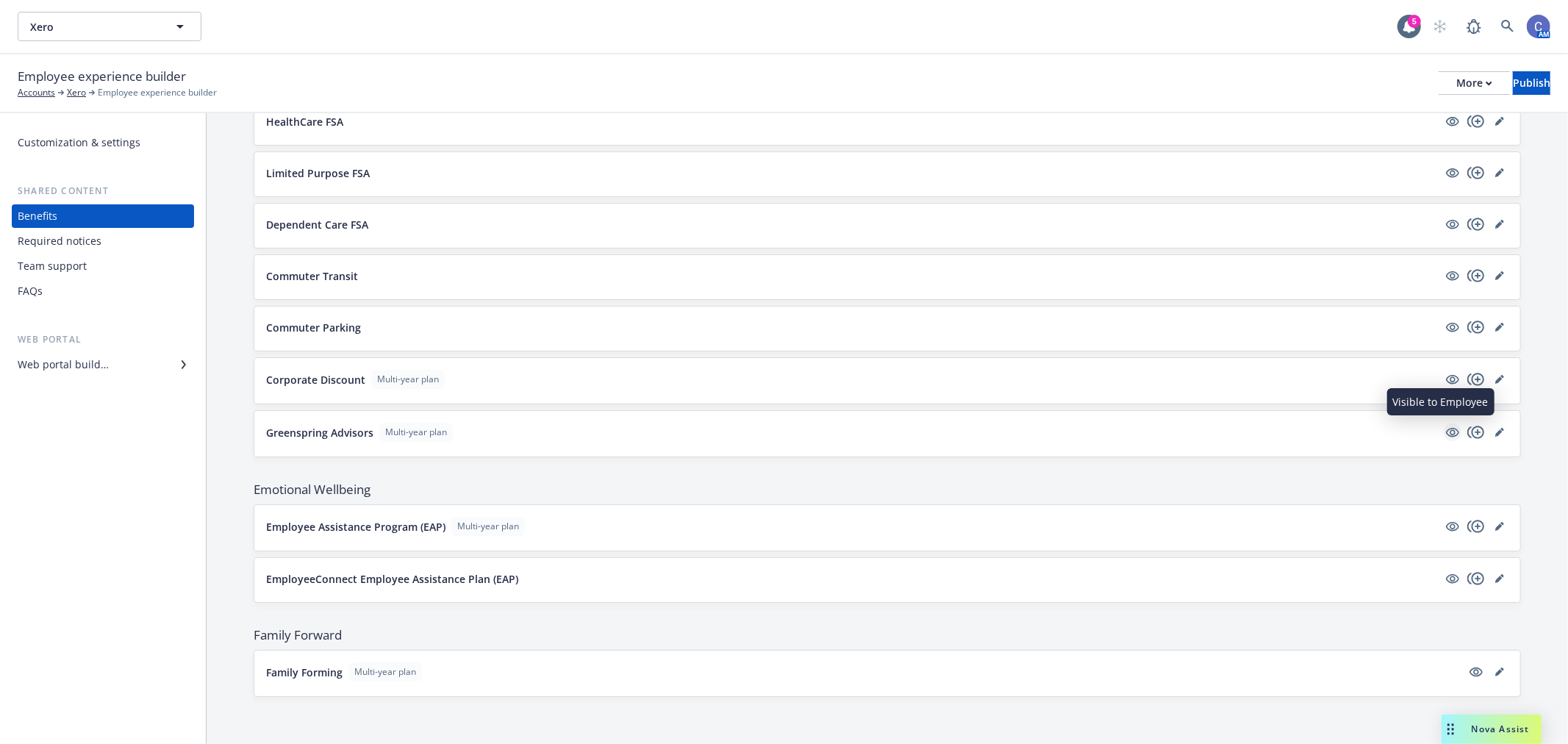
click at [1446, 432] on icon "visible" at bounding box center [1452, 431] width 13 height 13
click at [1519, 89] on div "Publish" at bounding box center [1531, 83] width 38 height 22
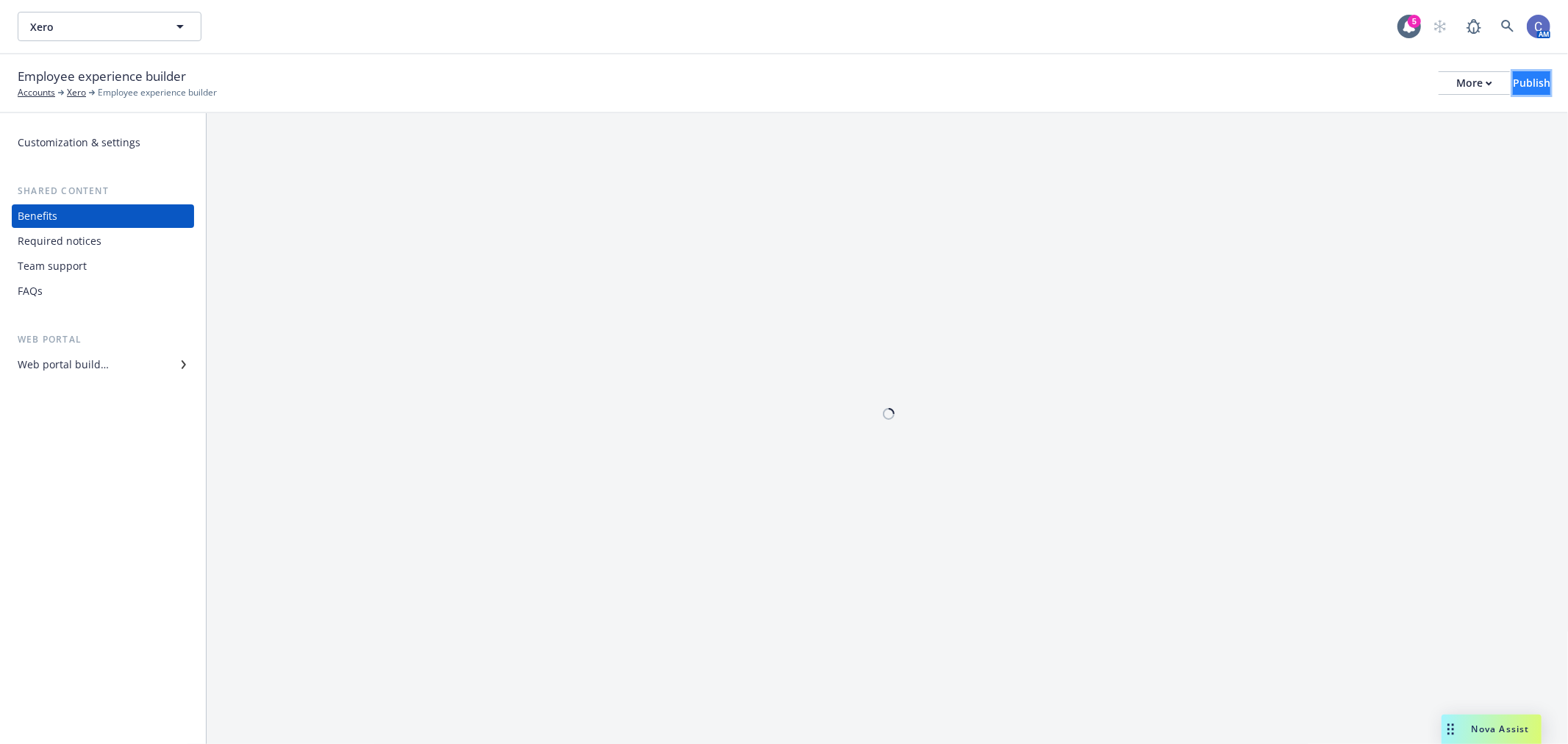
scroll to position [0, 0]
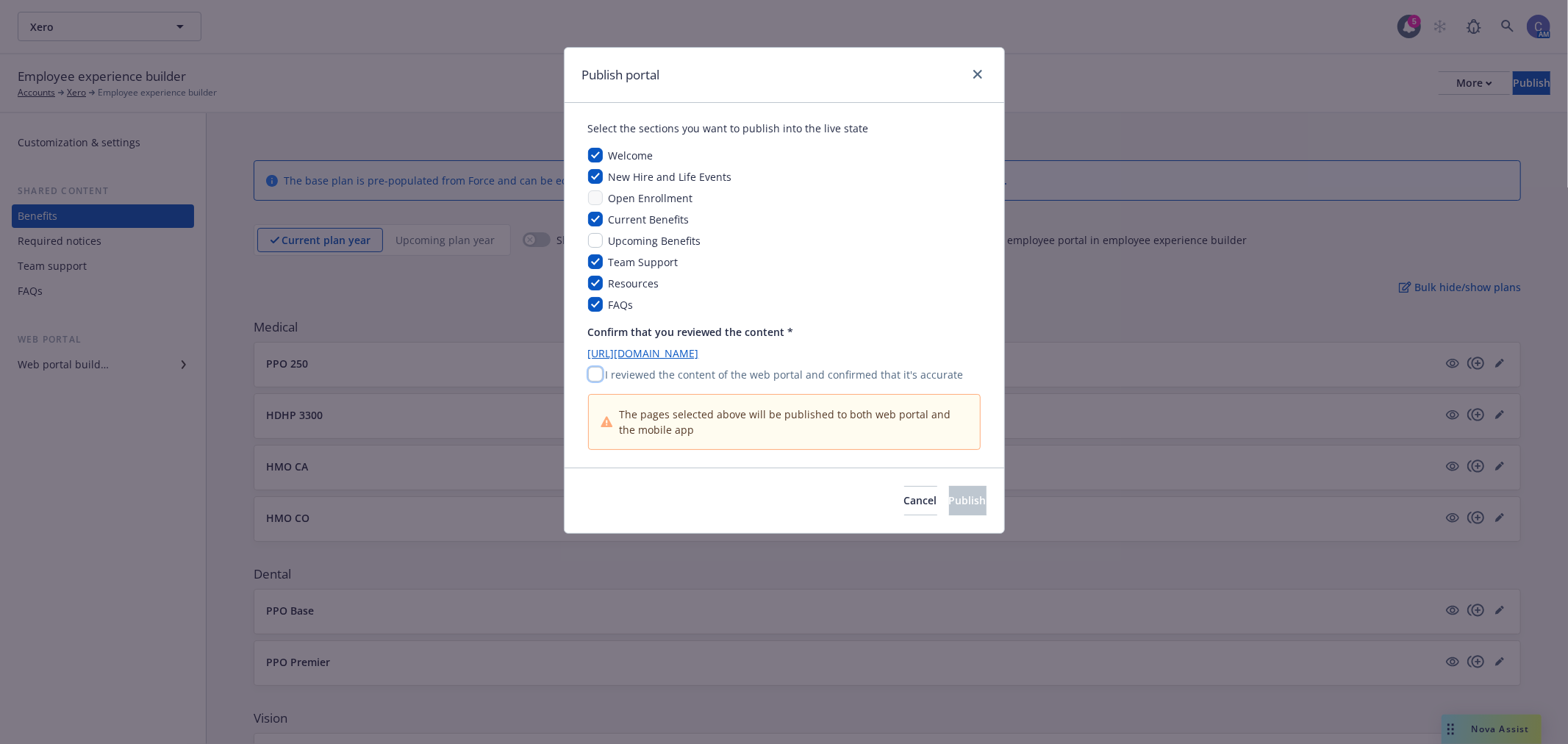
click at [597, 378] on input "checkbox" at bounding box center [595, 373] width 15 height 15
checkbox input "true"
click at [949, 499] on span "Publish" at bounding box center [968, 500] width 38 height 14
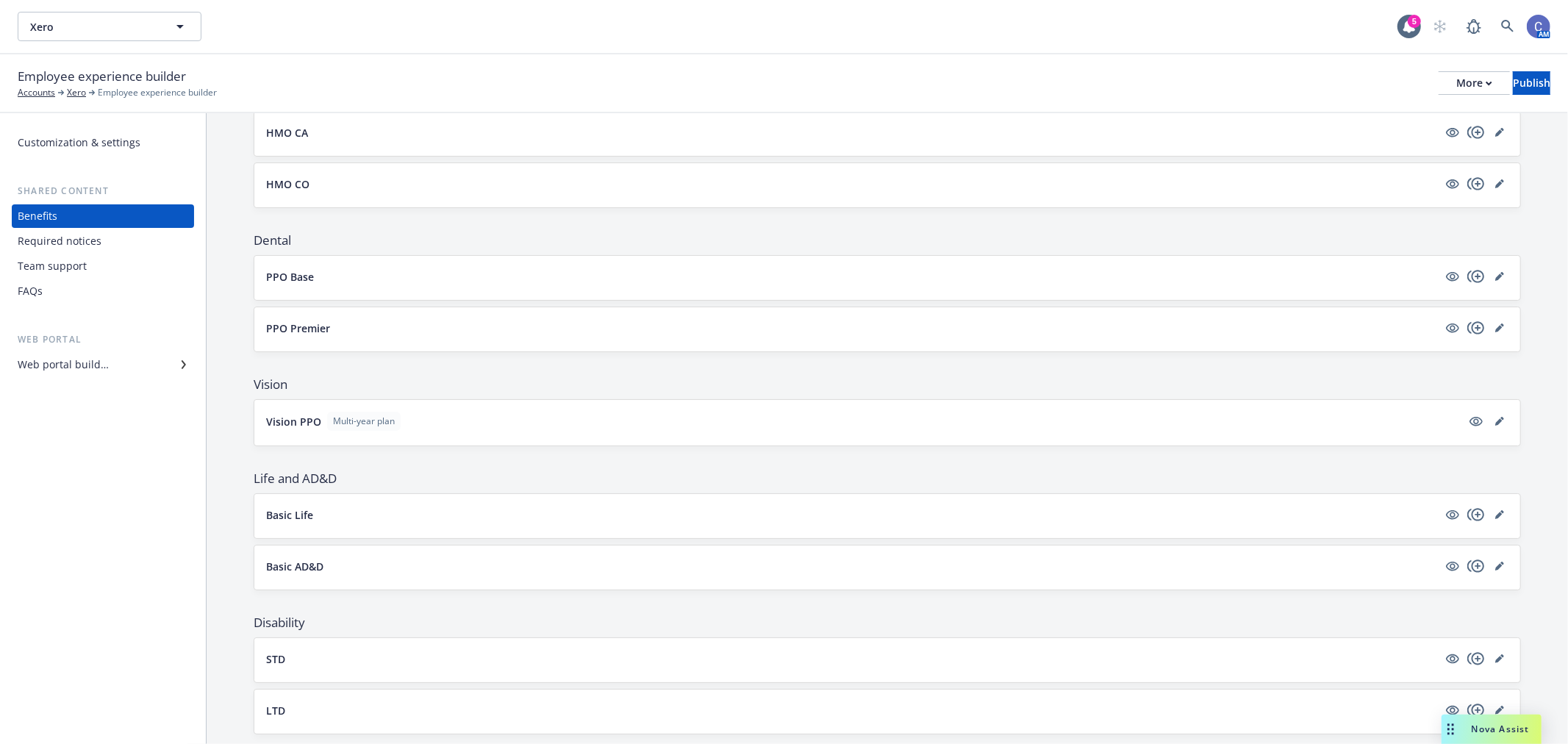
scroll to position [1069, 0]
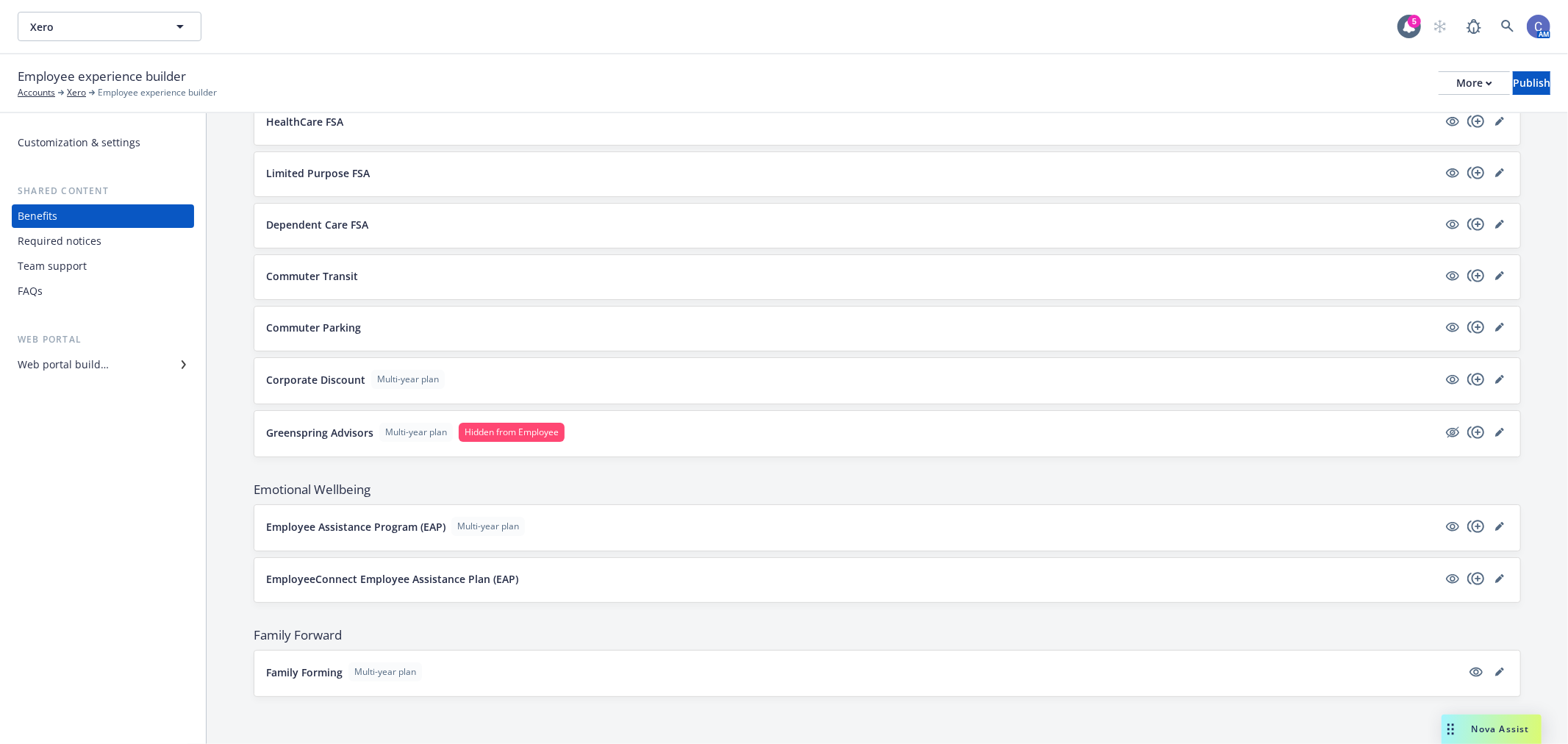
click at [73, 371] on div "Web portal builder" at bounding box center [63, 365] width 91 height 24
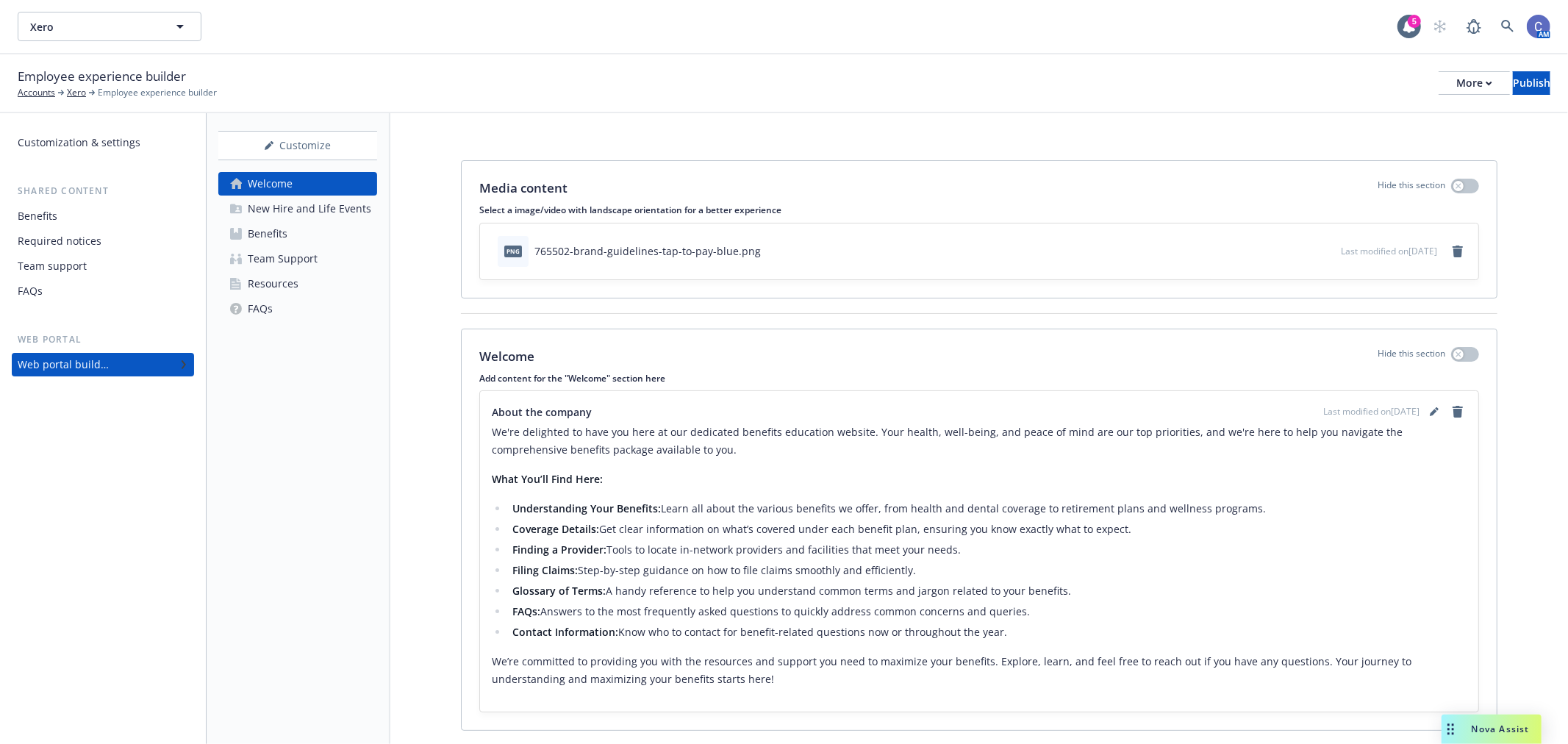
click at [294, 208] on div "New Hire and Life Events" at bounding box center [309, 209] width 124 height 24
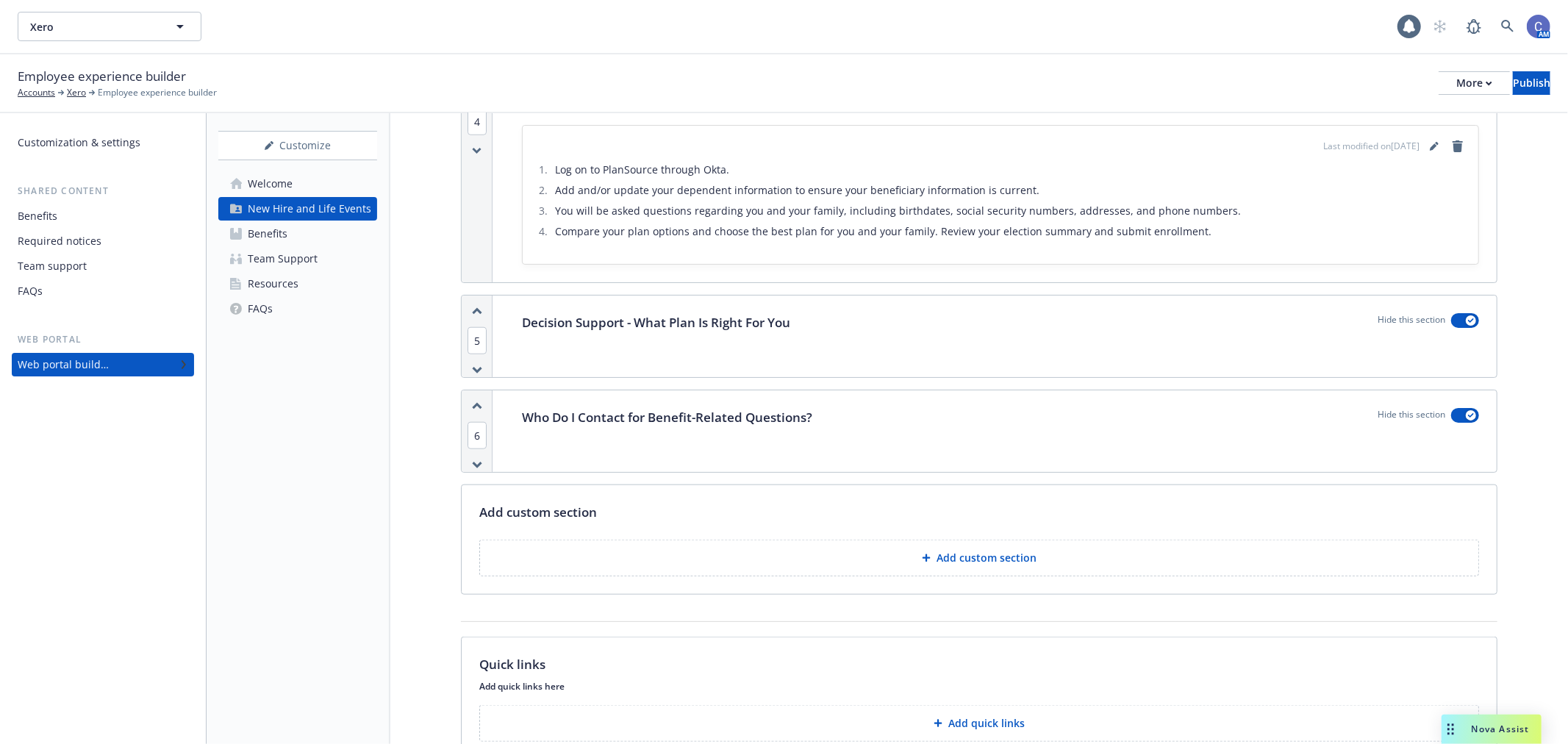
scroll to position [1545, 0]
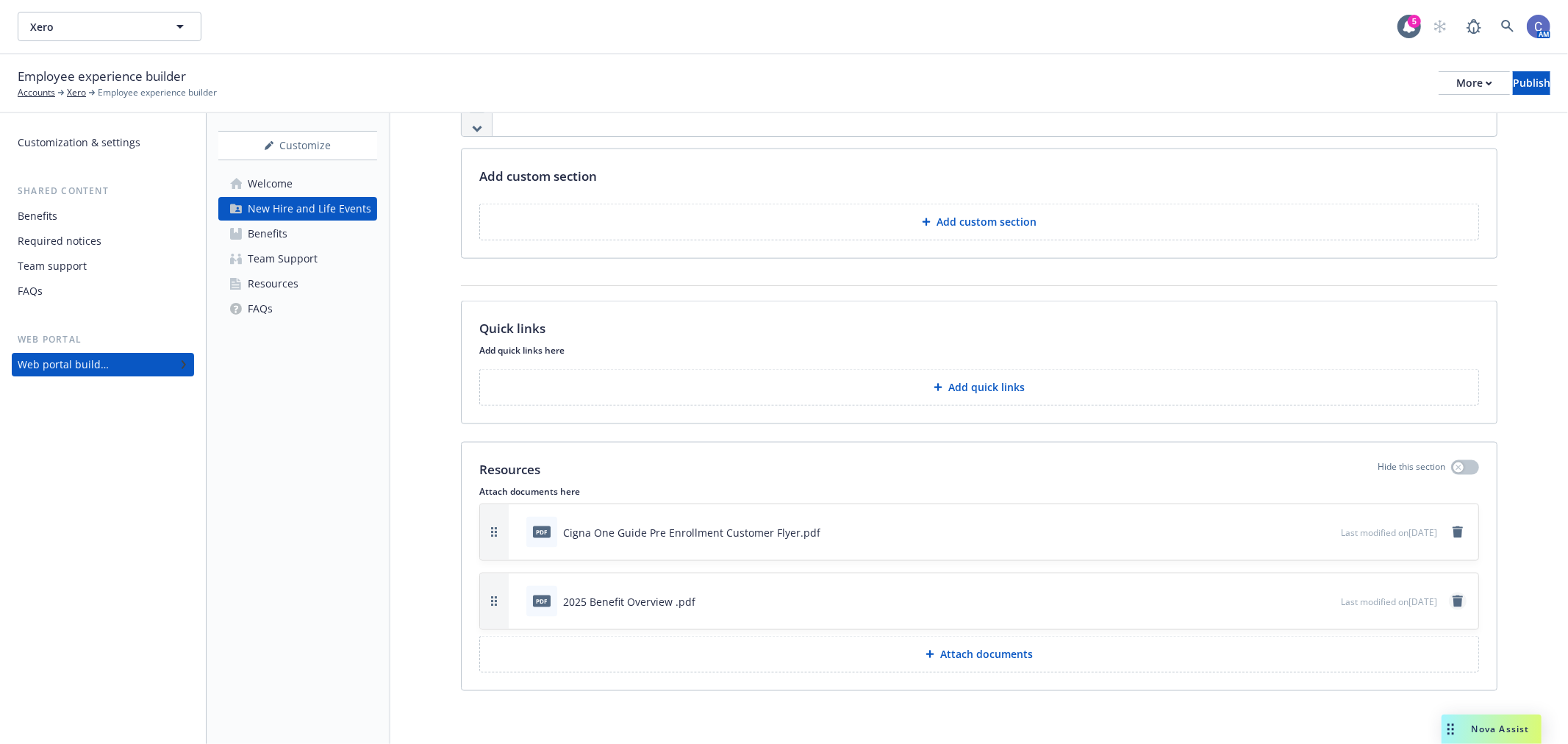
click at [1452, 600] on icon "remove" at bounding box center [1458, 601] width 12 height 12
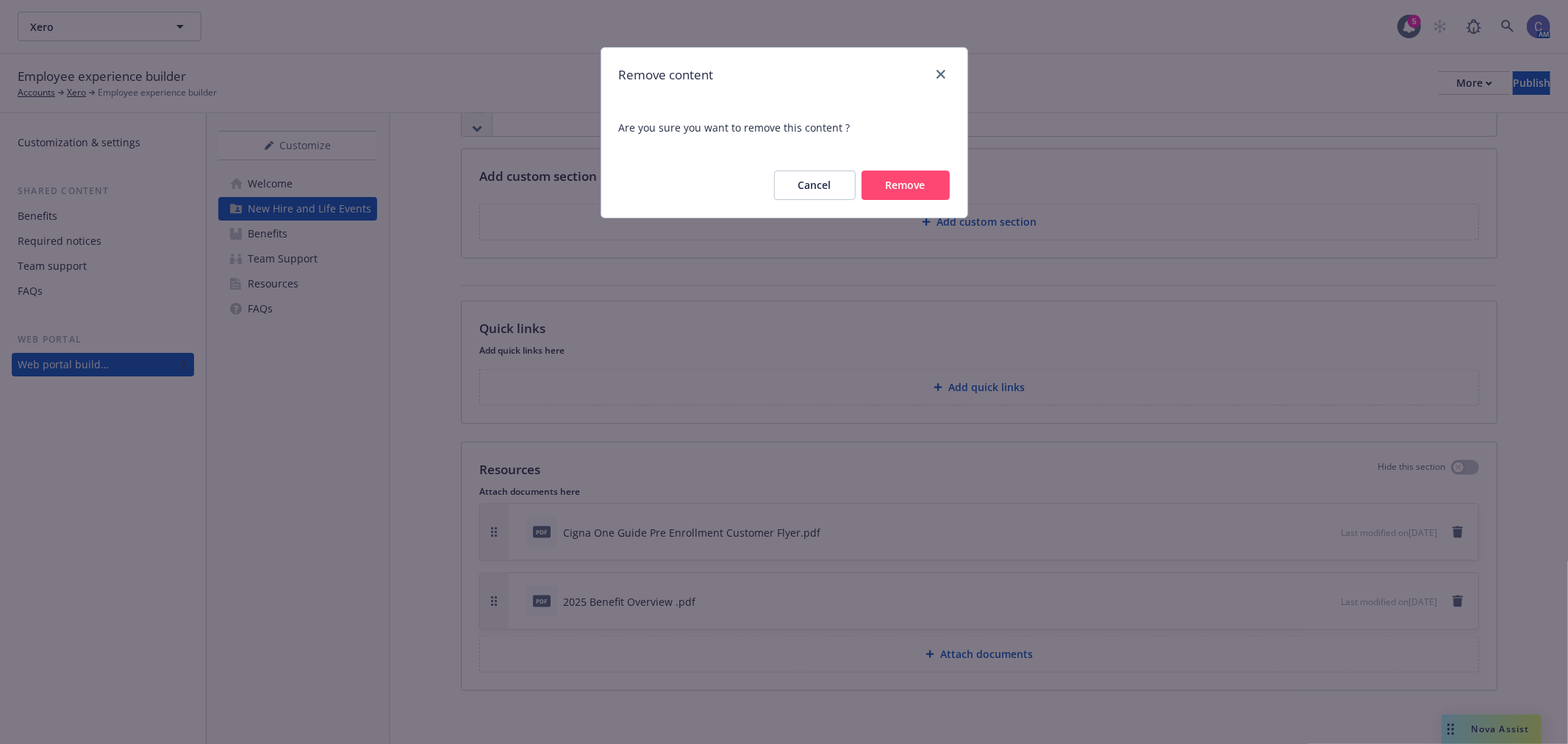
click at [910, 182] on button "Remove" at bounding box center [905, 185] width 88 height 29
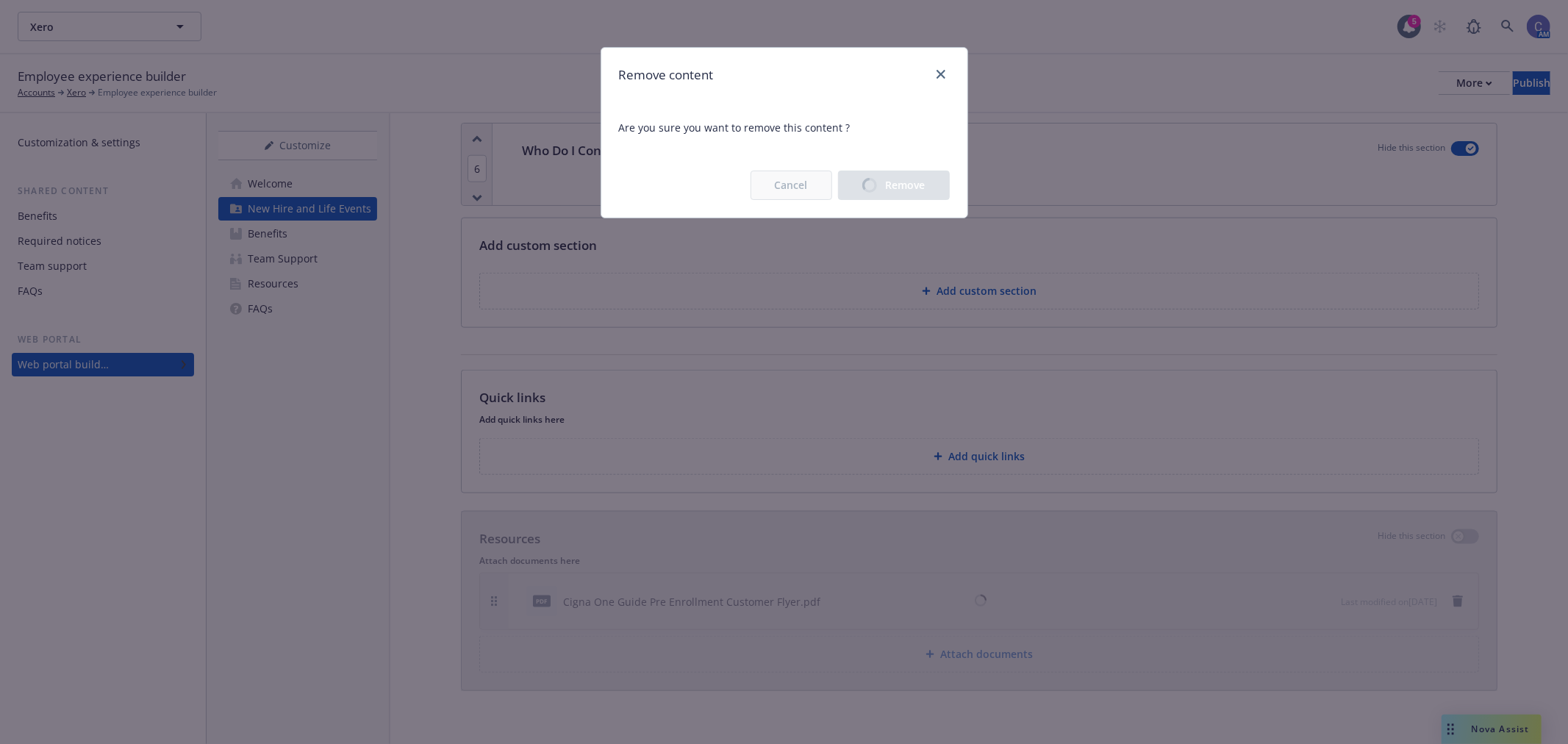
scroll to position [1475, 0]
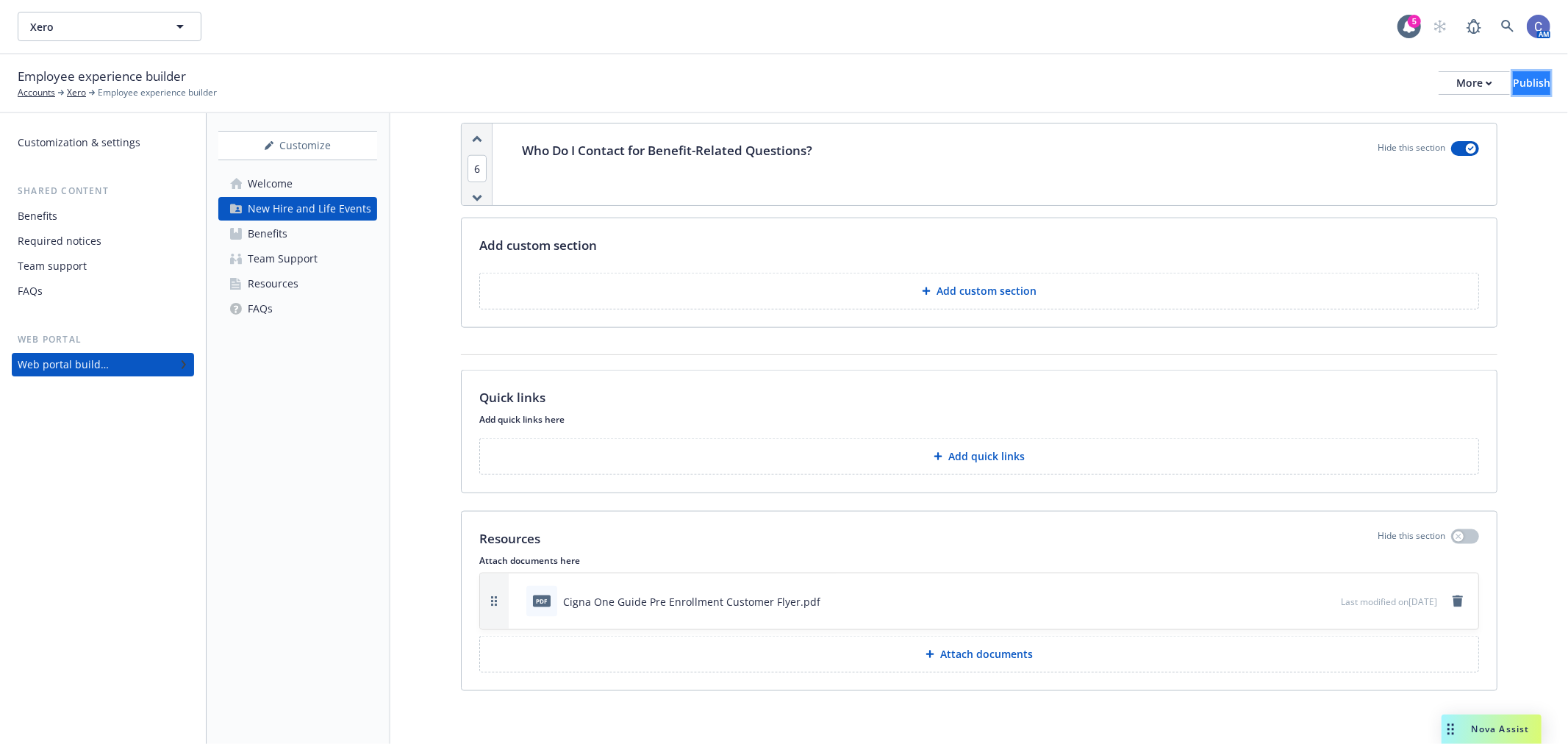
click at [1522, 87] on div "Publish" at bounding box center [1531, 83] width 38 height 22
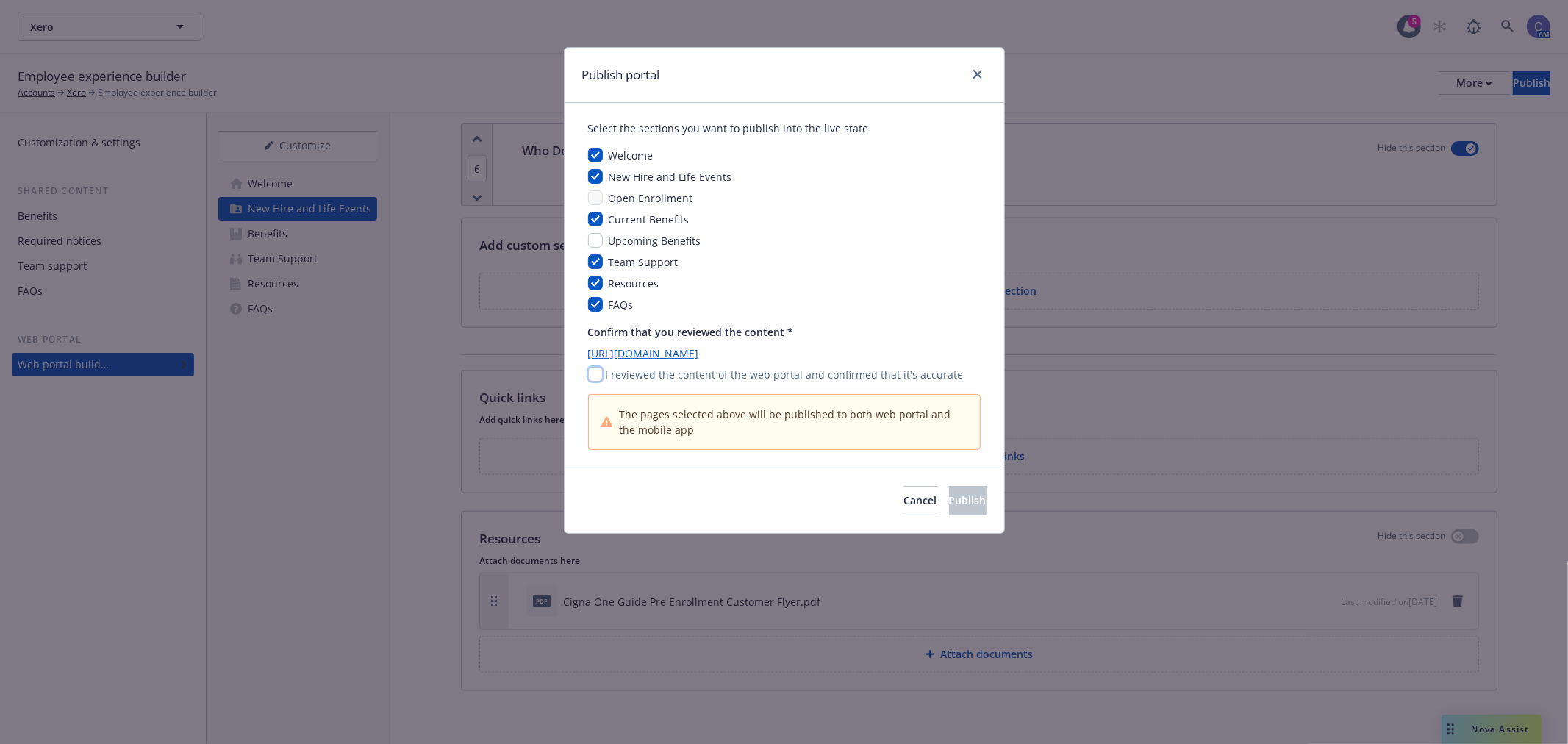
click at [596, 369] on input "checkbox" at bounding box center [595, 373] width 15 height 15
checkbox input "true"
click at [963, 499] on button "Publish" at bounding box center [968, 501] width 38 height 29
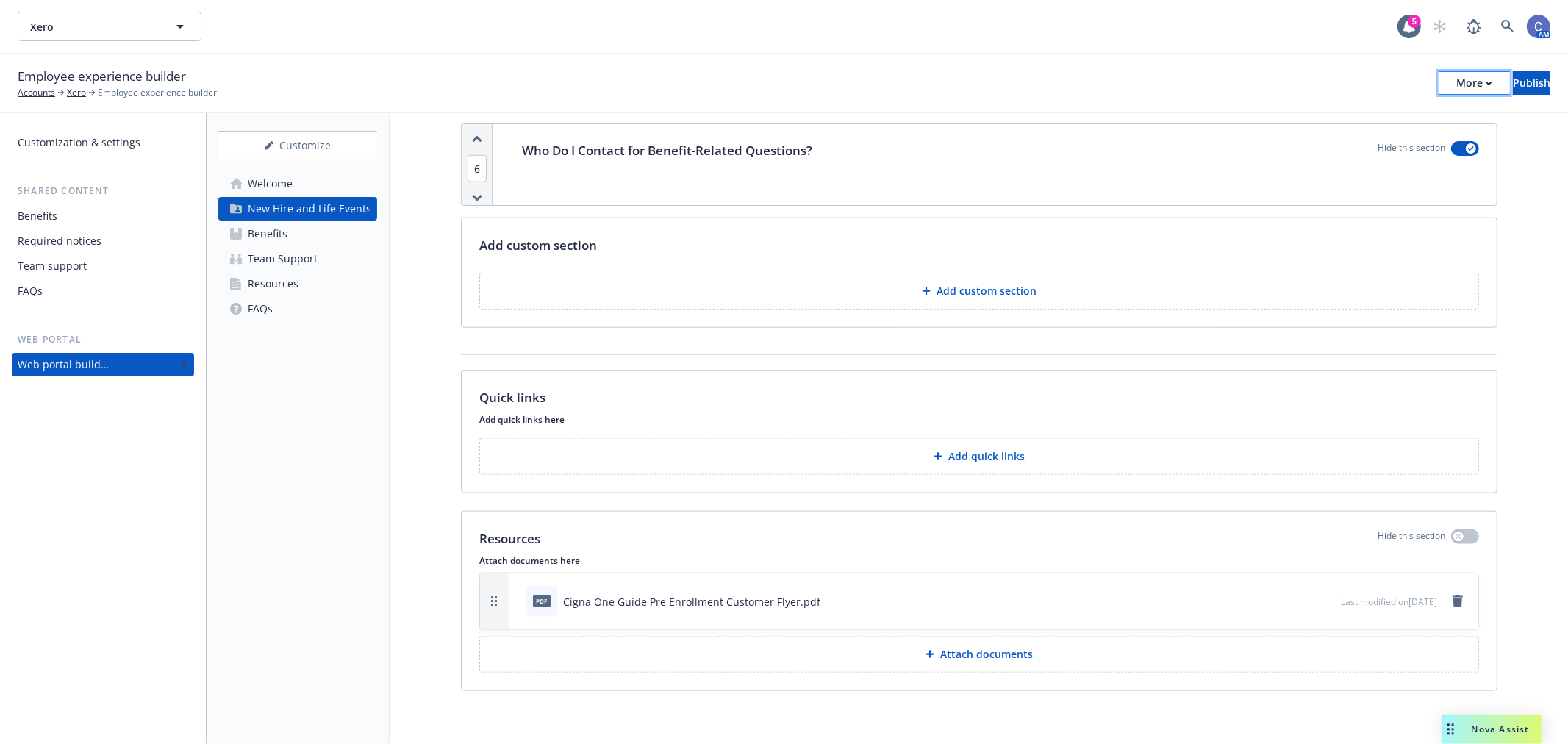
click at [1456, 74] on div "More" at bounding box center [1474, 83] width 36 height 22
click at [1332, 142] on link "Copy portal link" at bounding box center [1353, 145] width 218 height 29
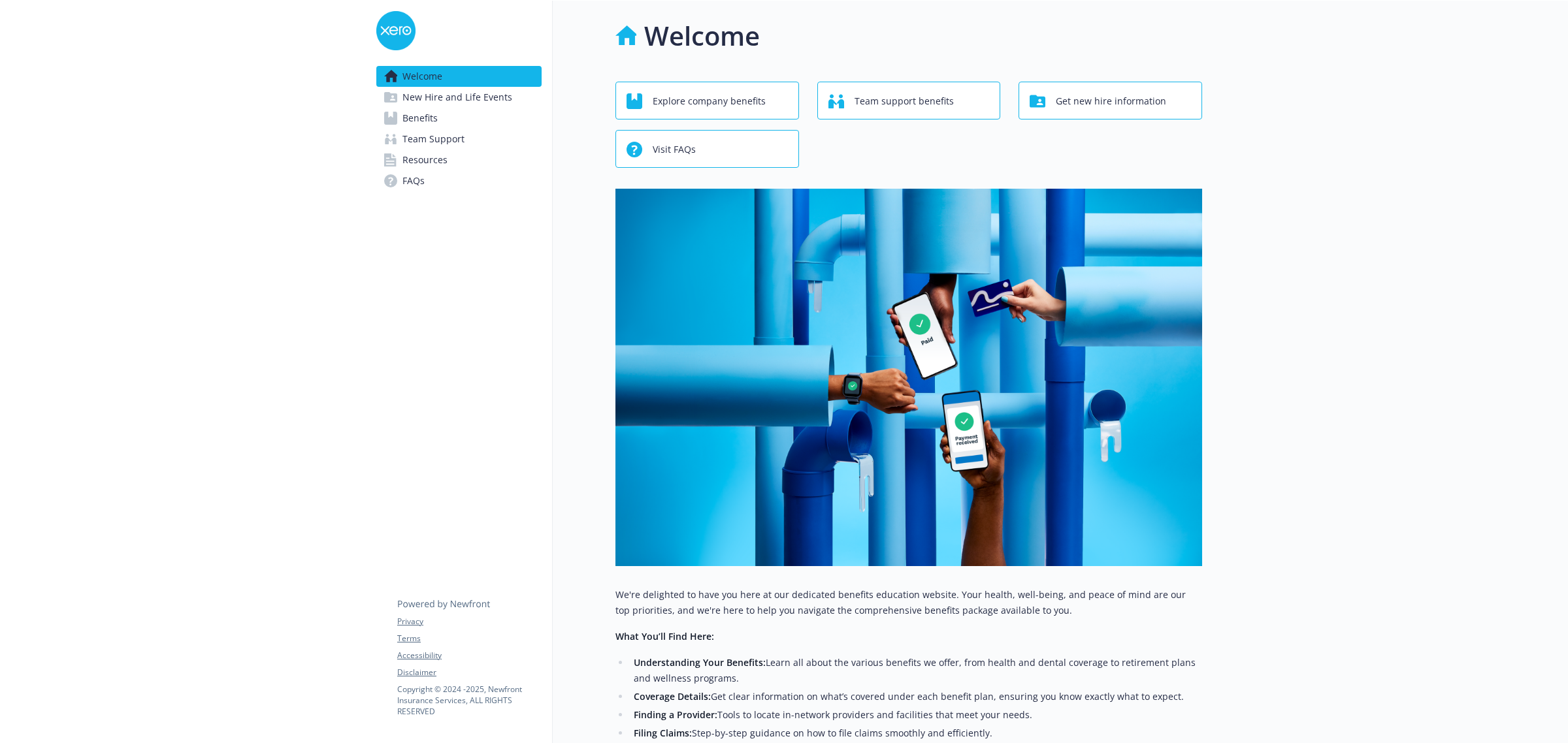
click at [429, 115] on span "Benefits" at bounding box center [420, 118] width 35 height 21
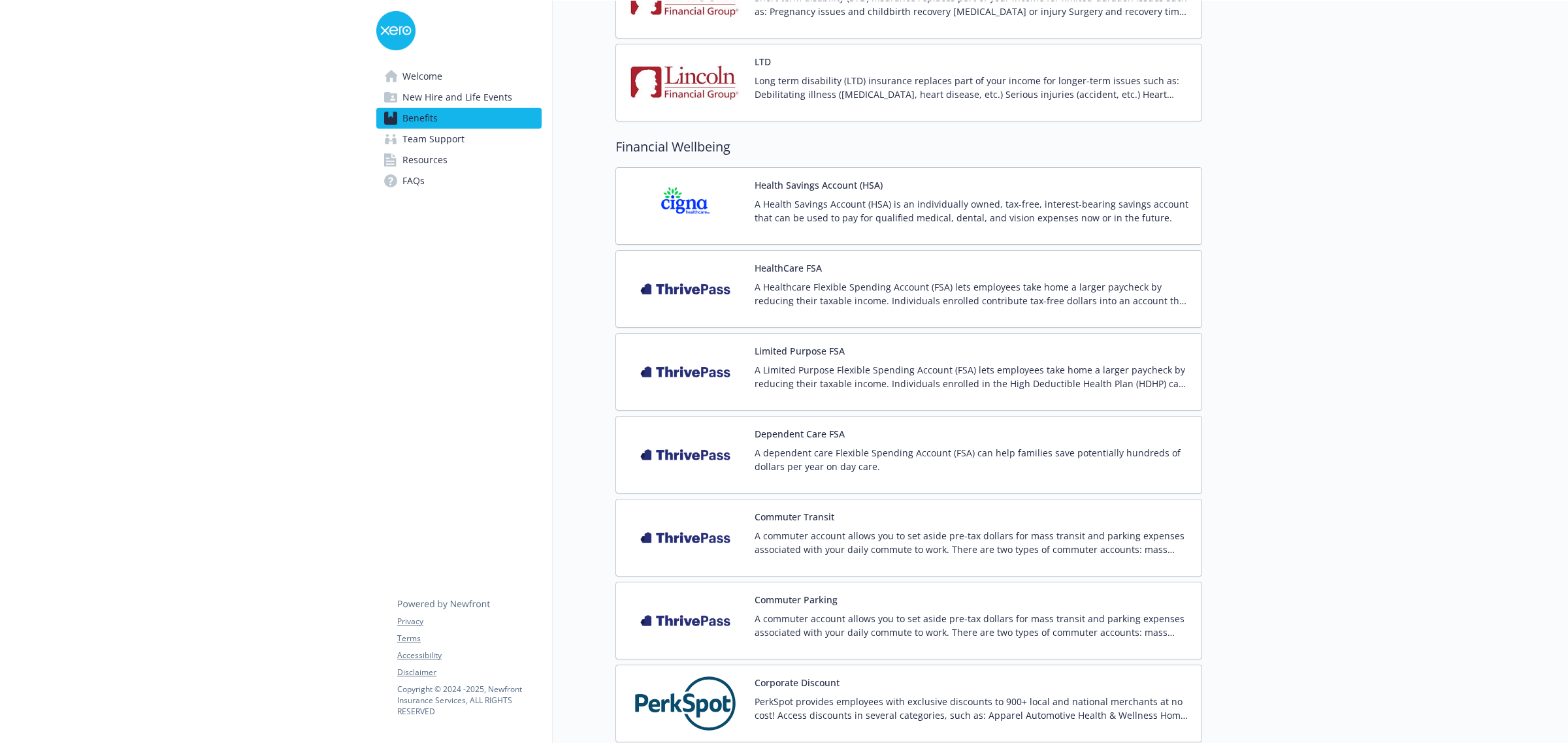
scroll to position [1045, 0]
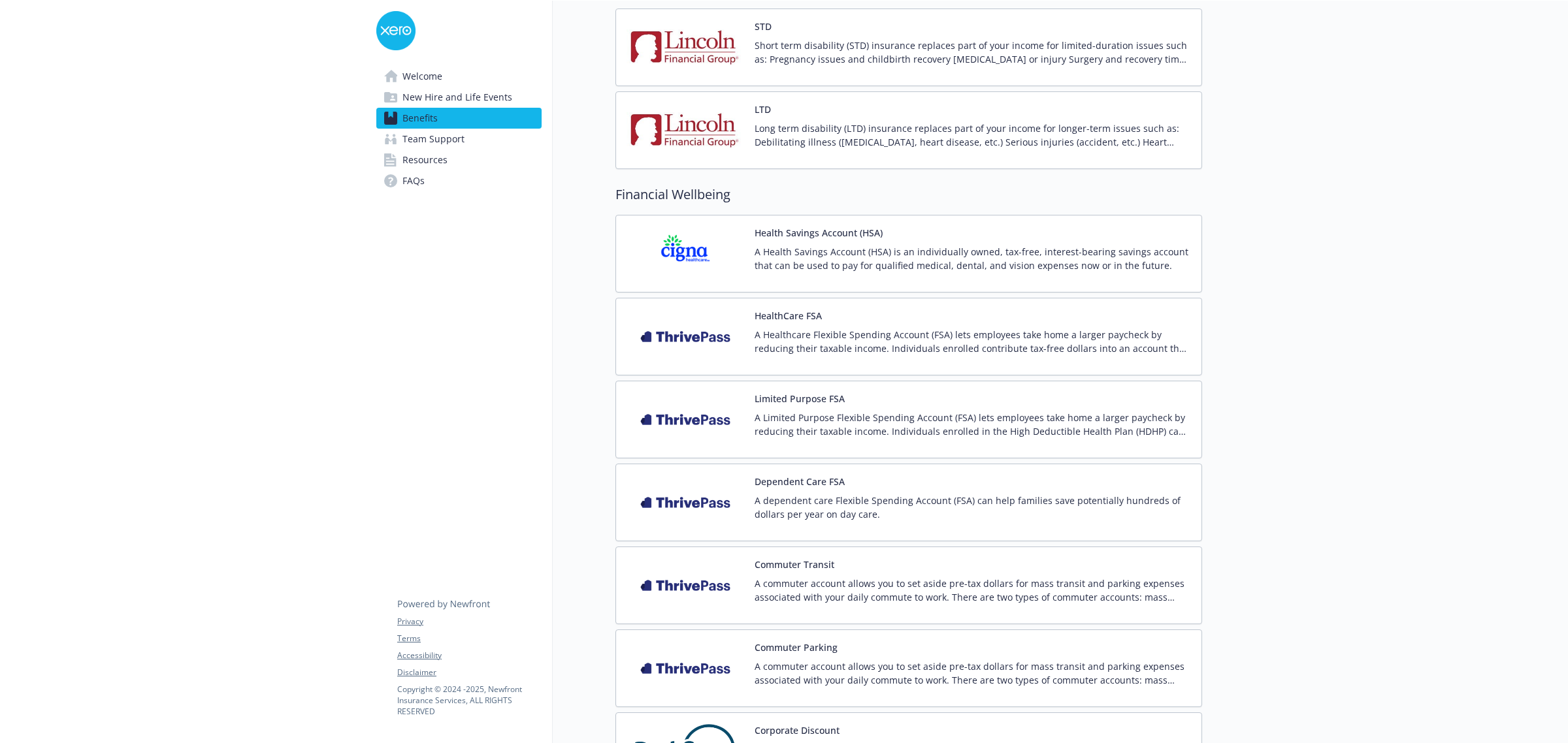
click at [436, 157] on span "Resources" at bounding box center [424, 160] width 45 height 21
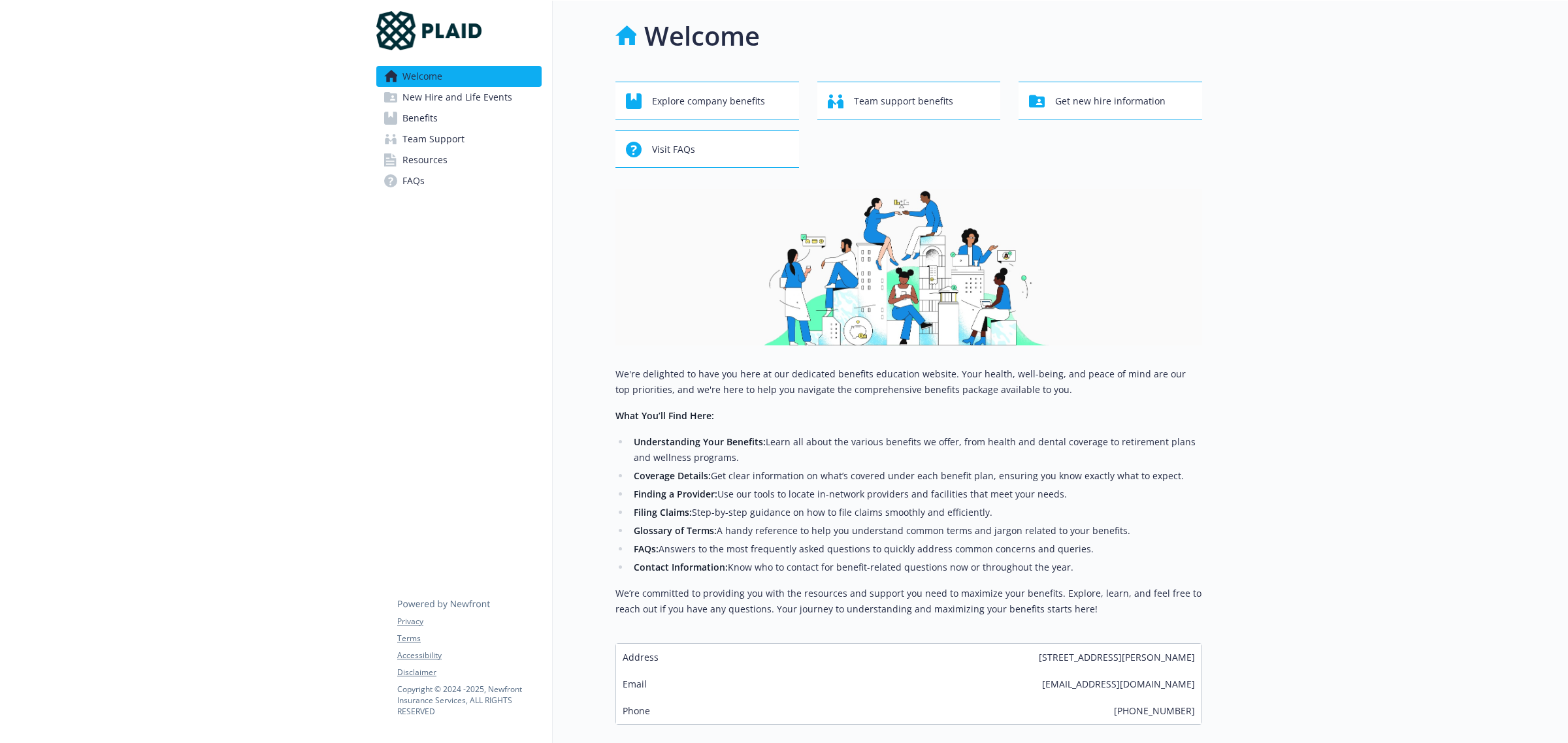
click at [446, 125] on link "Benefits" at bounding box center [459, 118] width 165 height 21
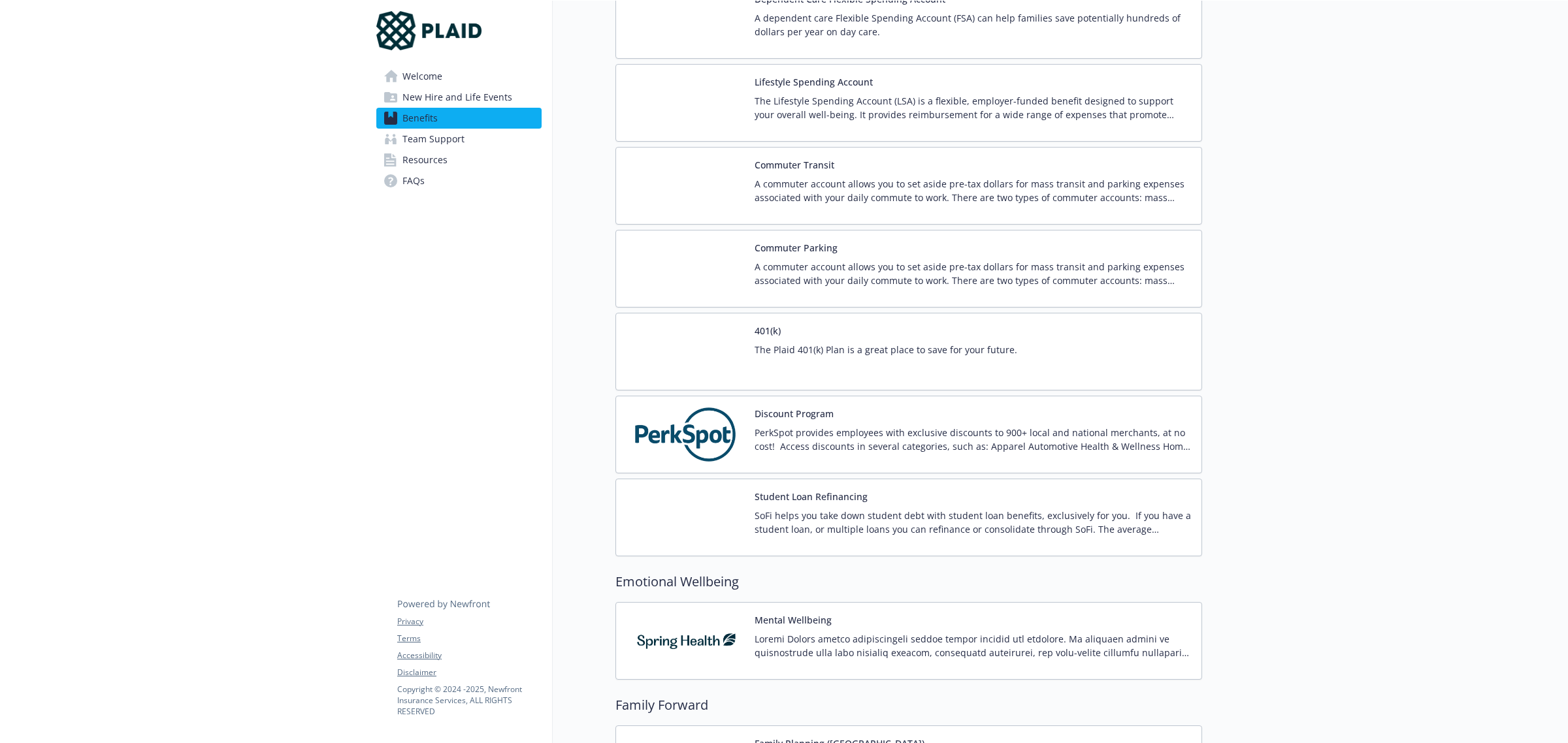
scroll to position [1790, 0]
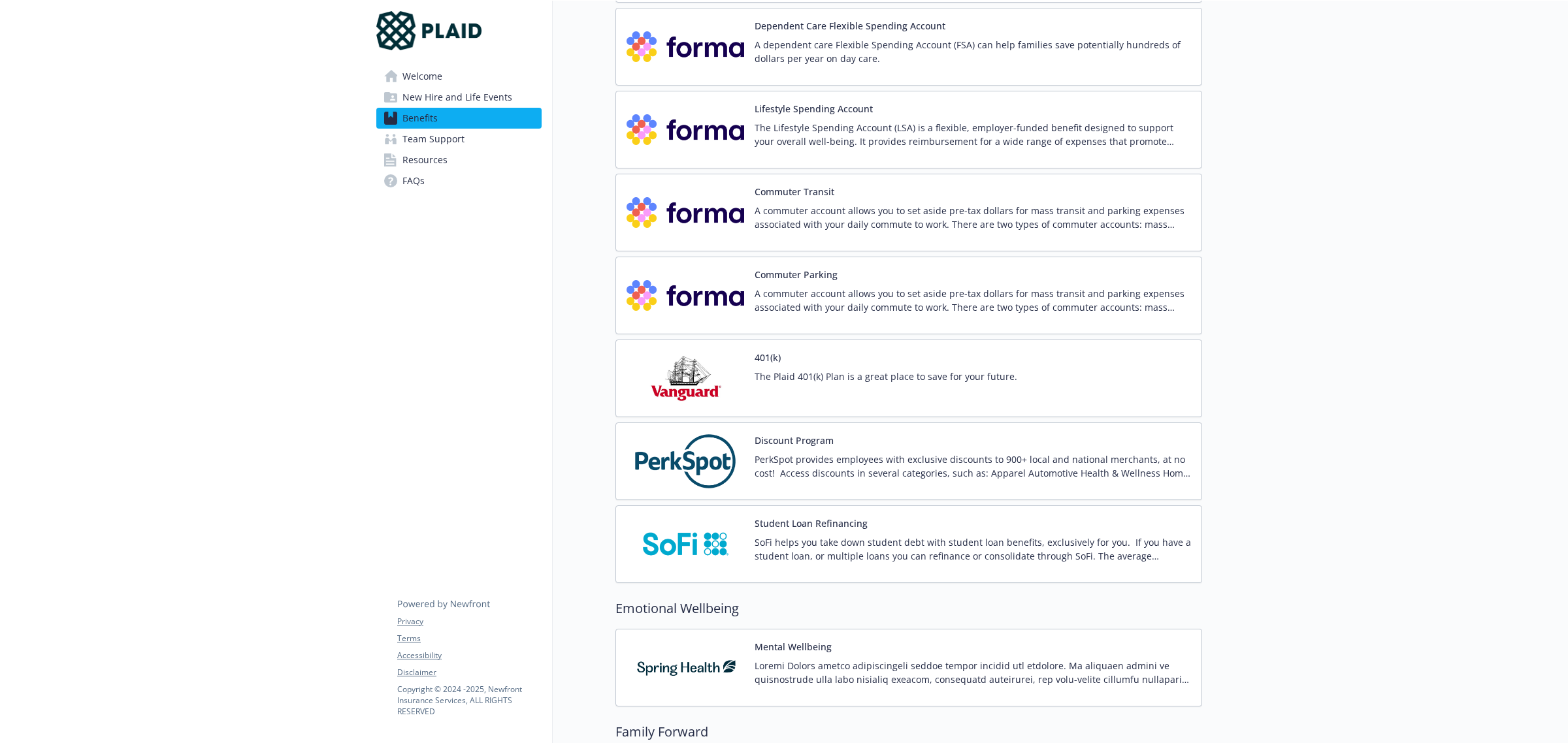
click at [955, 374] on div "401(k) The Plaid 401(k) Plan is a great place to save for your future." at bounding box center [886, 378] width 263 height 55
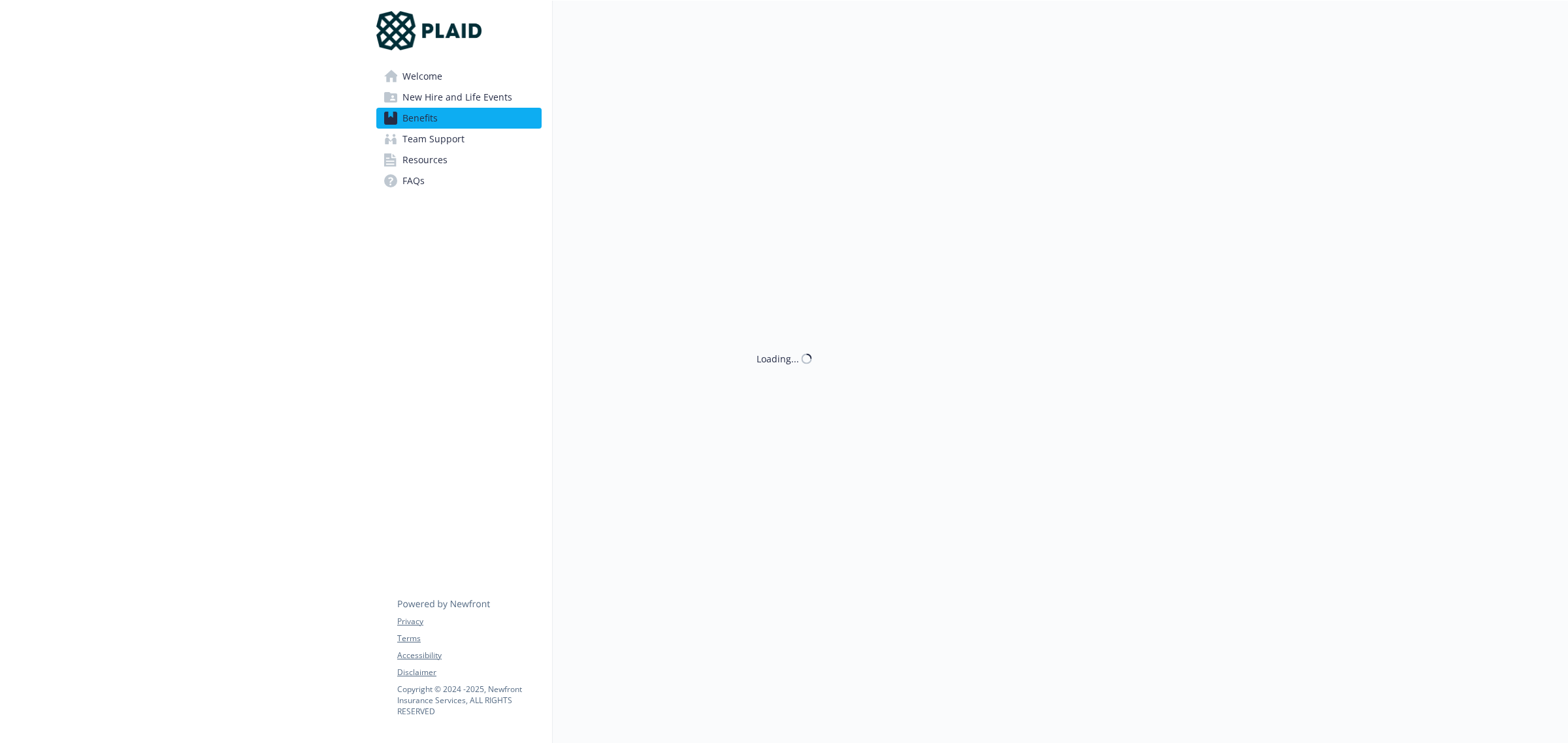
scroll to position [1790, 0]
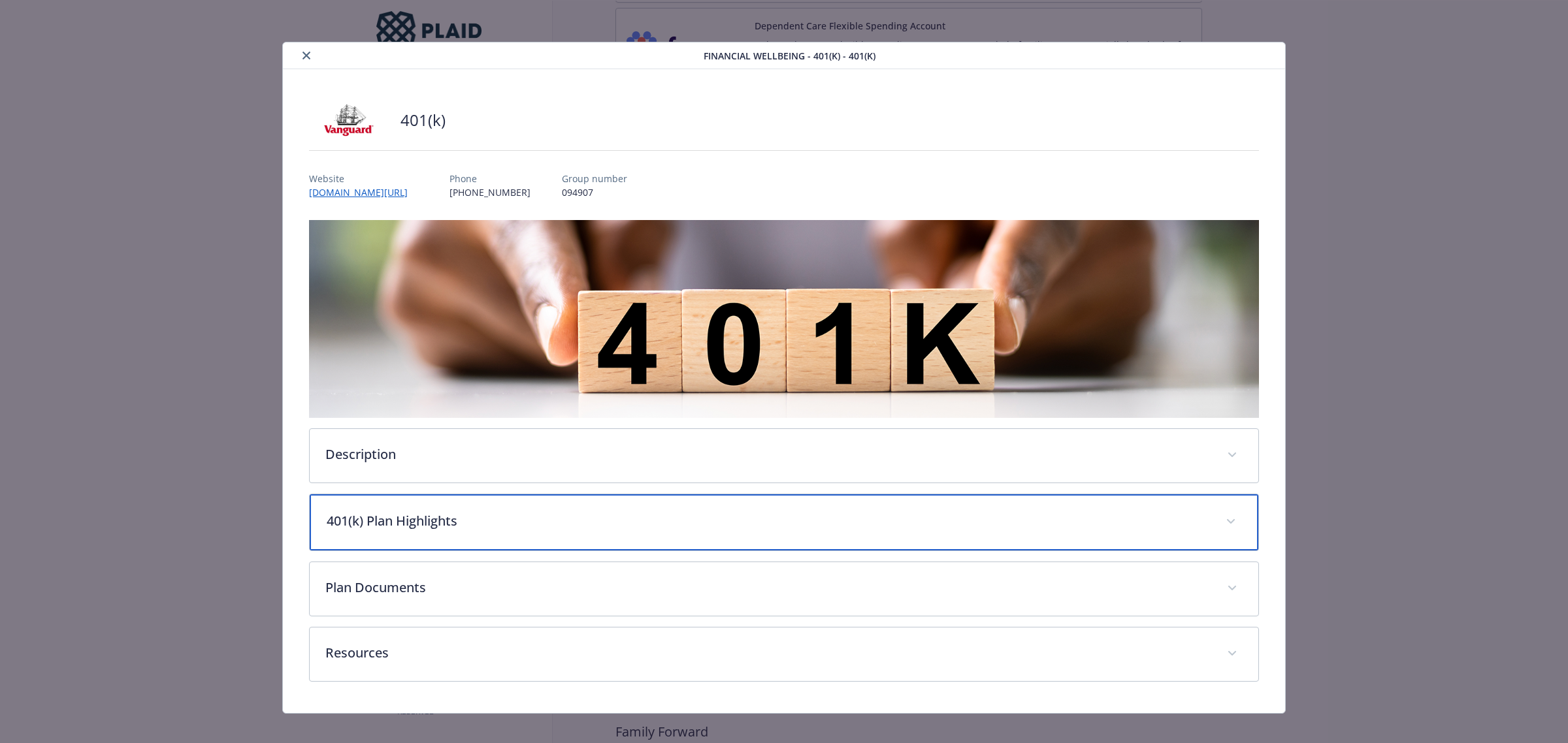
click at [836, 531] on div "401(k) Plan Highlights" at bounding box center [784, 523] width 949 height 56
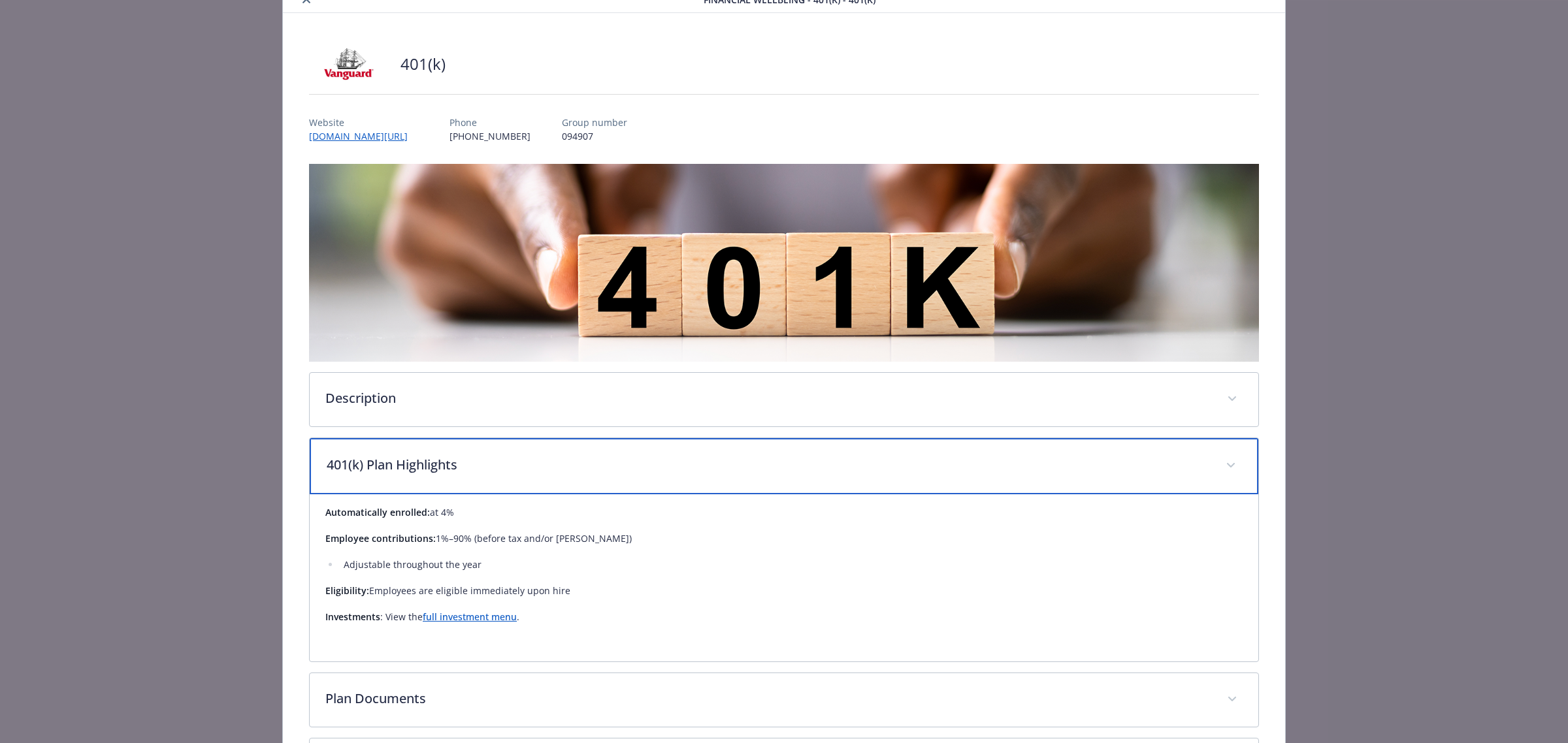
scroll to position [163, 0]
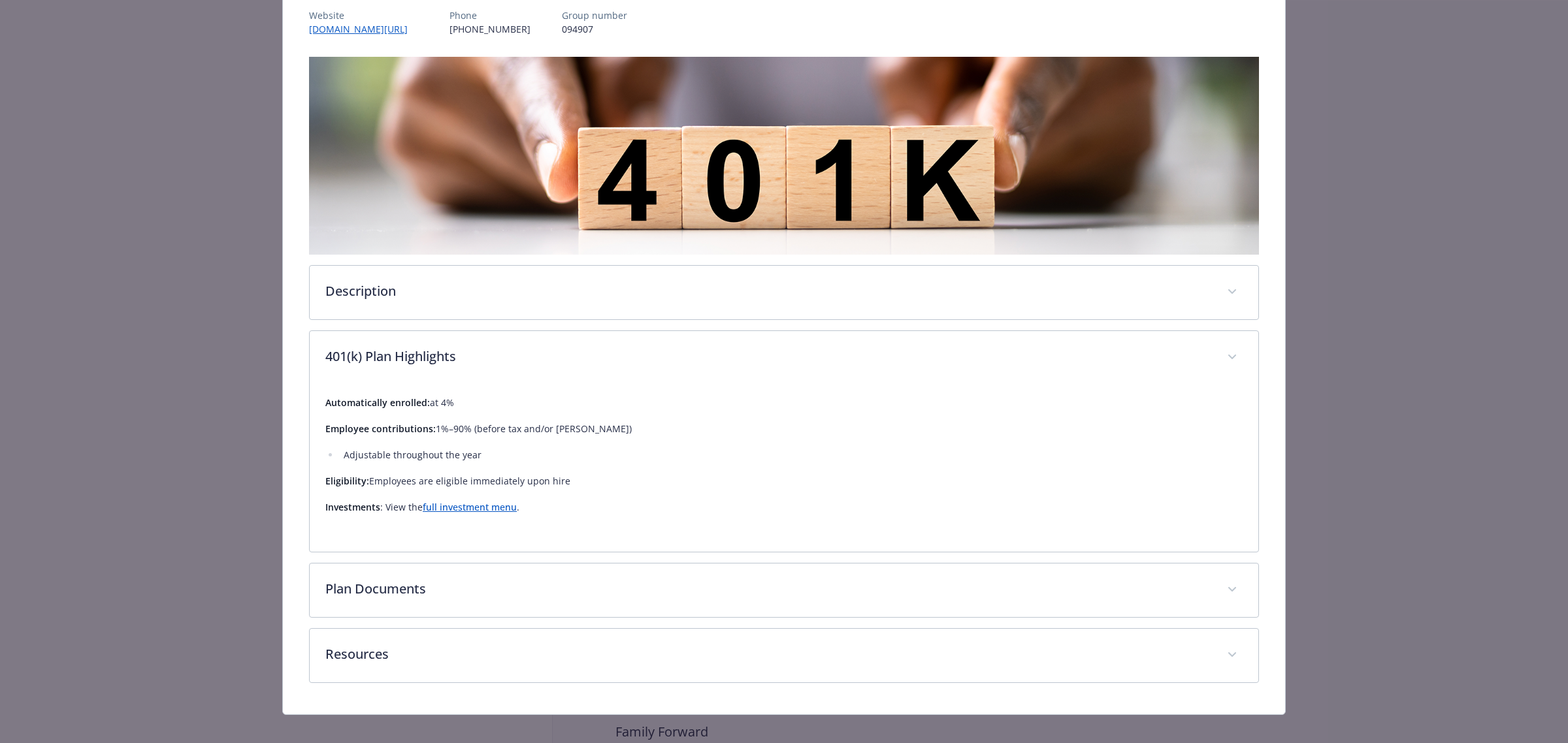
click at [594, 562] on div "Description The Plaid 401(k) Plan is a great place to save for your future. 401…" at bounding box center [783, 370] width 949 height 626
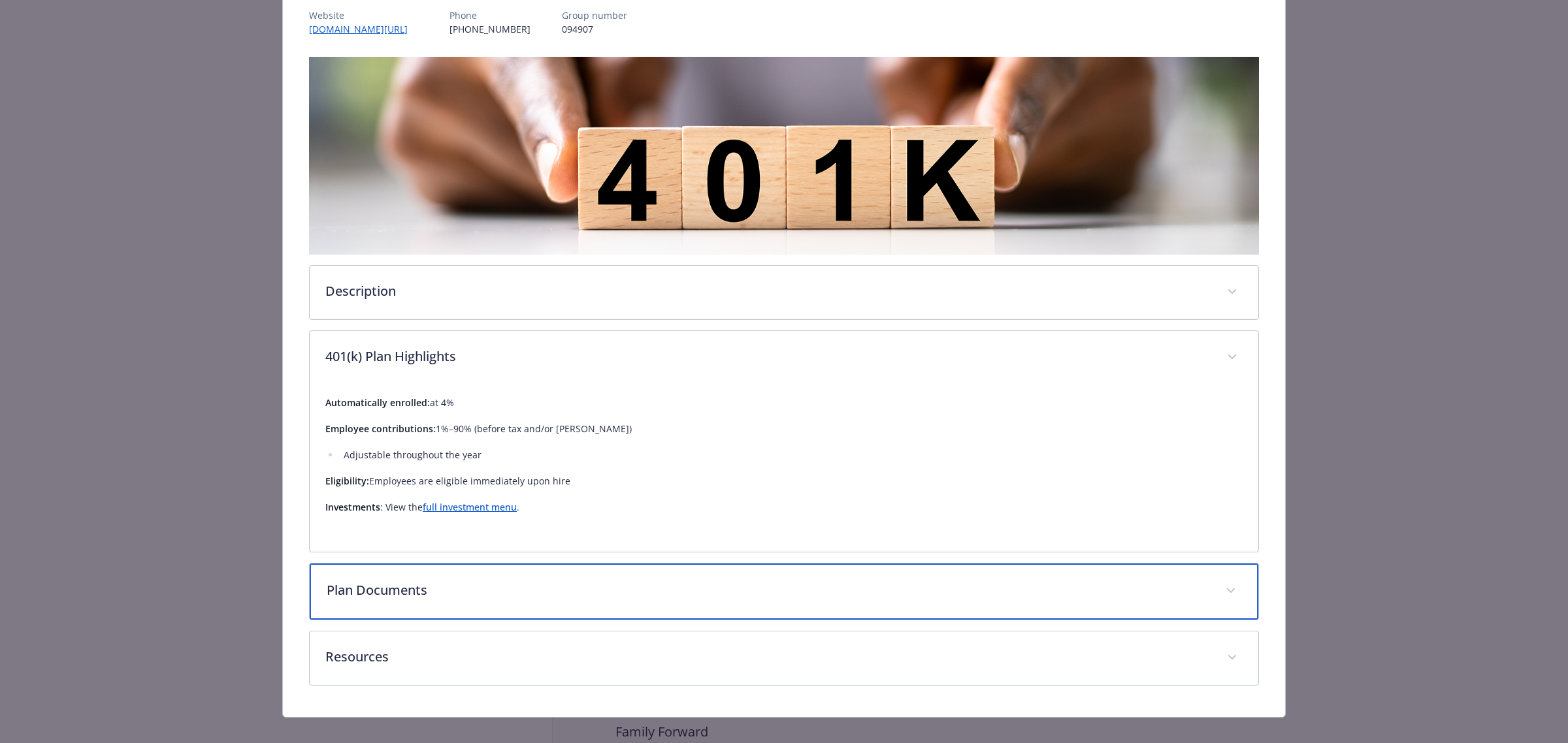
click at [563, 581] on p "Plan Documents" at bounding box center [768, 590] width 883 height 20
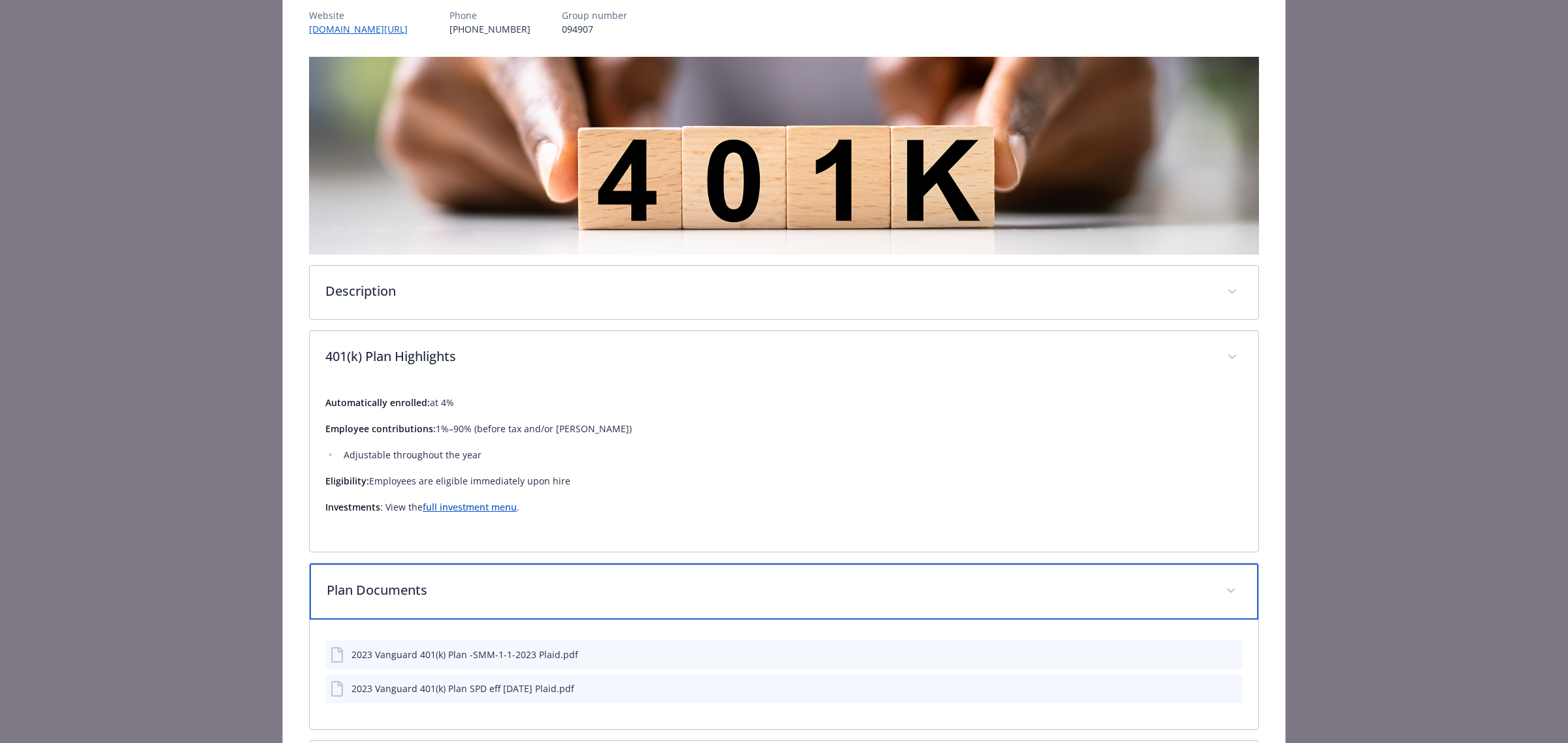
click at [562, 581] on p "Plan Documents" at bounding box center [768, 590] width 883 height 20
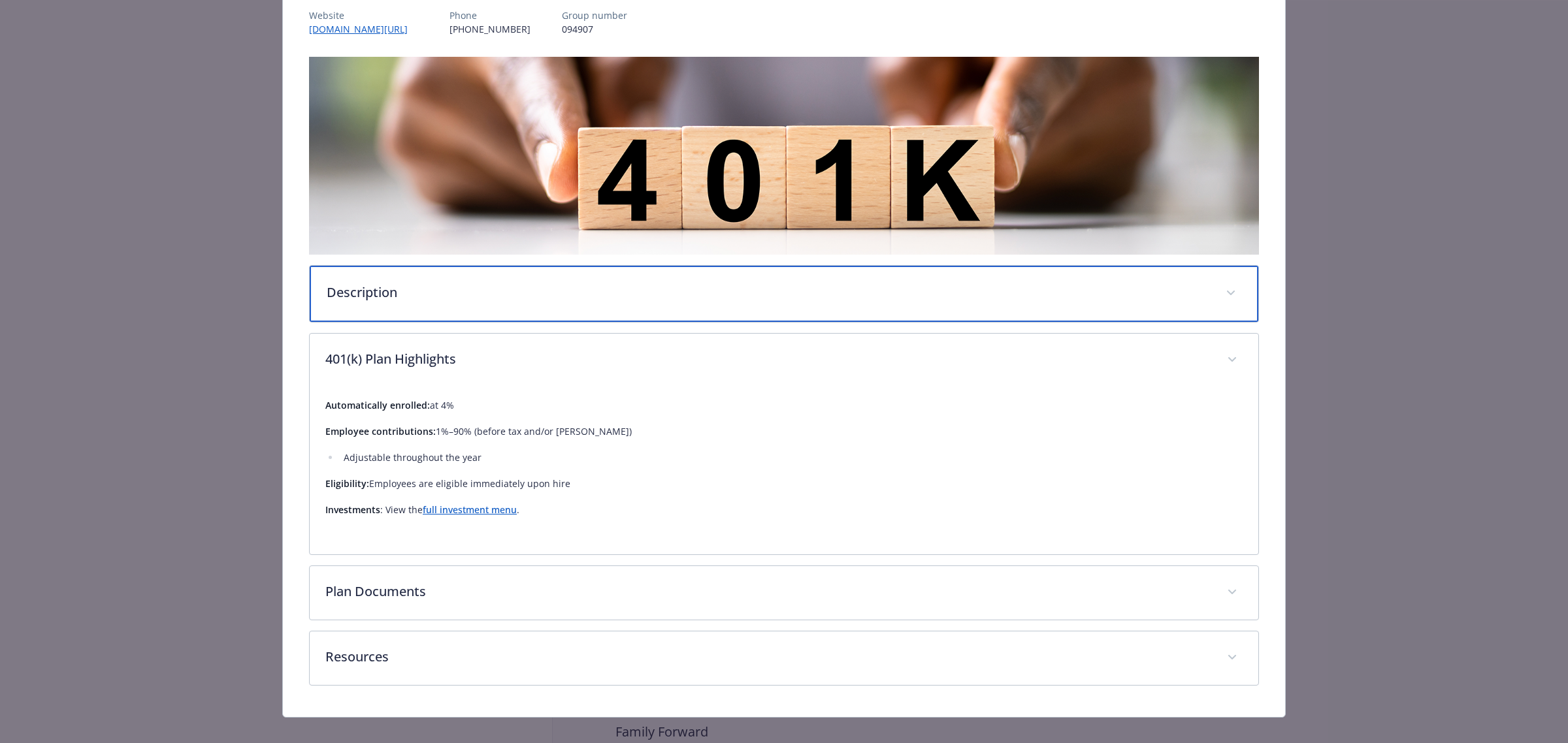
click at [401, 286] on p "Description" at bounding box center [768, 293] width 883 height 20
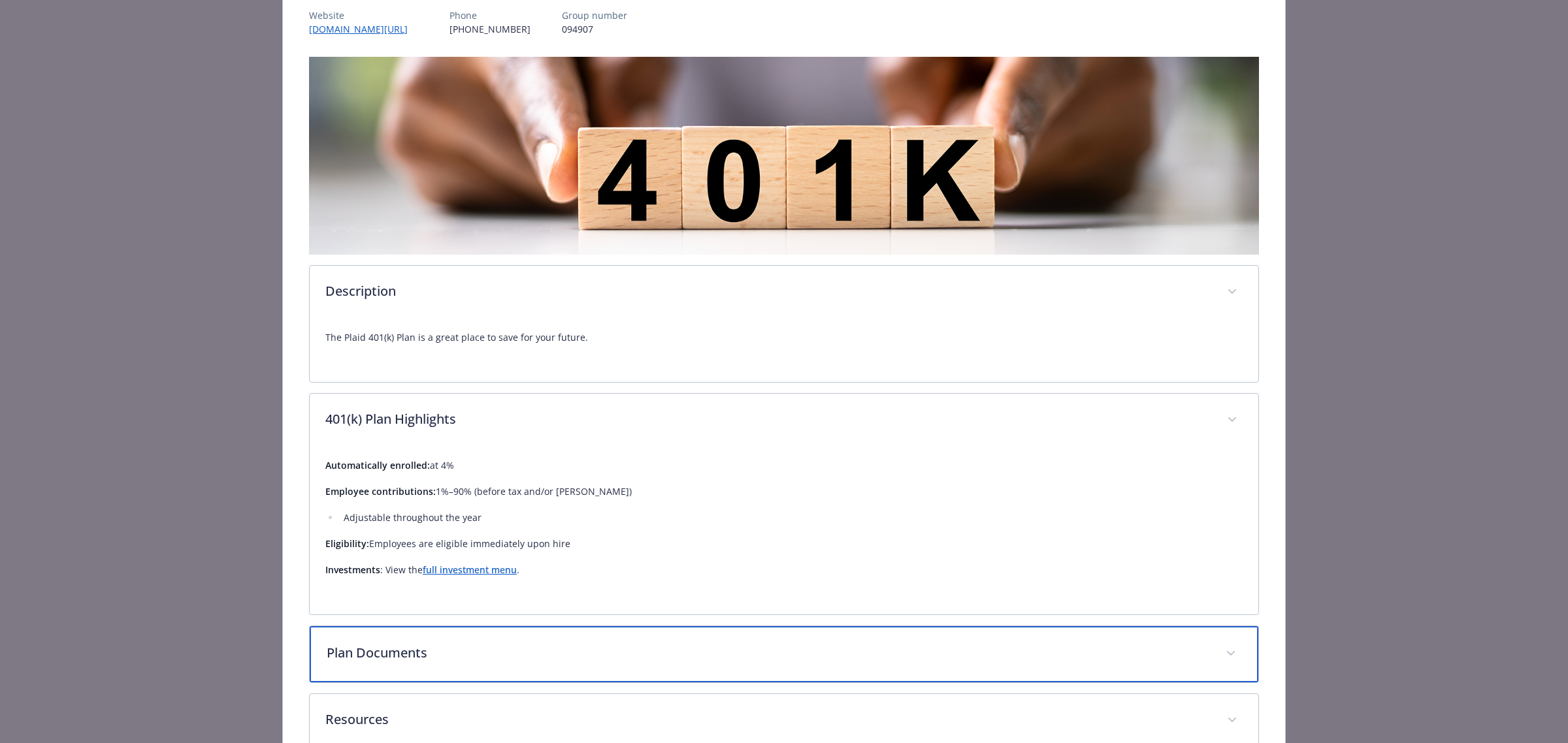
click at [601, 668] on div "Plan Documents" at bounding box center [784, 654] width 949 height 56
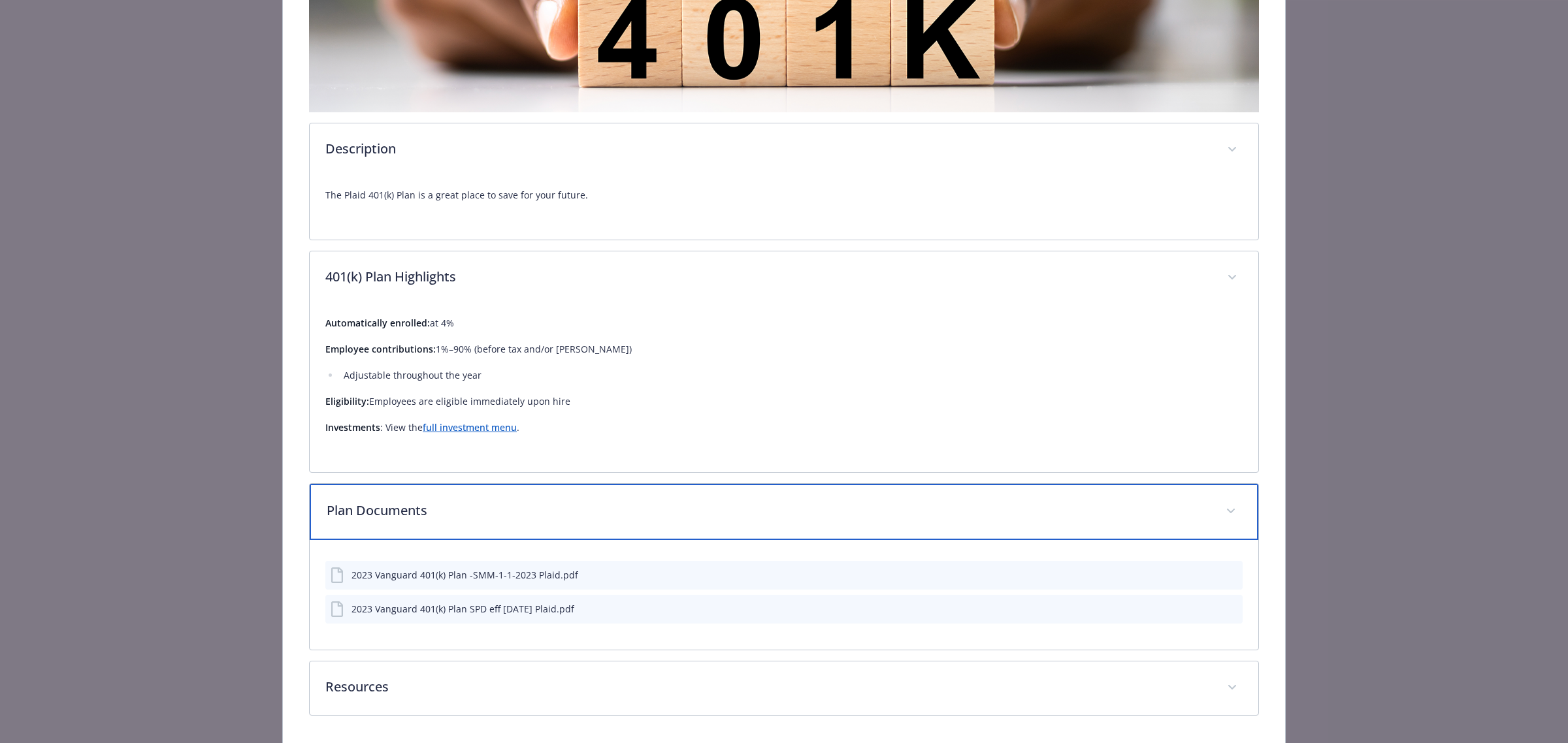
scroll to position [326, 0]
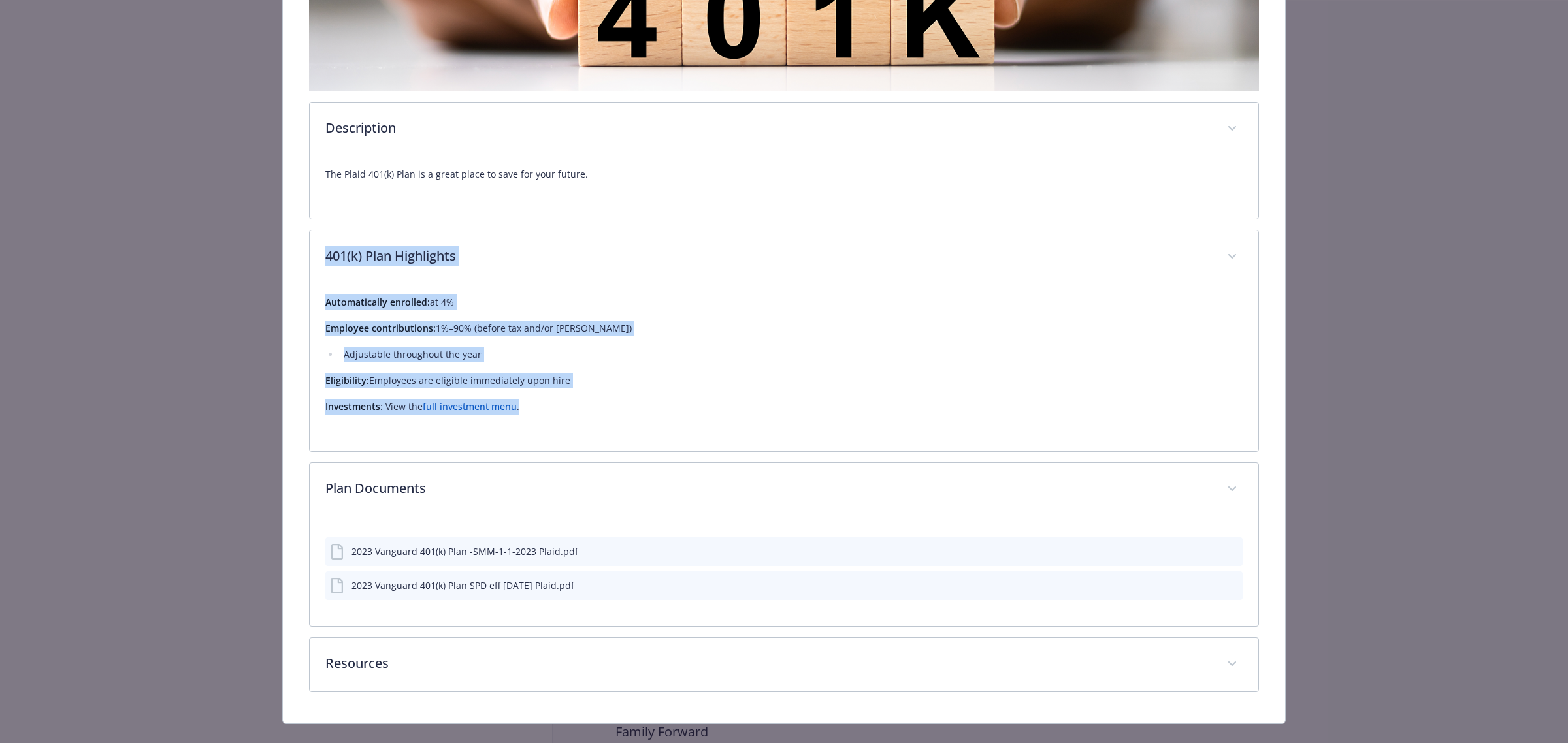
drag, startPoint x: 529, startPoint y: 412, endPoint x: 213, endPoint y: 237, distance: 361.2
click at [213, 237] on div "Financial Wellbeing - 401(k) - 401(k) 401(k) Website www.vanguard.com/actnow Ph…" at bounding box center [784, 220] width 1254 height 1009
copy div "401(k) Plan Highlights Automatically enrolled: at 4% Employee contributions: 1%…"
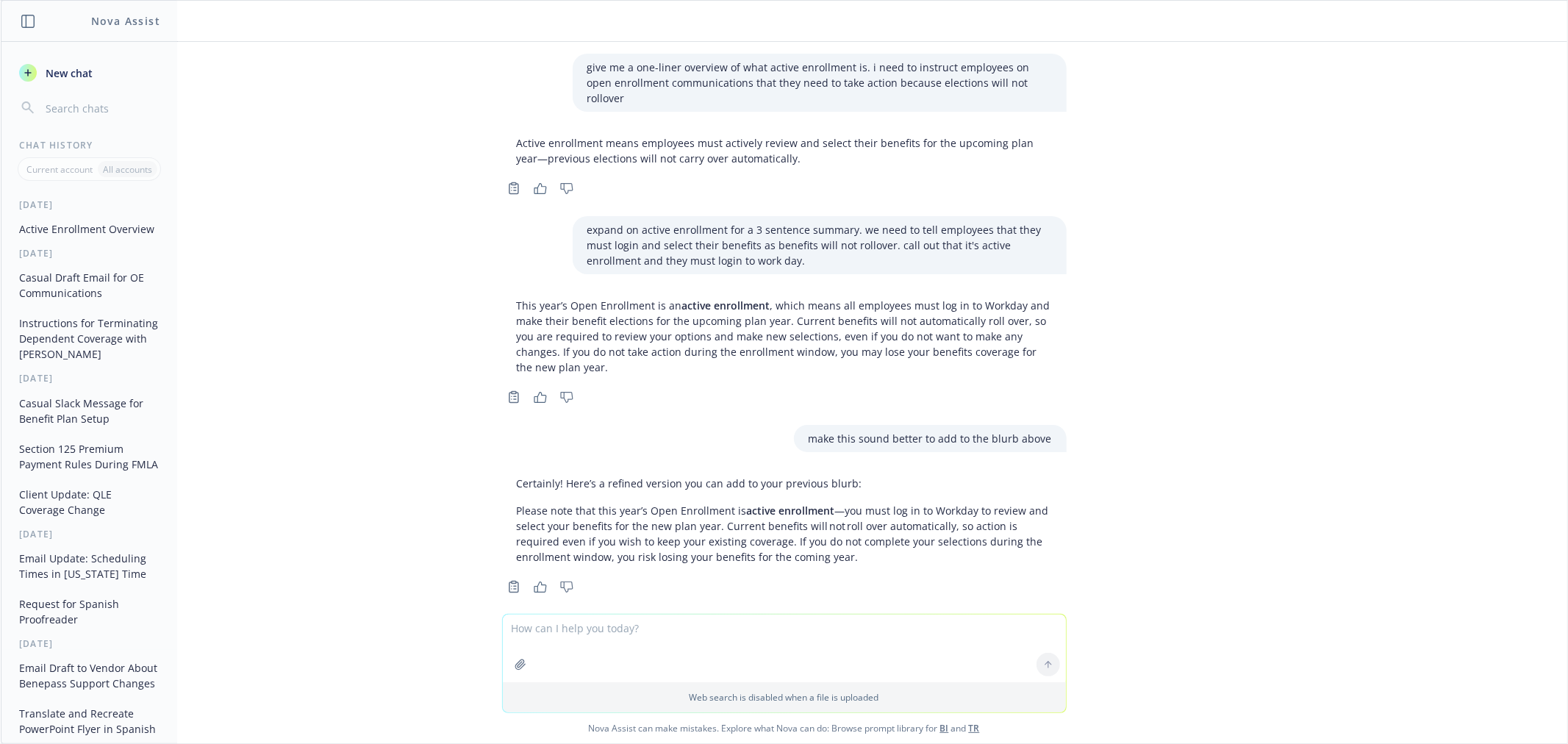
scroll to position [669, 0]
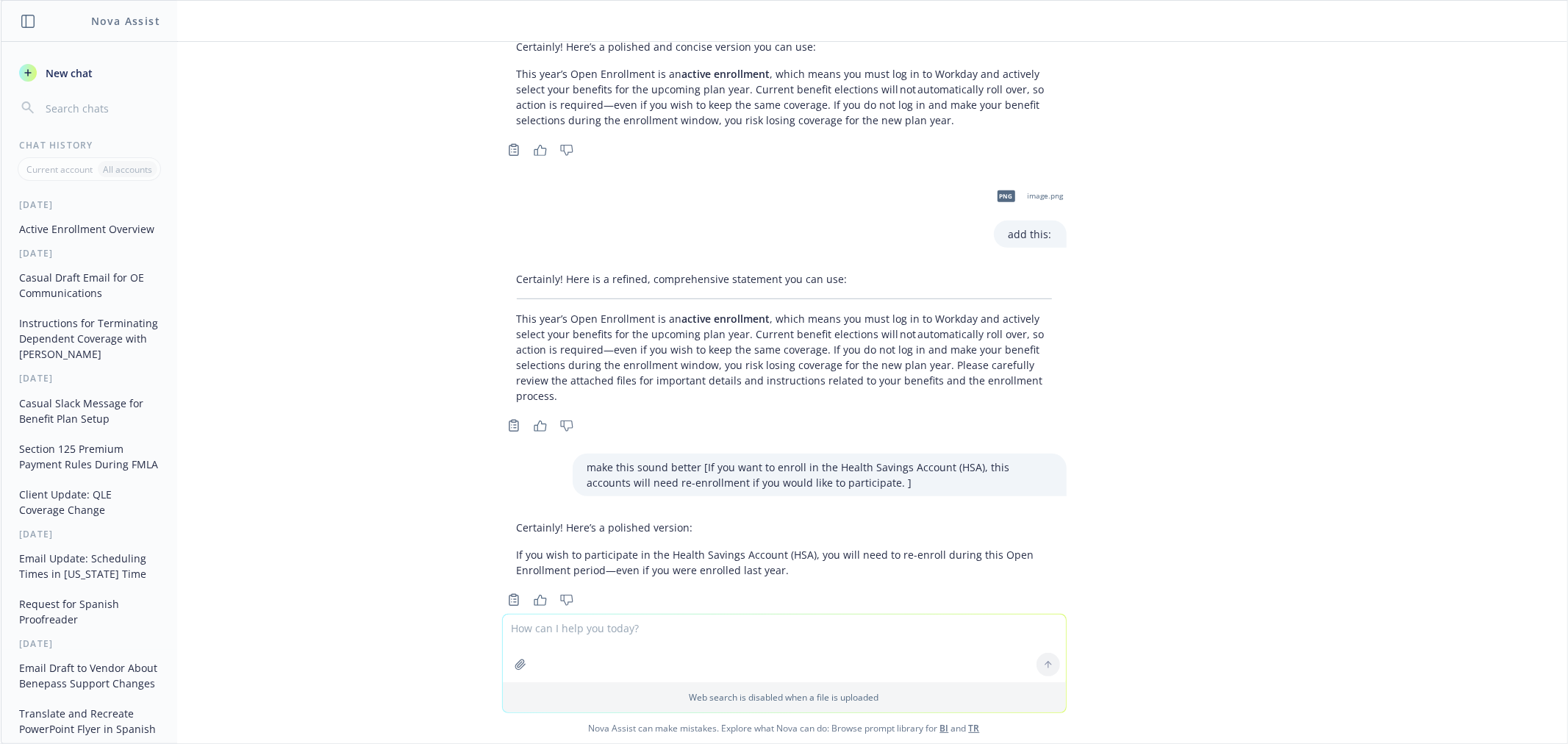
click at [705, 652] on textarea at bounding box center [784, 648] width 563 height 67
paste textarea "Hi [PERSON_NAME], We’ve removed [PERSON_NAME] as a Dependent in [PERSON_NAME]’s…"
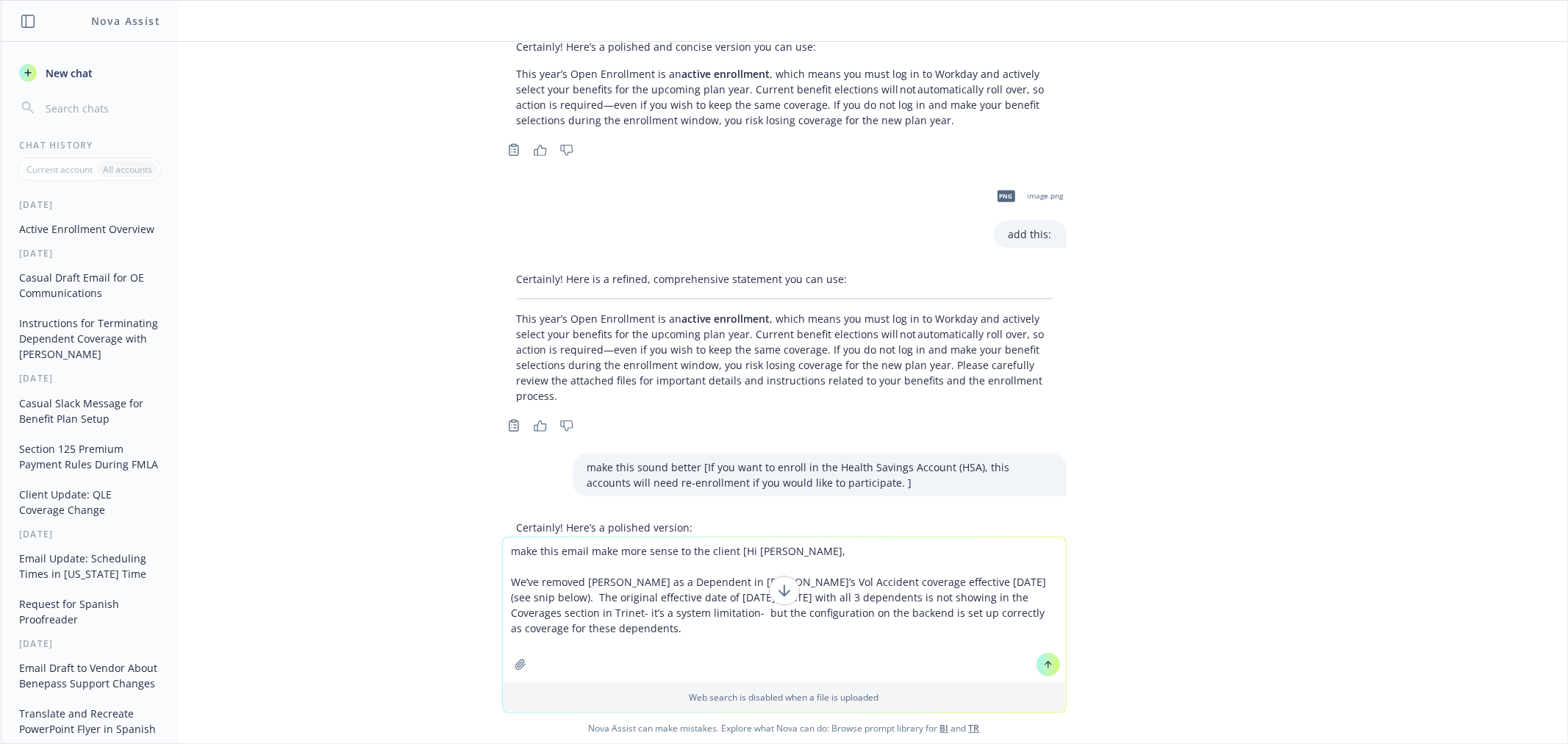
type textarea "make this email make more sense to the client [Hi [PERSON_NAME], We’ve removed …"
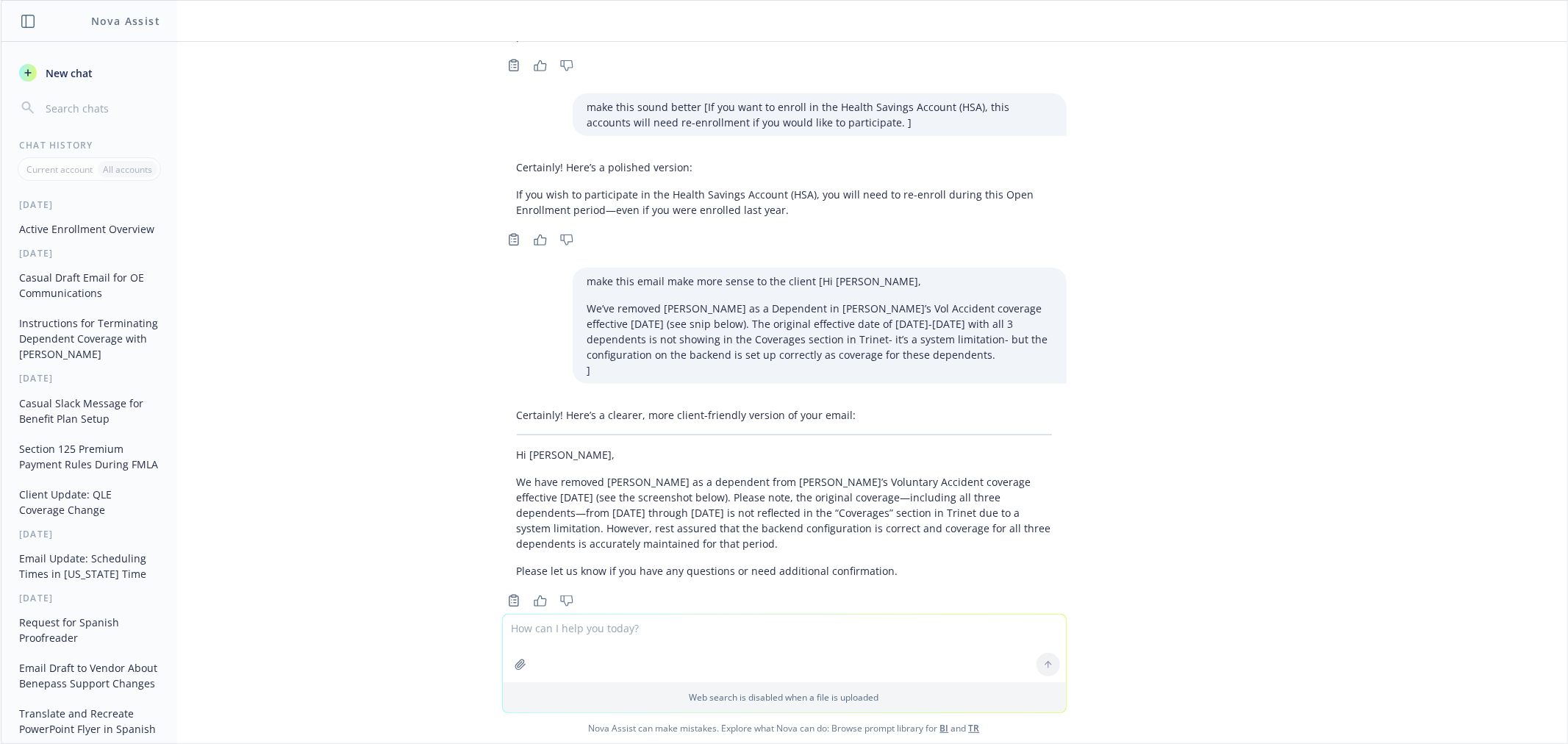
scroll to position [1030, 0]
click at [1471, 388] on div "give me a one-liner overview of what active enrollment is. i need to instruct e…" at bounding box center [784, 328] width 1566 height 572
drag, startPoint x: 736, startPoint y: 509, endPoint x: 372, endPoint y: 451, distance: 368.6
click at [371, 451] on div "give me a one-liner overview of what active enrollment is. i need to instruct e…" at bounding box center [784, 328] width 1566 height 572
click at [742, 499] on p "We have removed [PERSON_NAME] as a dependent from [PERSON_NAME]’s Voluntary Acc…" at bounding box center [784, 512] width 535 height 77
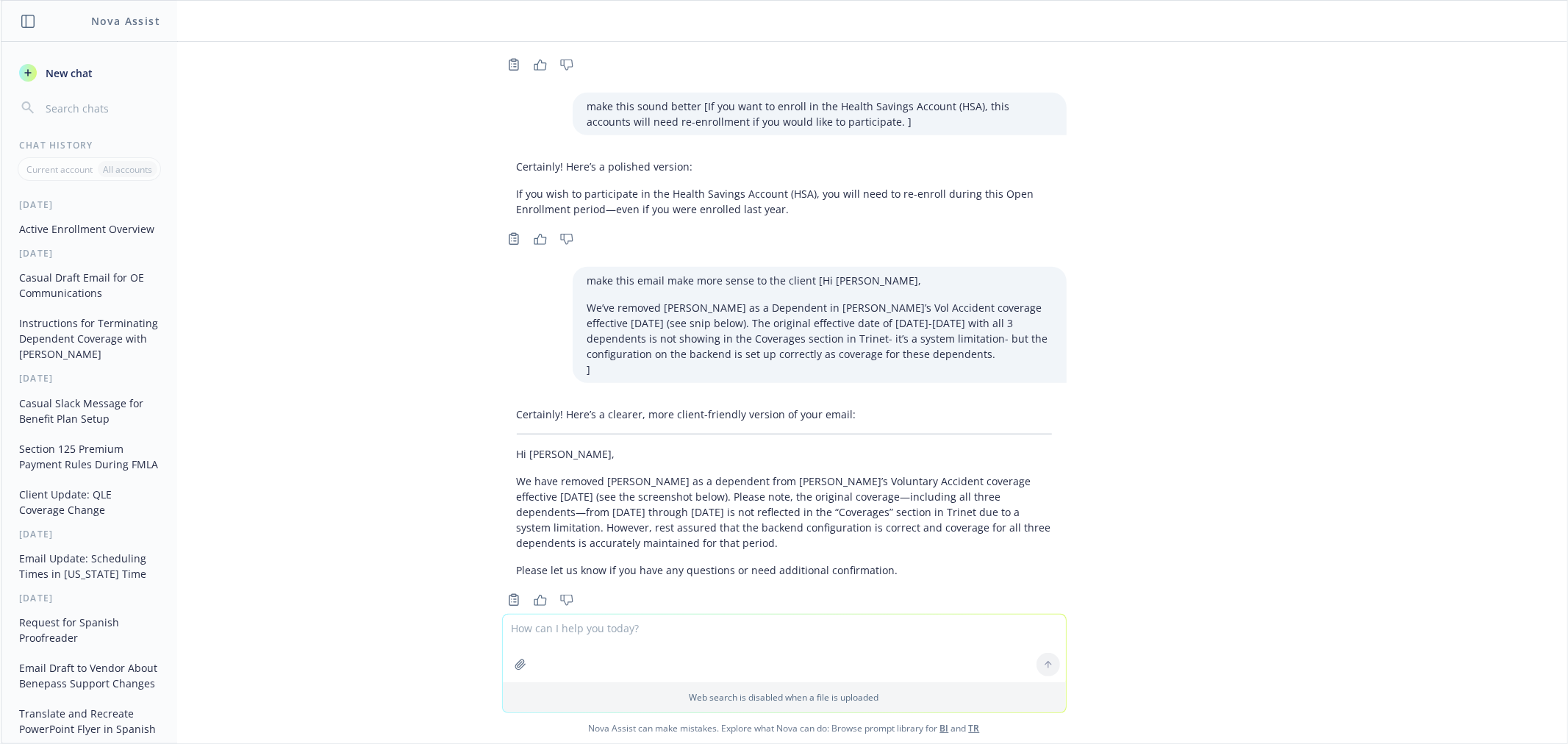
drag, startPoint x: 689, startPoint y: 511, endPoint x: 490, endPoint y: 451, distance: 207.8
click at [502, 451] on div "Certainly! Here’s a clearer, more client-friendly version of your email: Hi [PE…" at bounding box center [784, 492] width 565 height 183
click at [660, 637] on textarea at bounding box center [784, 648] width 563 height 67
type textarea "make it casual"
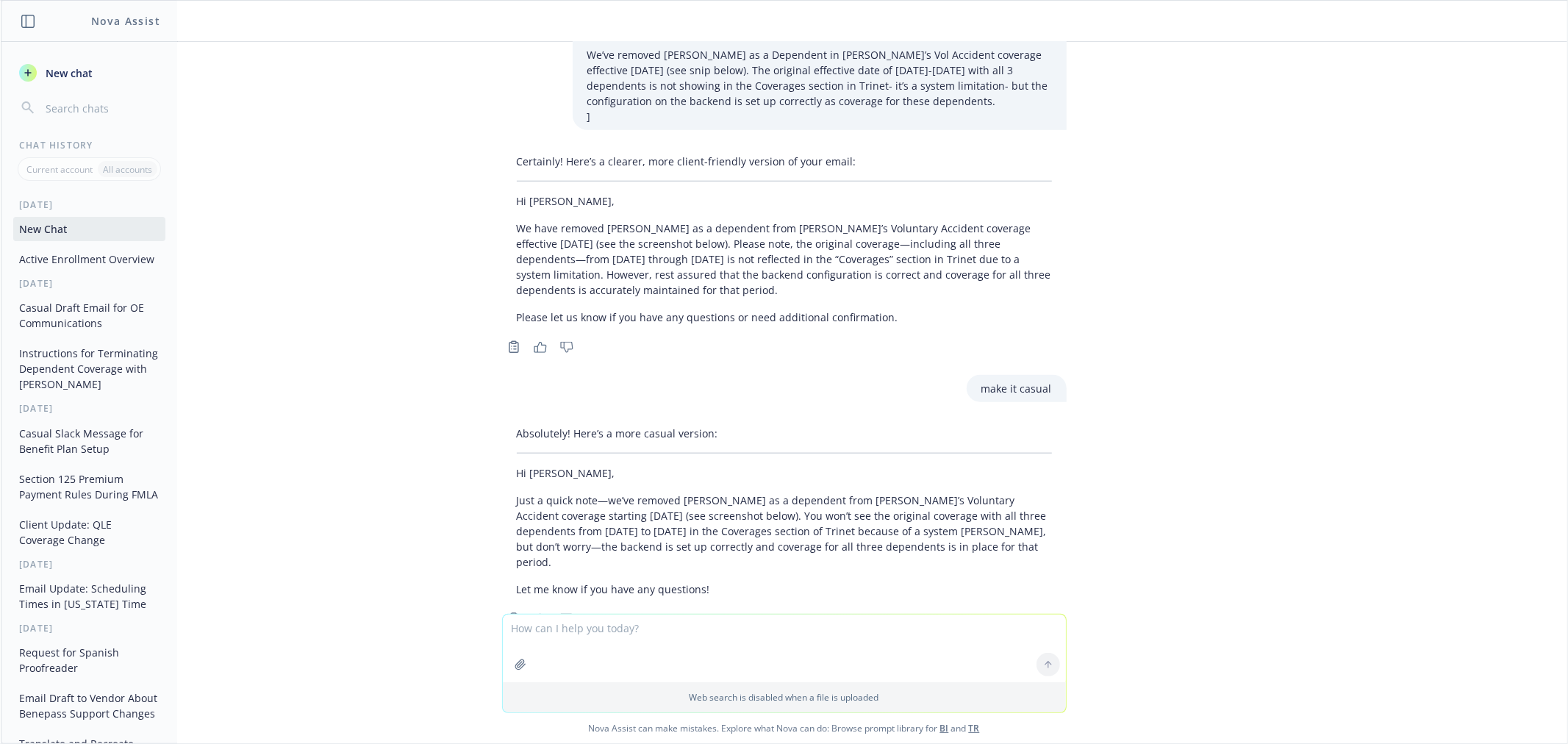
scroll to position [1286, 0]
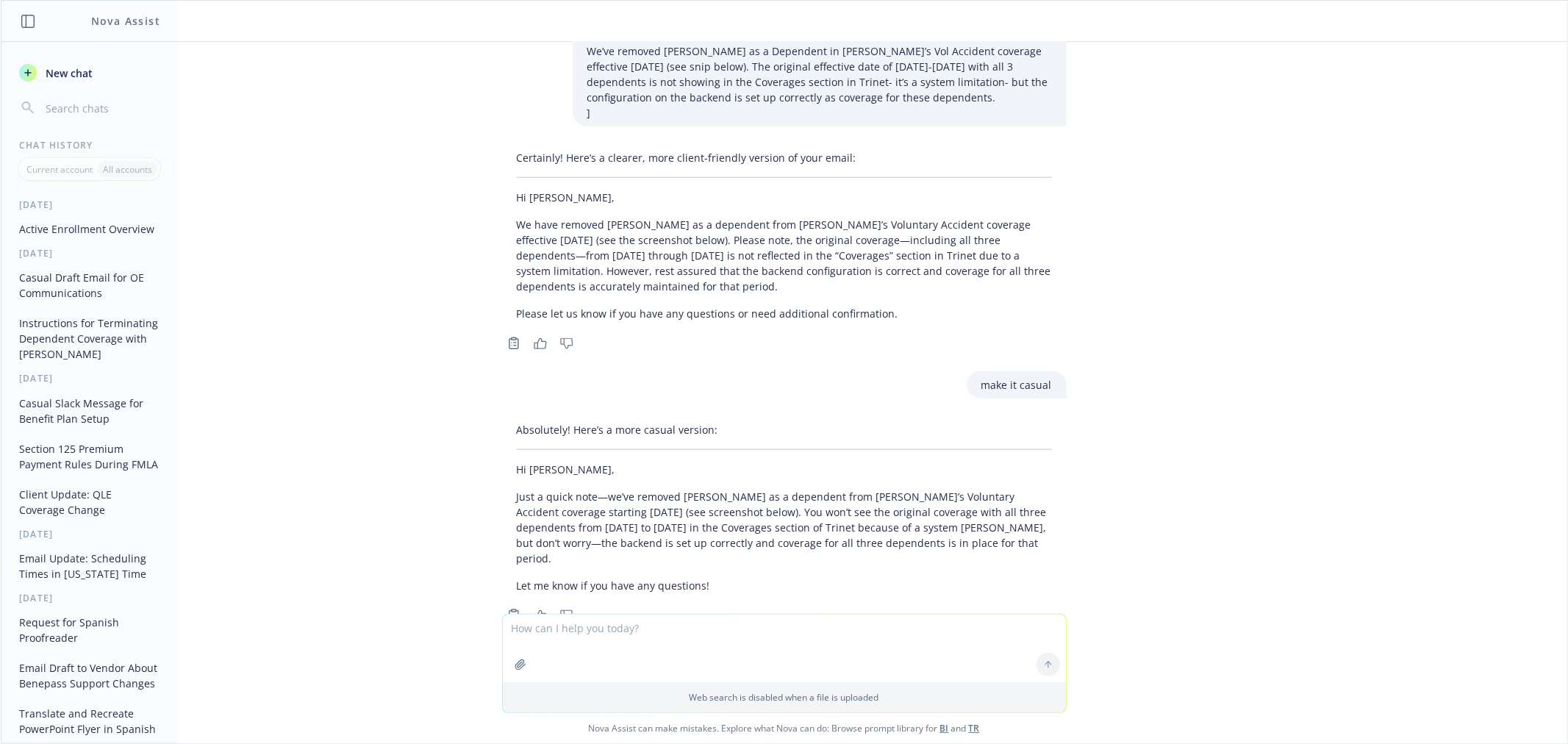
drag, startPoint x: 699, startPoint y: 250, endPoint x: 493, endPoint y: 196, distance: 213.0
click at [502, 196] on div "Certainly! Here’s a clearer, more client-friendly version of your email: Hi [PE…" at bounding box center [784, 236] width 565 height 183
copy p "We have removed [PERSON_NAME] as a dependent from [PERSON_NAME]’s Voluntary Acc…"
click at [571, 637] on textarea at bounding box center [784, 648] width 563 height 67
drag, startPoint x: 716, startPoint y: 647, endPoint x: 904, endPoint y: 625, distance: 189.3
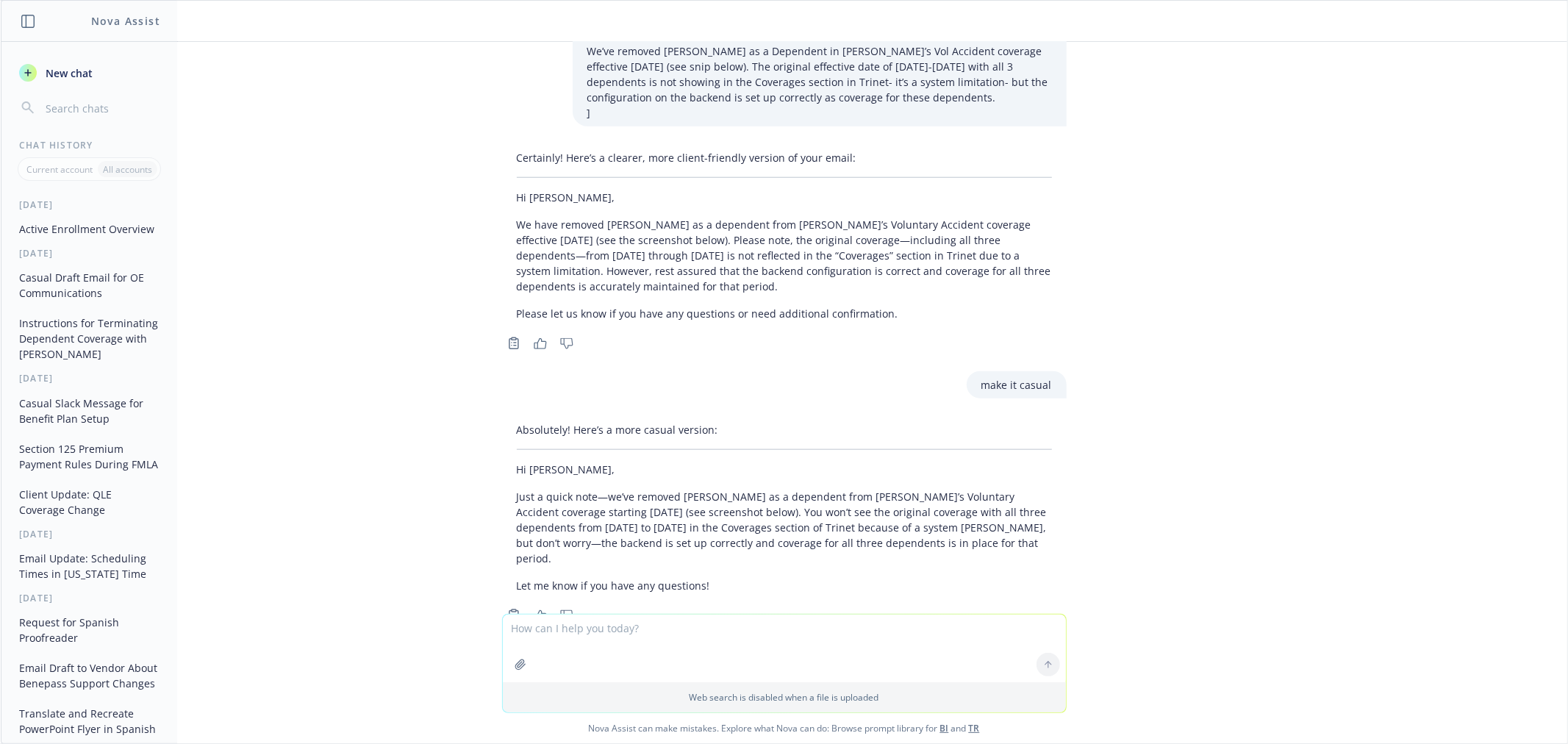
click at [716, 647] on textarea at bounding box center [784, 648] width 563 height 67
click at [717, 641] on textarea at bounding box center [784, 648] width 563 height 67
click at [796, 633] on textarea at bounding box center [784, 648] width 563 height 67
paste textarea "a. [PERSON_NAME] b. [PERSON_NAME]"
type textarea "draft another email using the same concept as above that the dependents were re…"
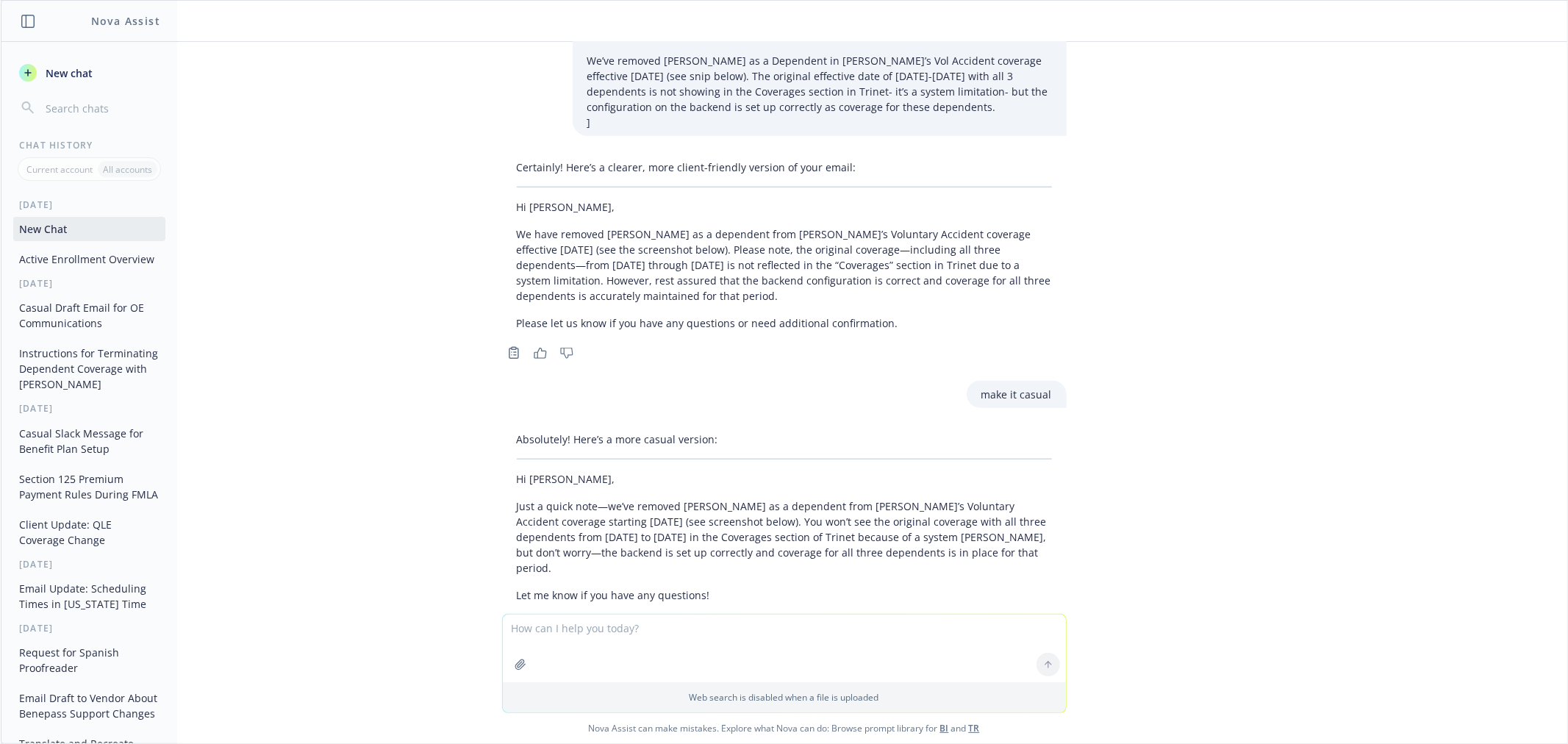
scroll to position [1559, 0]
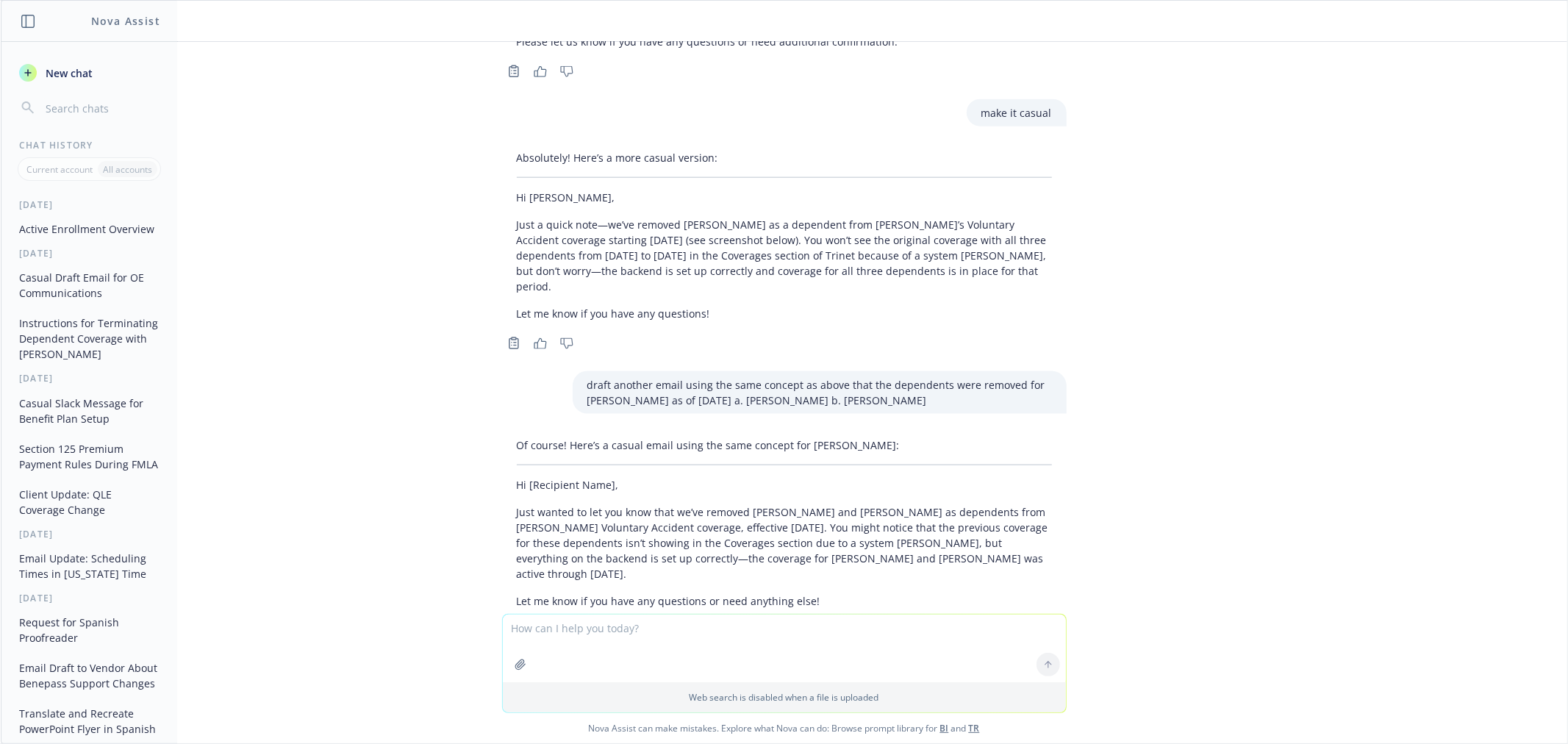
drag, startPoint x: 992, startPoint y: 511, endPoint x: 493, endPoint y: 471, distance: 500.6
click at [502, 471] on div "Of course! Here’s a casual email using the same concept for [PERSON_NAME]: Hi […" at bounding box center [784, 523] width 565 height 183
copy p "Just wanted to let you know that we’ve removed [PERSON_NAME] and [PERSON_NAME] …"
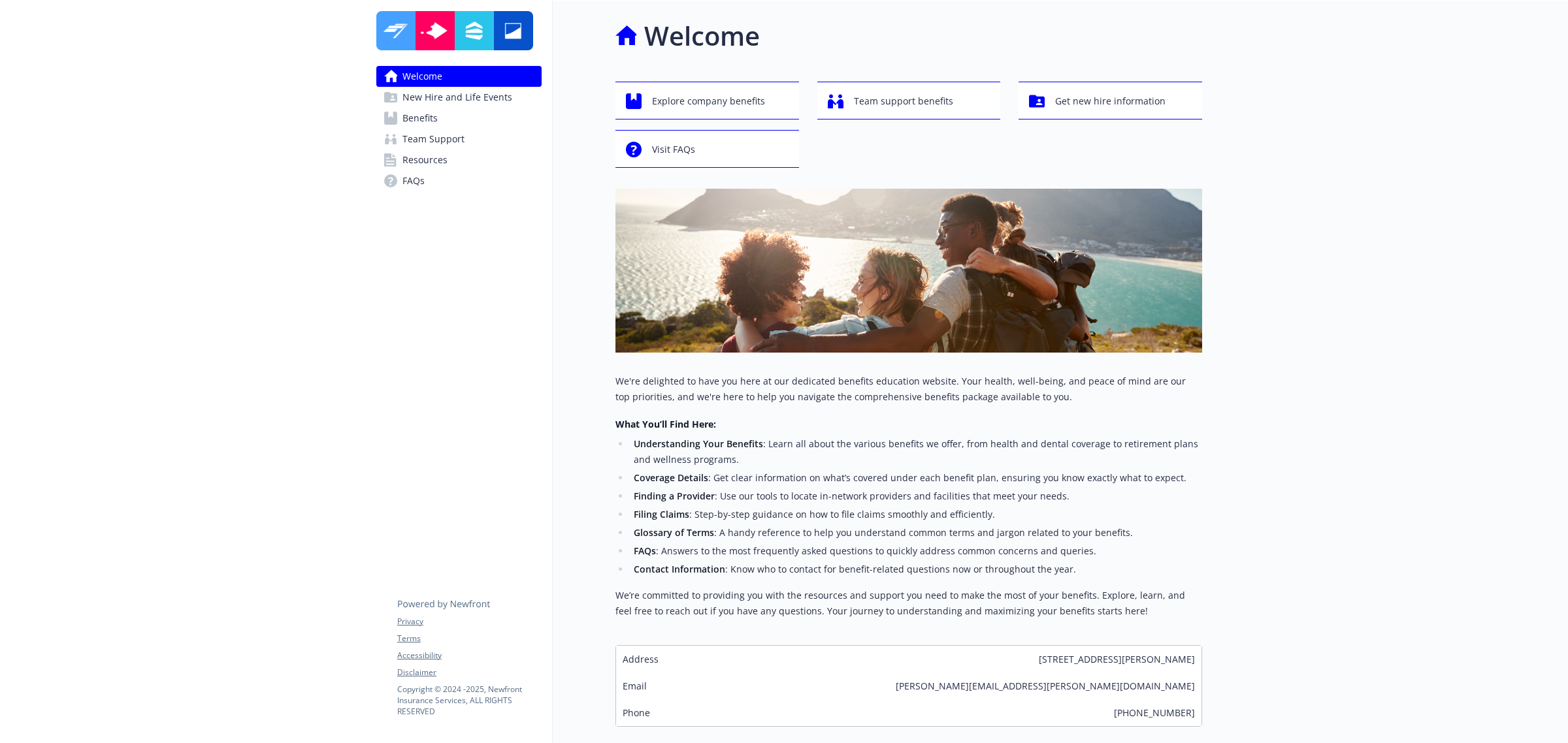
click at [438, 122] on link "Benefits" at bounding box center [459, 118] width 165 height 21
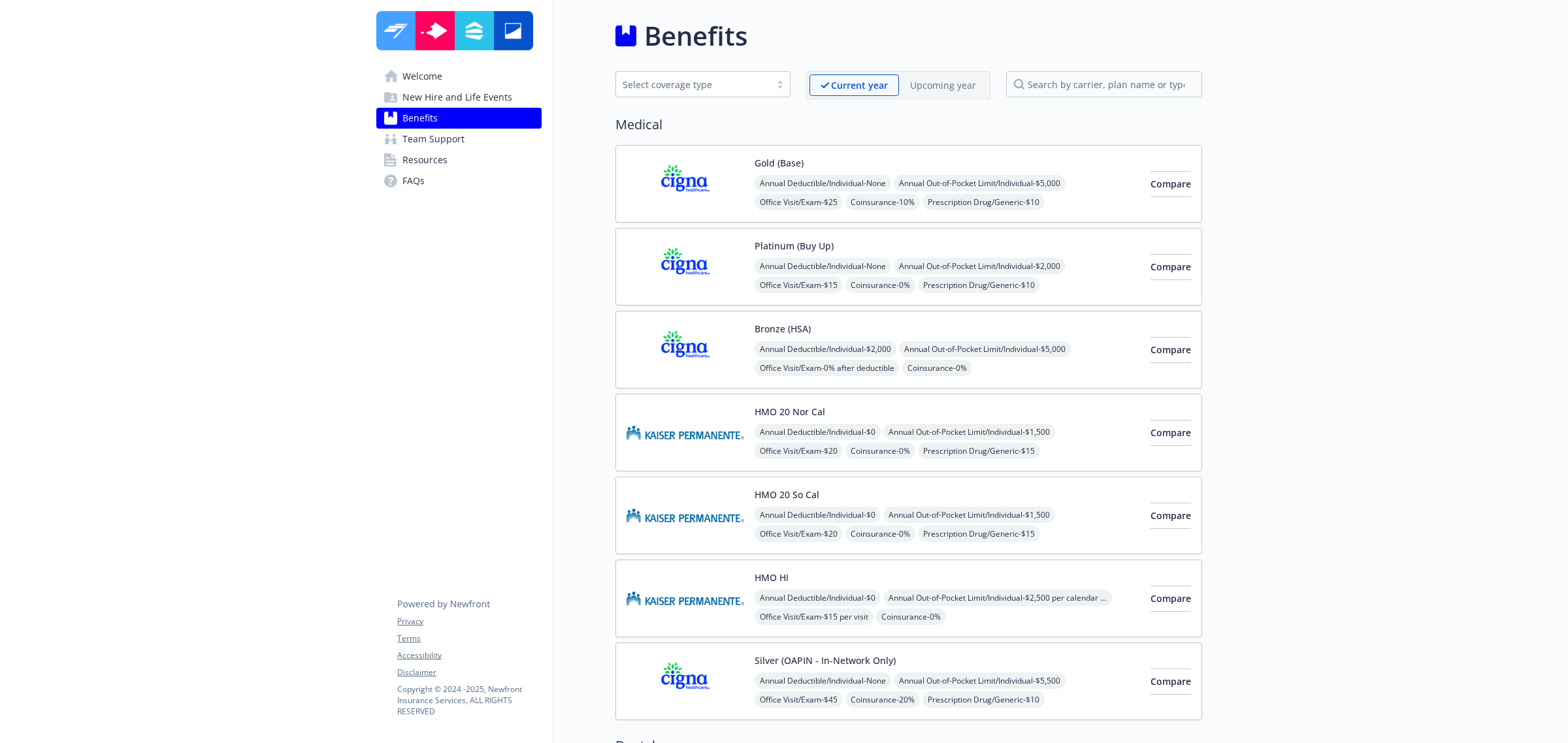
click at [512, 99] on link "New Hire and Life Events" at bounding box center [459, 97] width 165 height 21
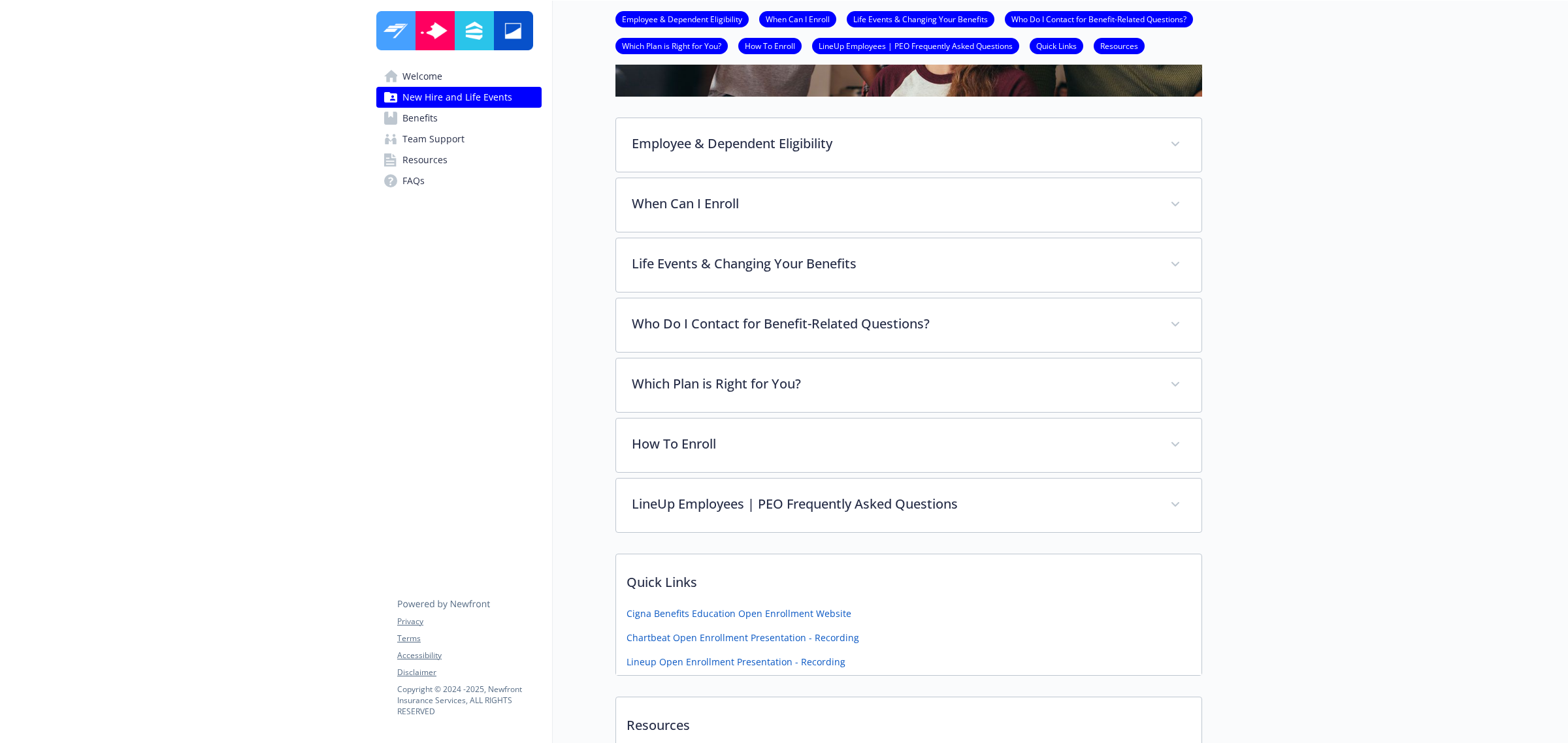
scroll to position [560, 0]
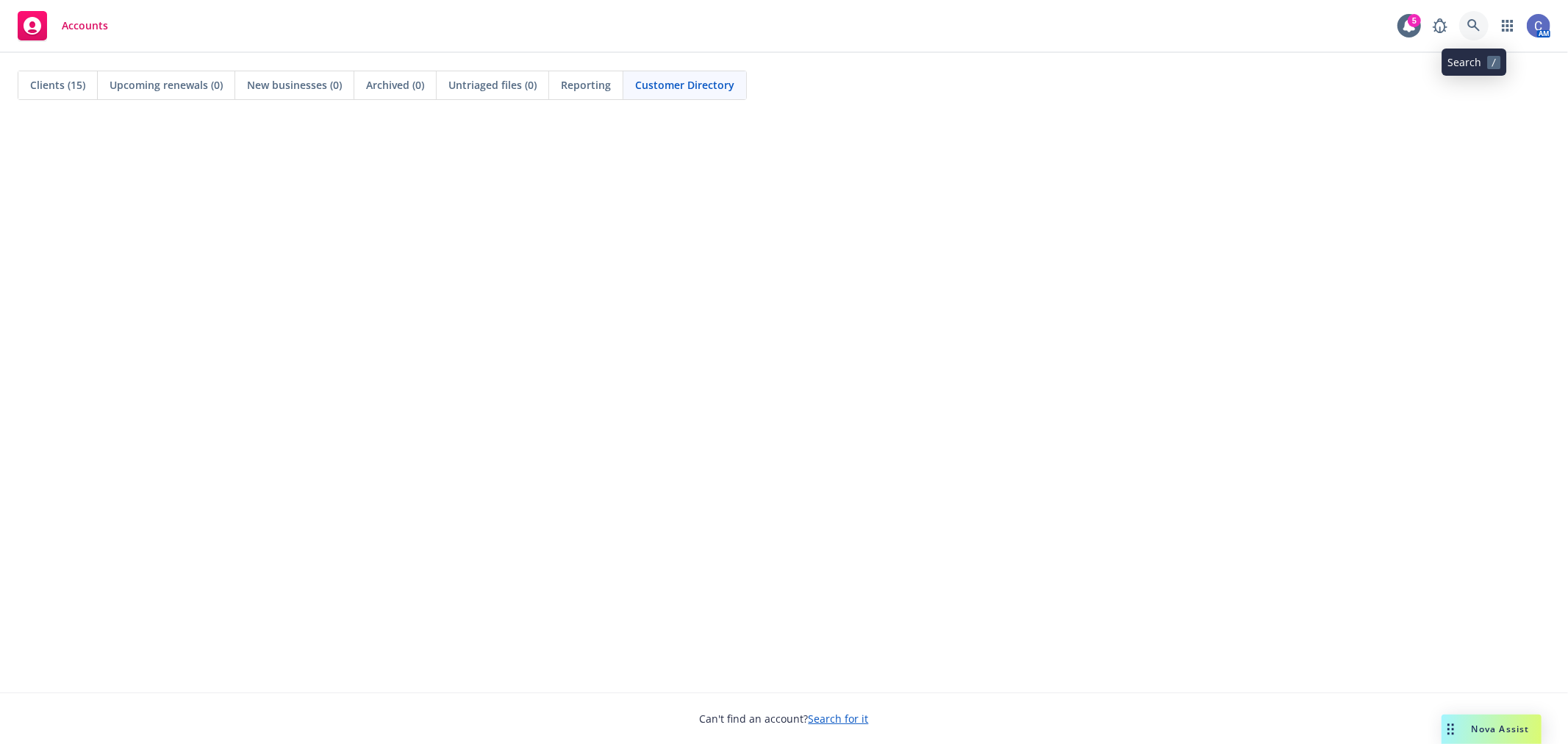
click at [1479, 26] on icon at bounding box center [1473, 25] width 13 height 13
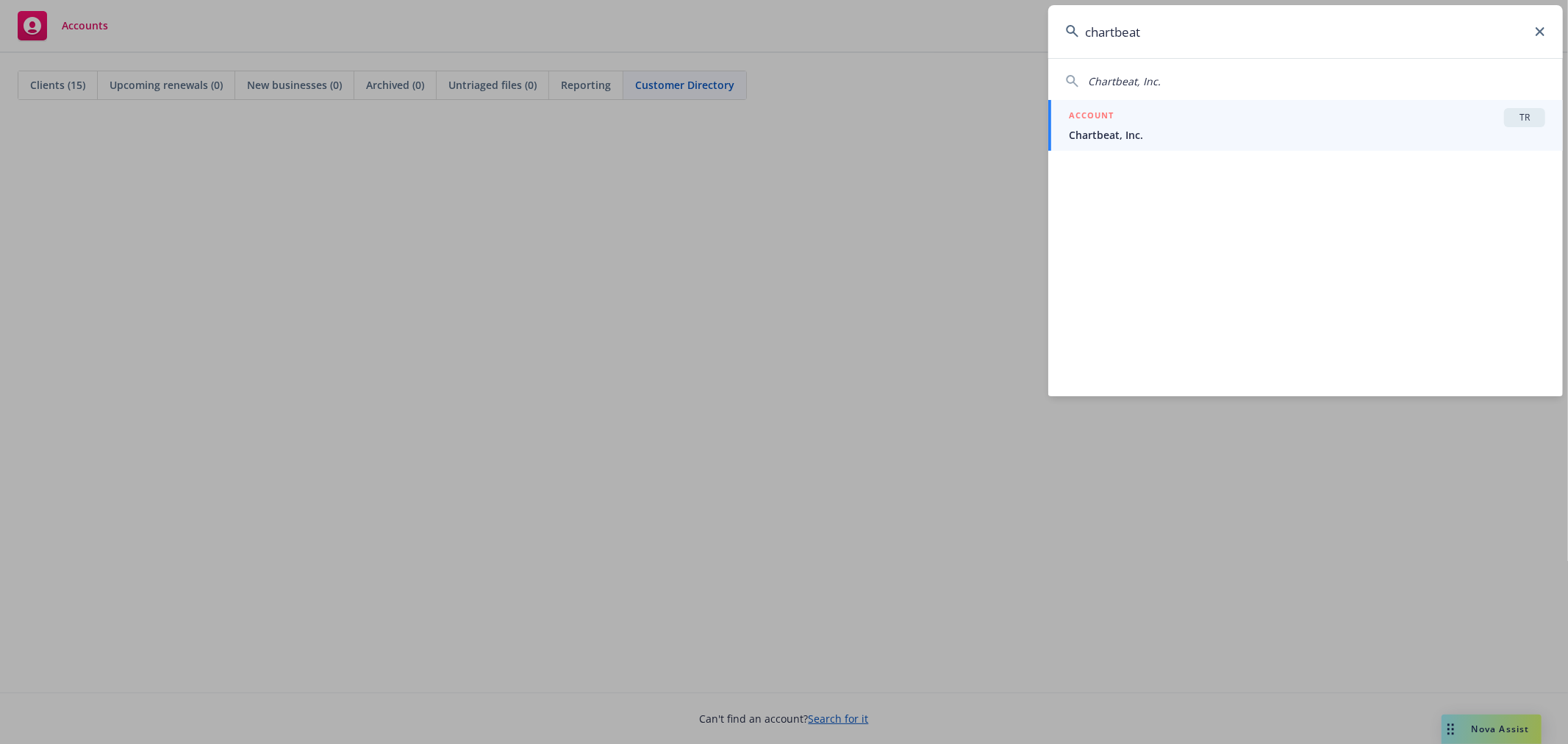
type input "chartbeat"
click at [1502, 118] on div "ACCOUNT TR" at bounding box center [1307, 118] width 477 height 19
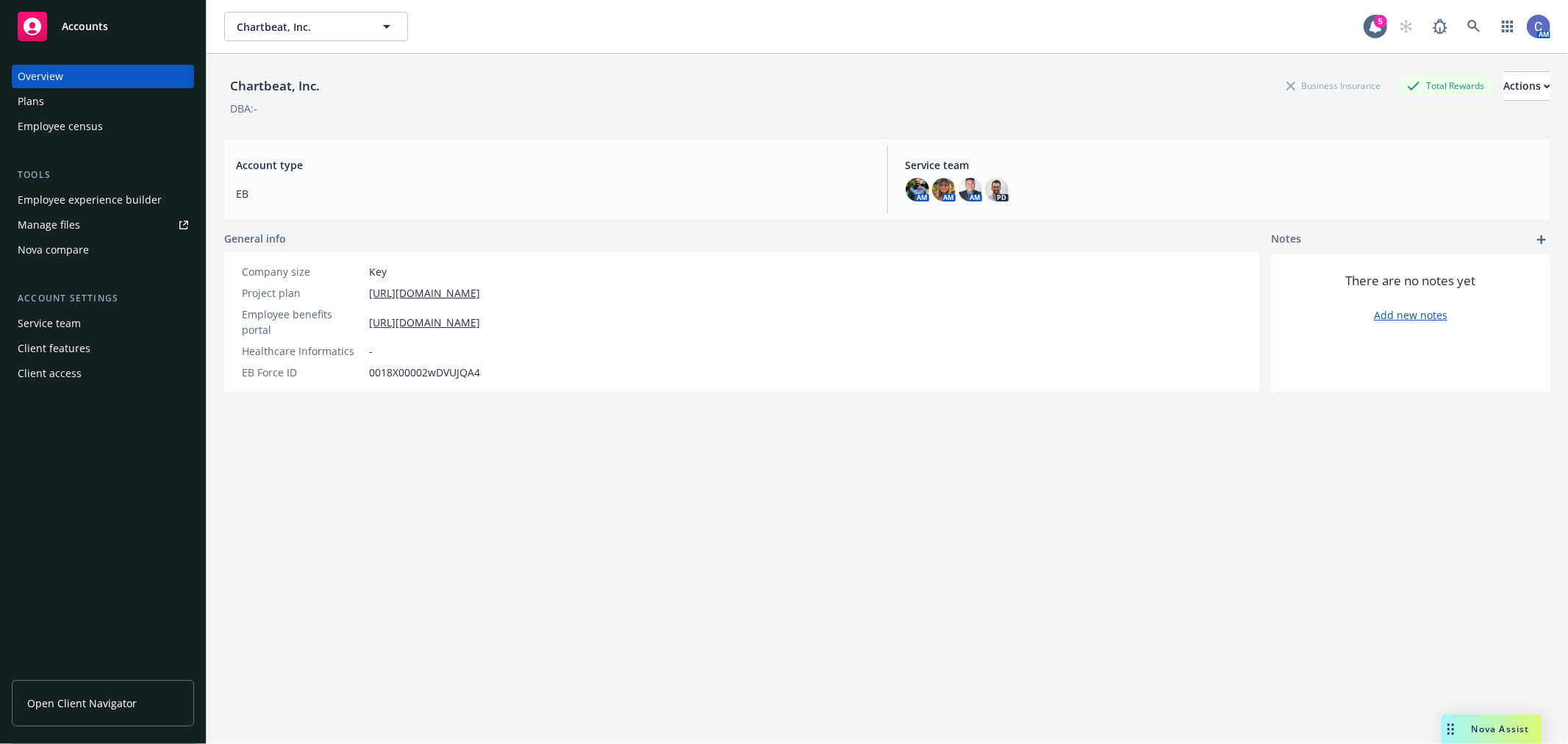
click at [83, 217] on link "Manage files" at bounding box center [102, 226] width 182 height 24
click at [271, 29] on span "Chartbeat, Inc." at bounding box center [300, 26] width 127 height 15
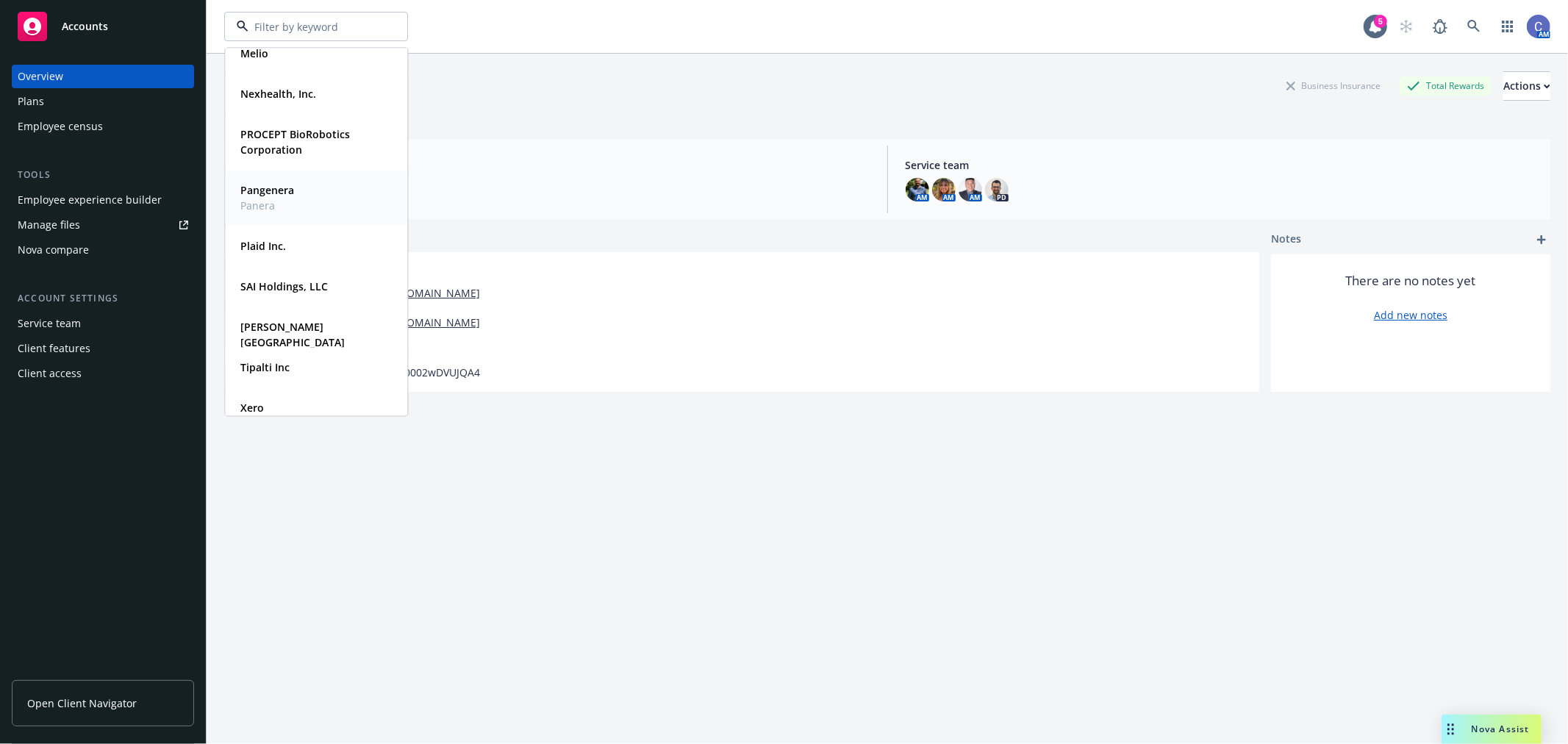
scroll to position [300, 0]
click at [298, 129] on span "PROCEPT BioRobotics Corporation" at bounding box center [314, 130] width 149 height 31
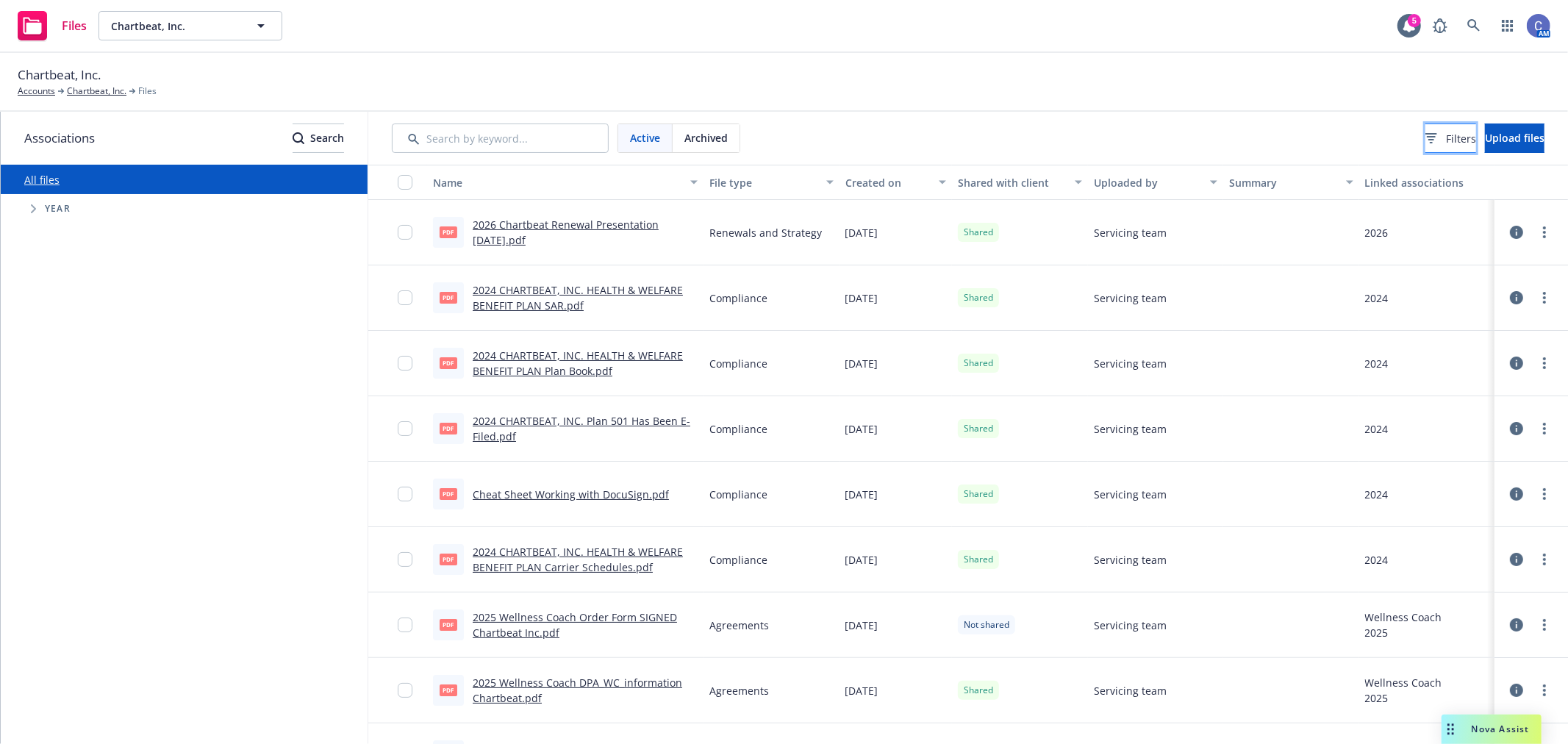
click at [1425, 148] on button "Filters" at bounding box center [1450, 138] width 50 height 29
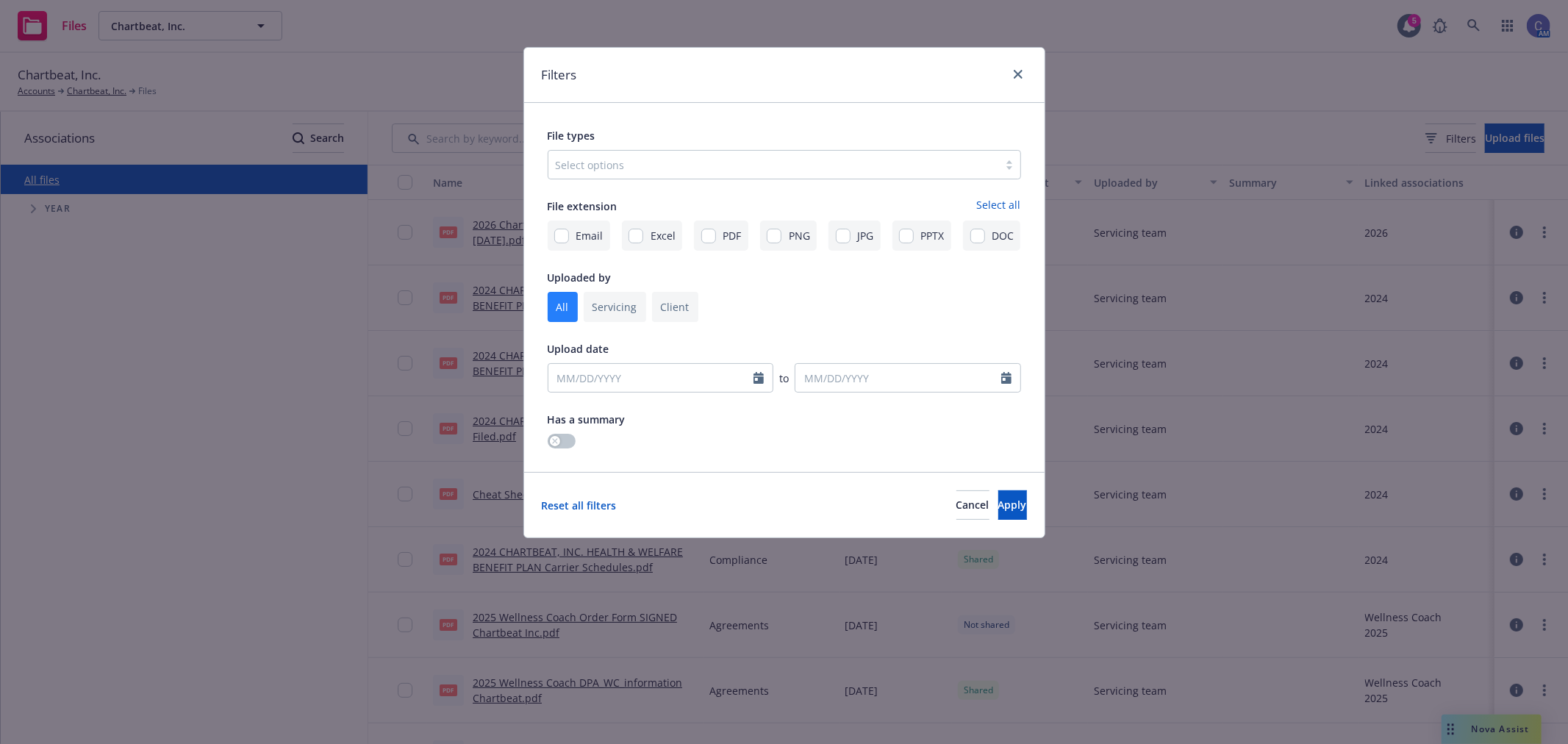
click at [791, 167] on div at bounding box center [774, 164] width 436 height 18
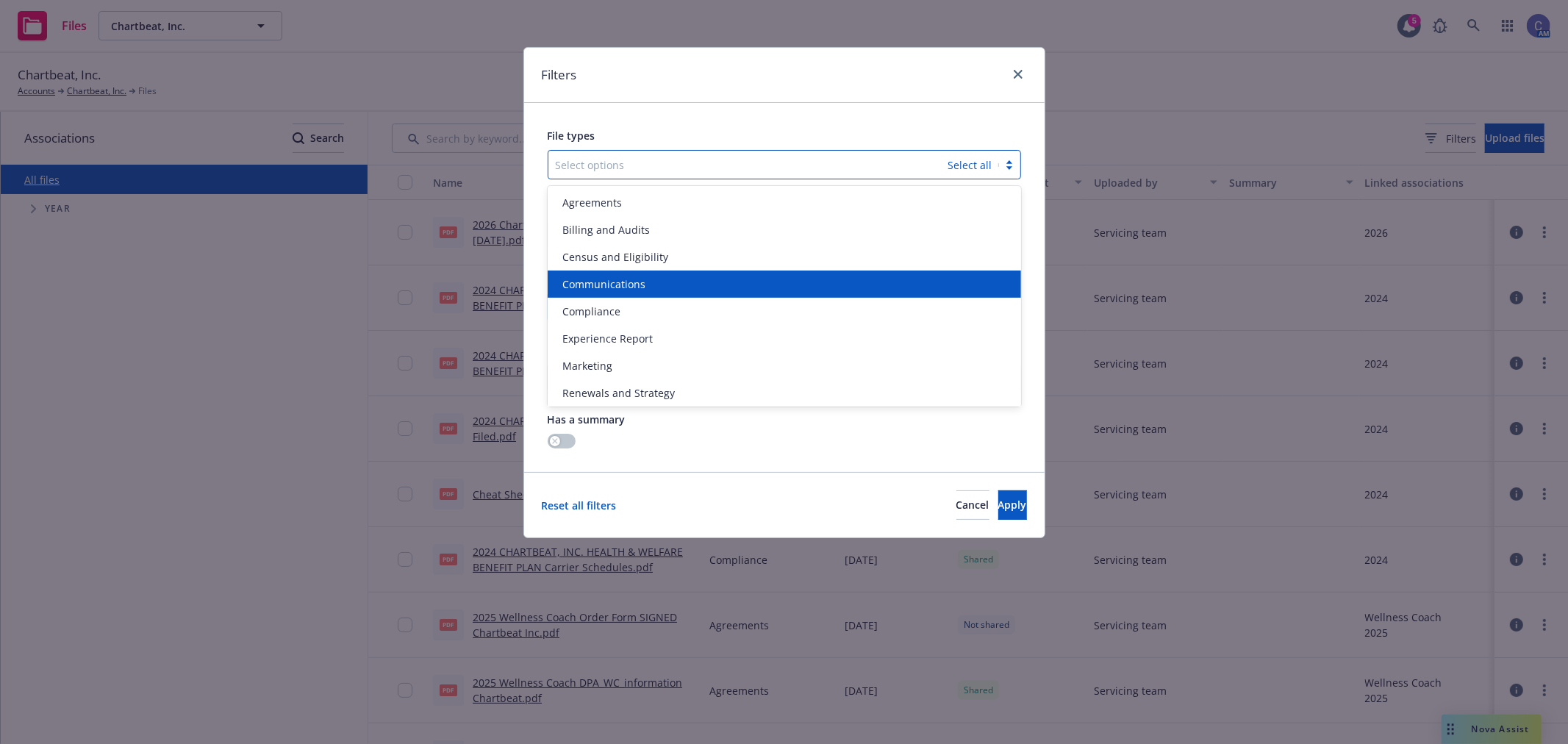
click at [679, 277] on div "Communications" at bounding box center [785, 284] width 456 height 15
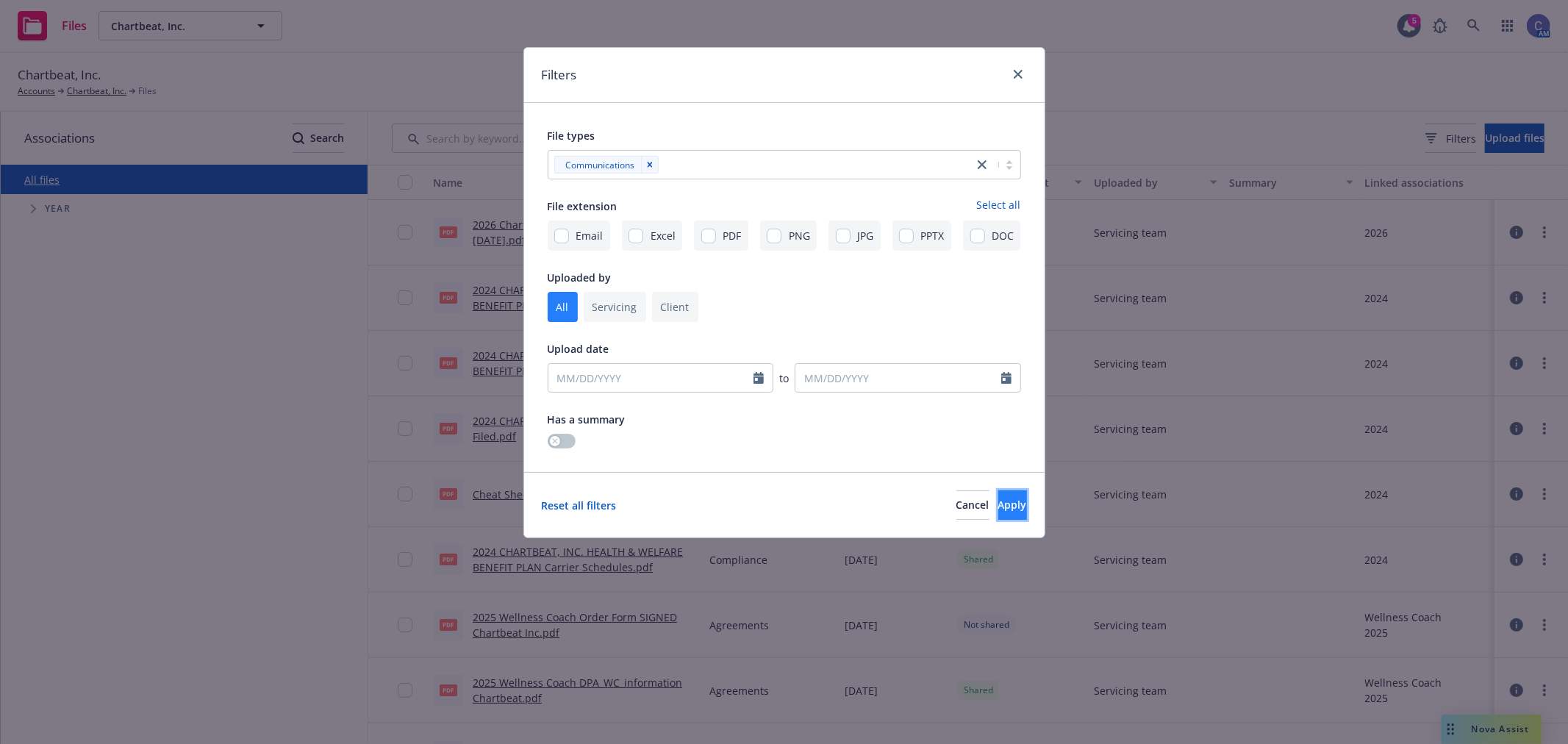
click at [1013, 501] on button "Apply" at bounding box center [1013, 505] width 29 height 29
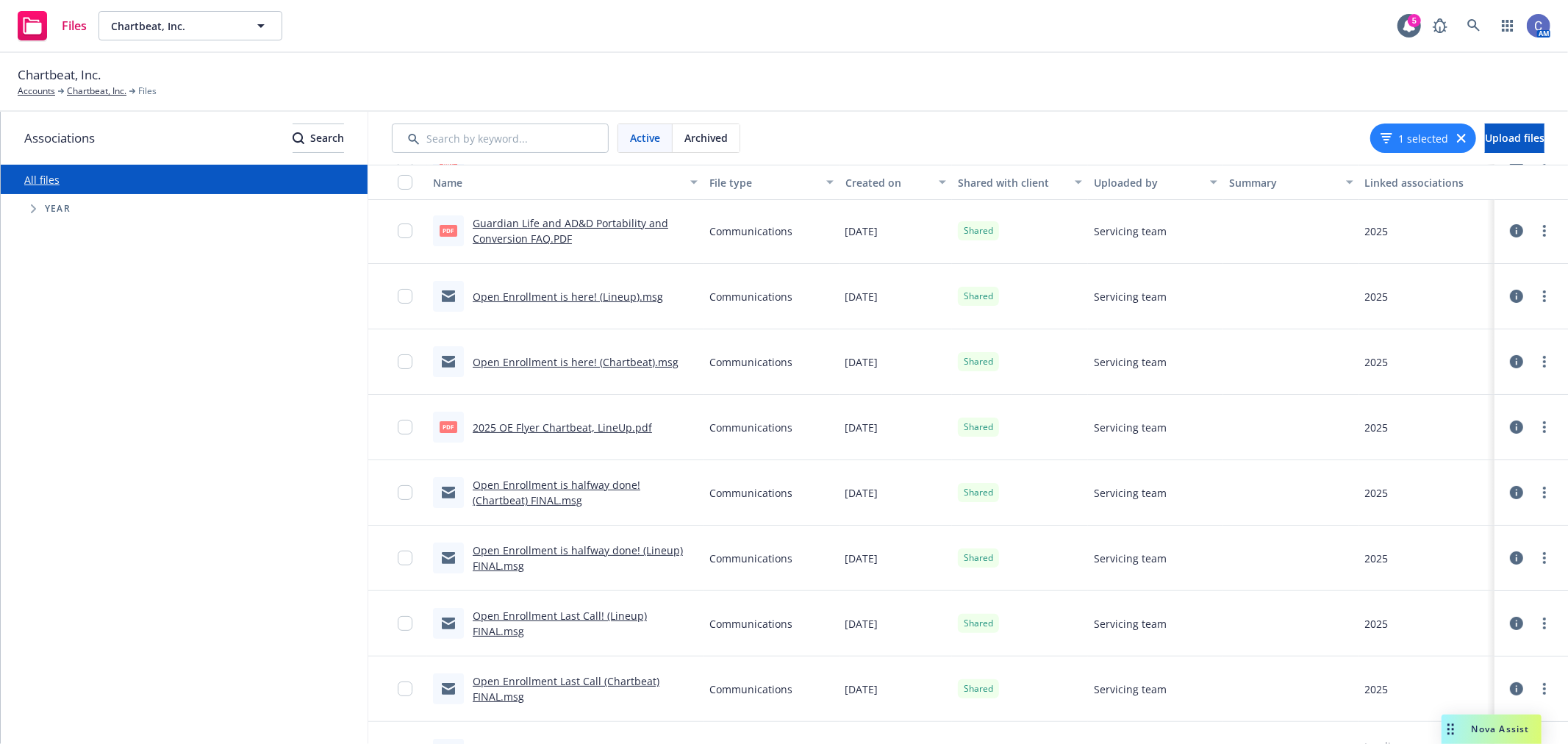
scroll to position [163, 0]
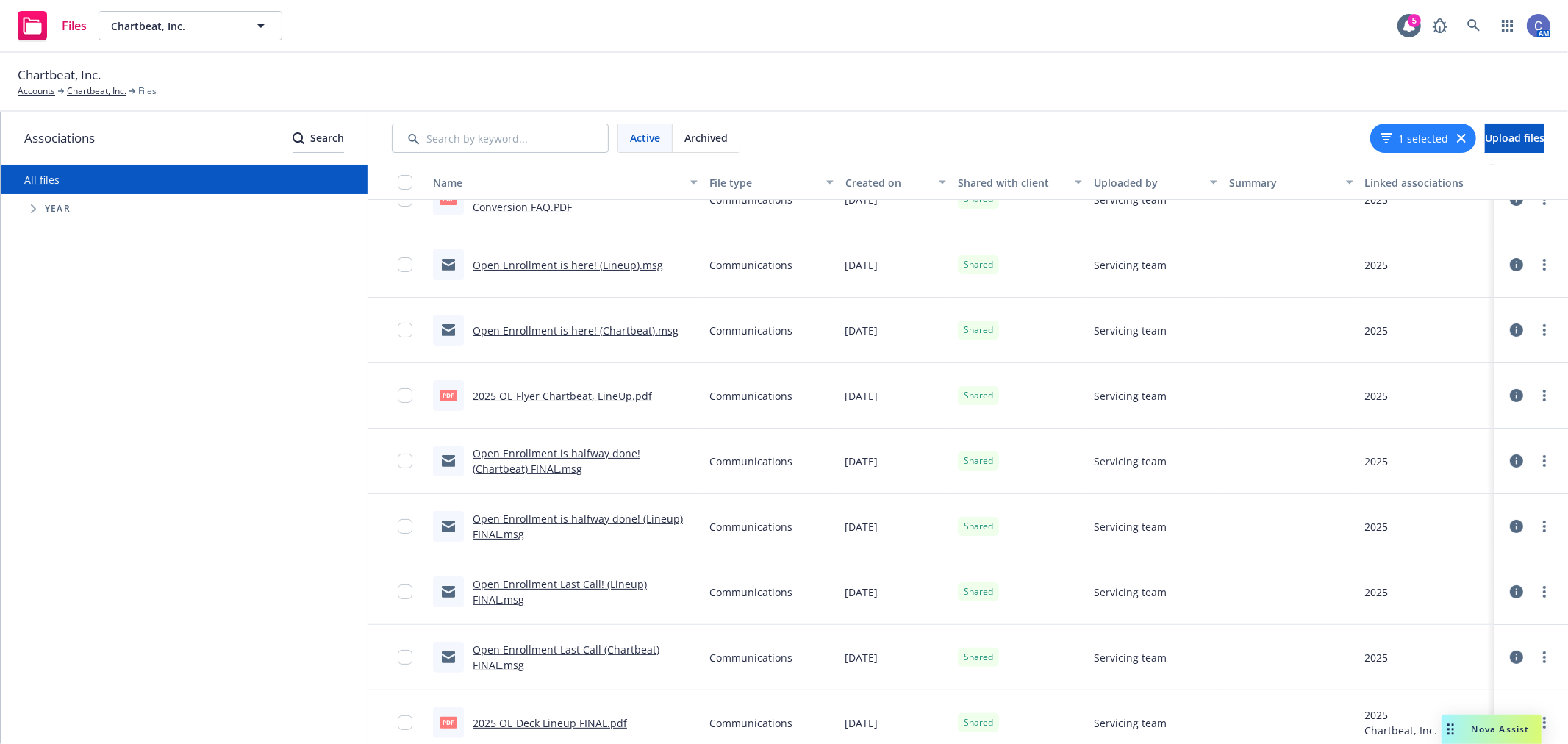
click at [537, 398] on link "2025 OE Flyer Chartbeat, LineUp.pdf" at bounding box center [562, 395] width 179 height 14
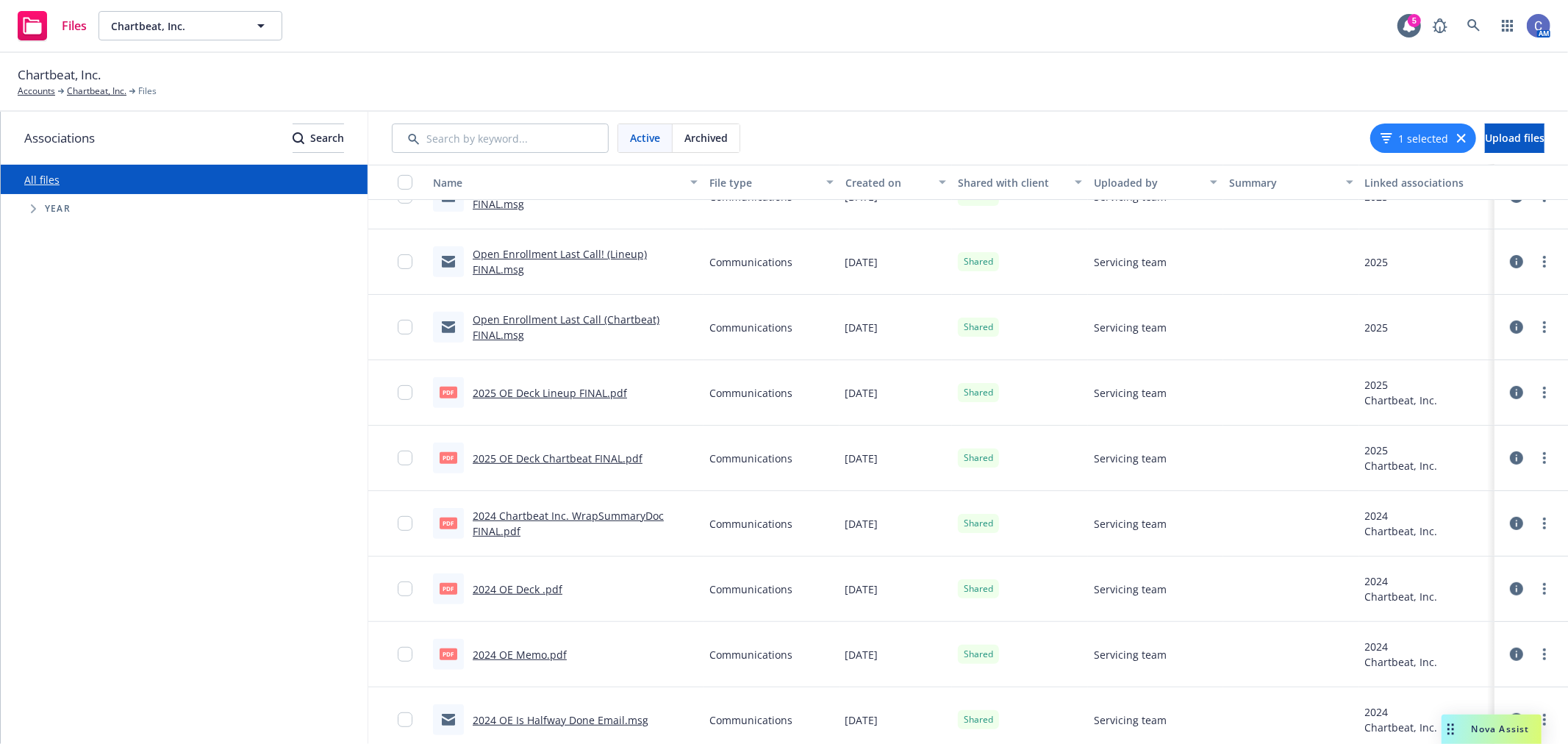
scroll to position [571, 0]
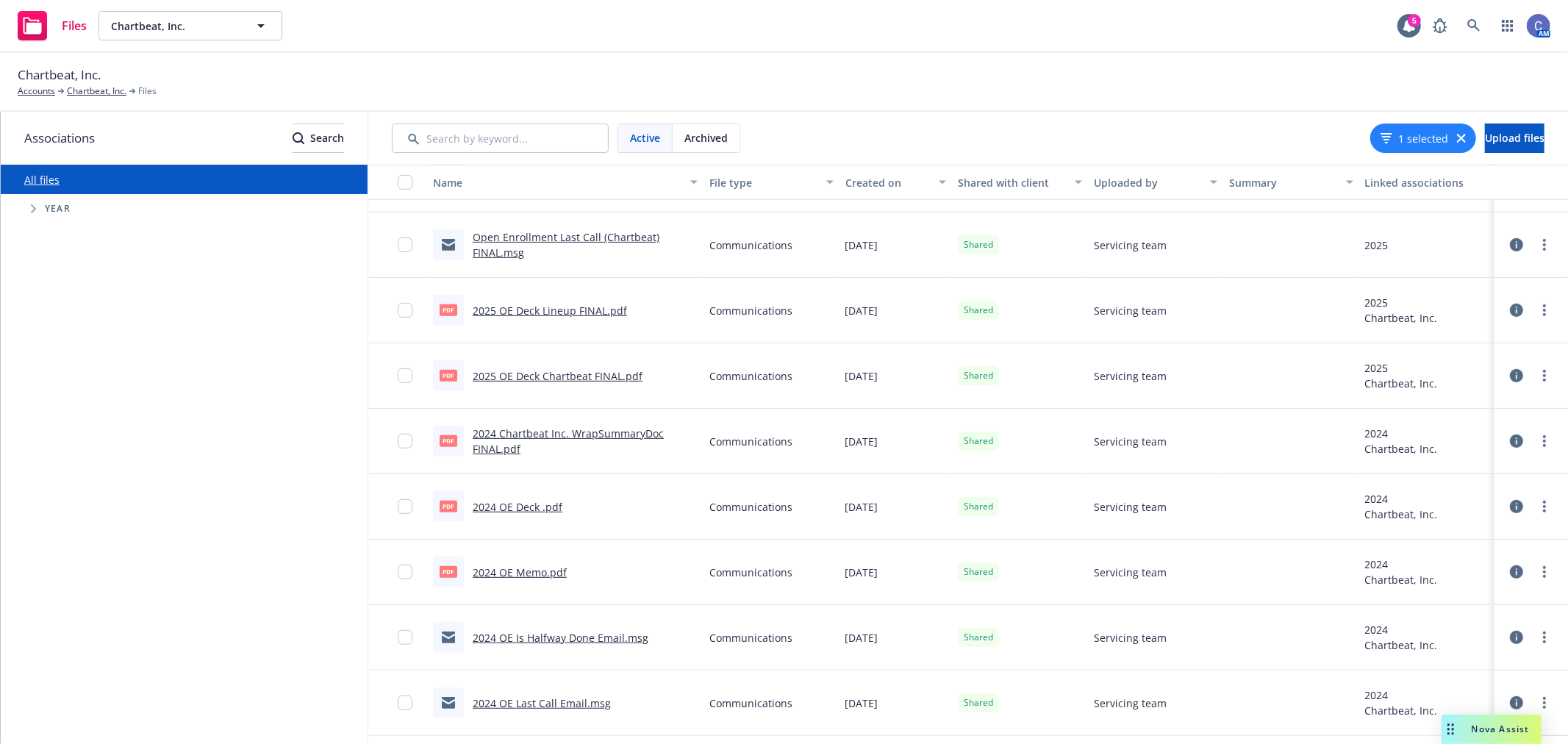
click at [518, 568] on link "2024 OE Memo.pdf" at bounding box center [519, 572] width 94 height 14
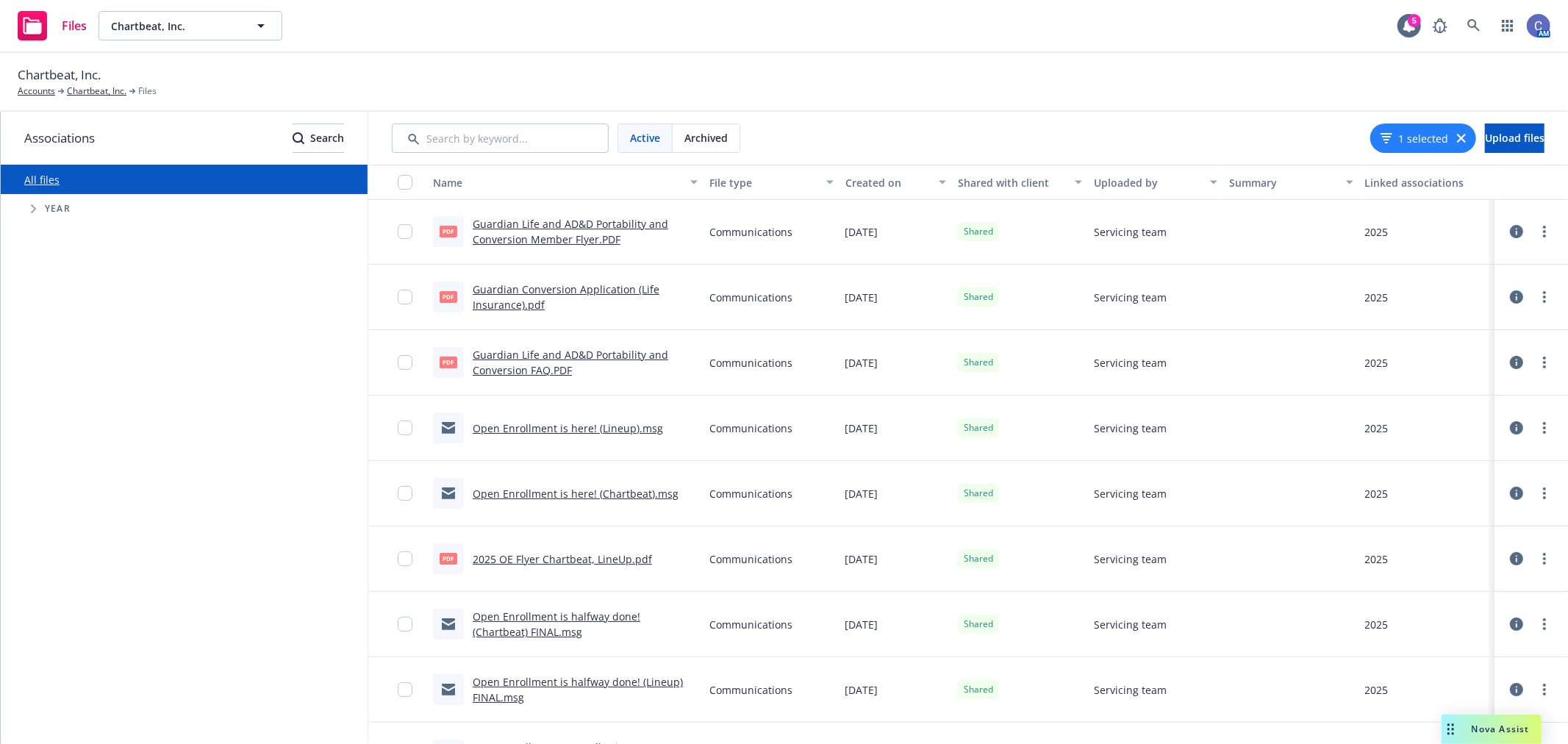
scroll to position [0, 0]
